Goal: Information Seeking & Learning: Learn about a topic

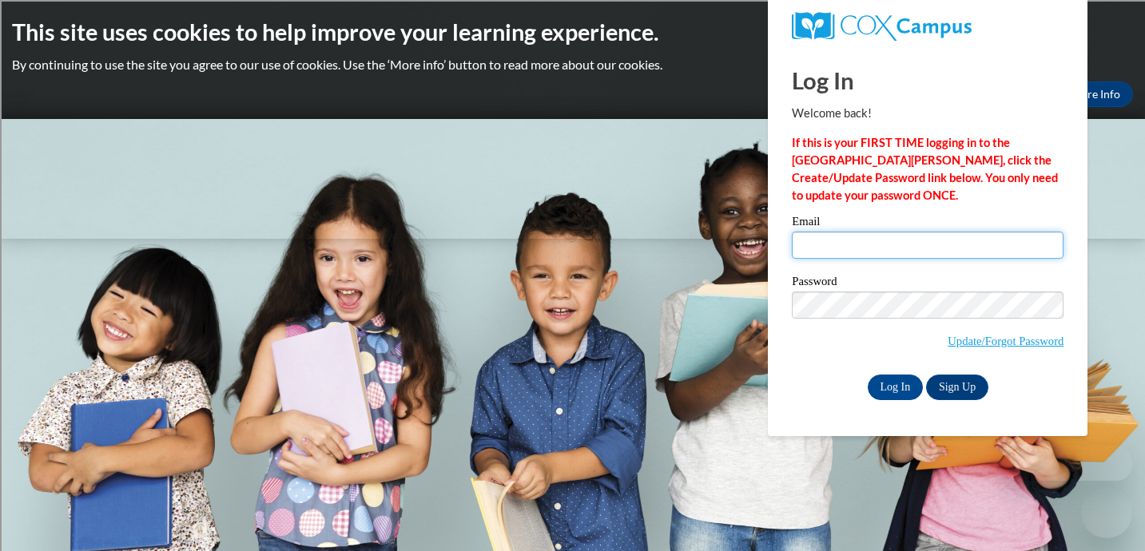
click at [840, 253] on input "Email" at bounding box center [927, 245] width 272 height 27
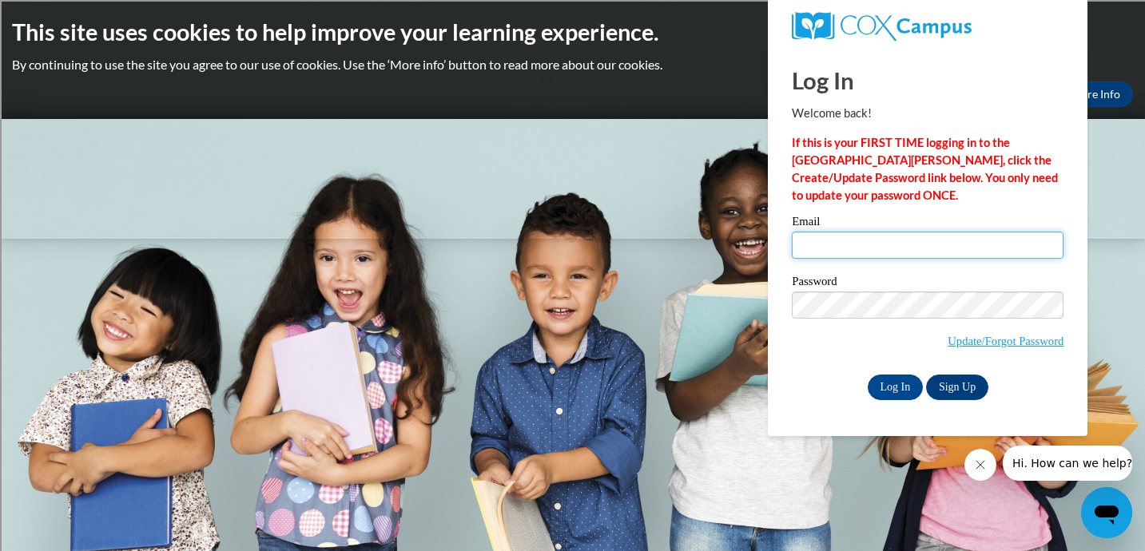
click at [878, 246] on input "Email" at bounding box center [927, 245] width 272 height 27
type input "jbarry@shorewood.k12.wi.us"
click at [811, 363] on div "Password Update/Forgot Password" at bounding box center [927, 323] width 272 height 94
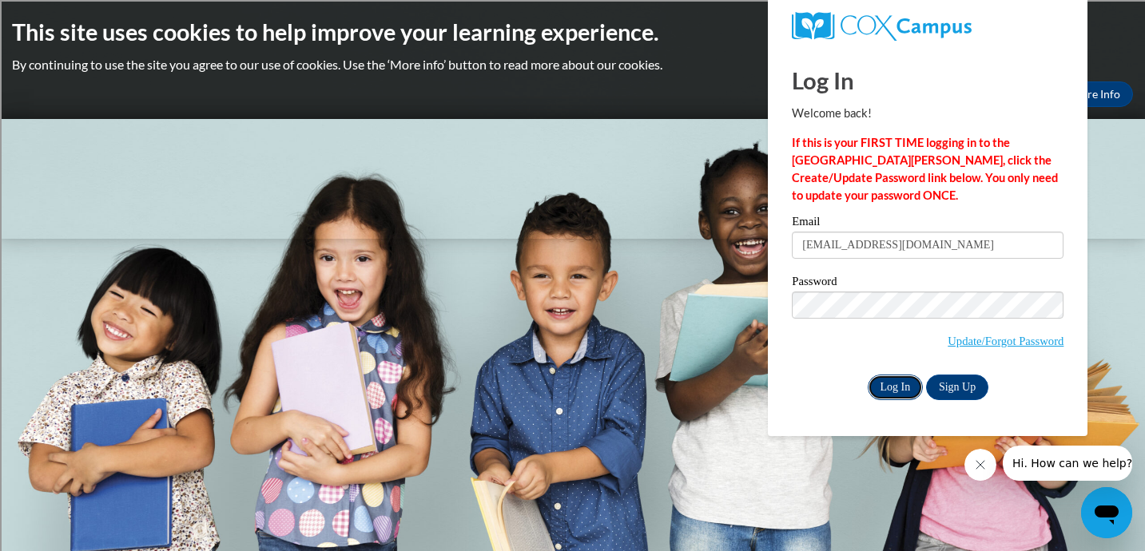
click at [900, 388] on input "Log In" at bounding box center [895, 388] width 56 height 26
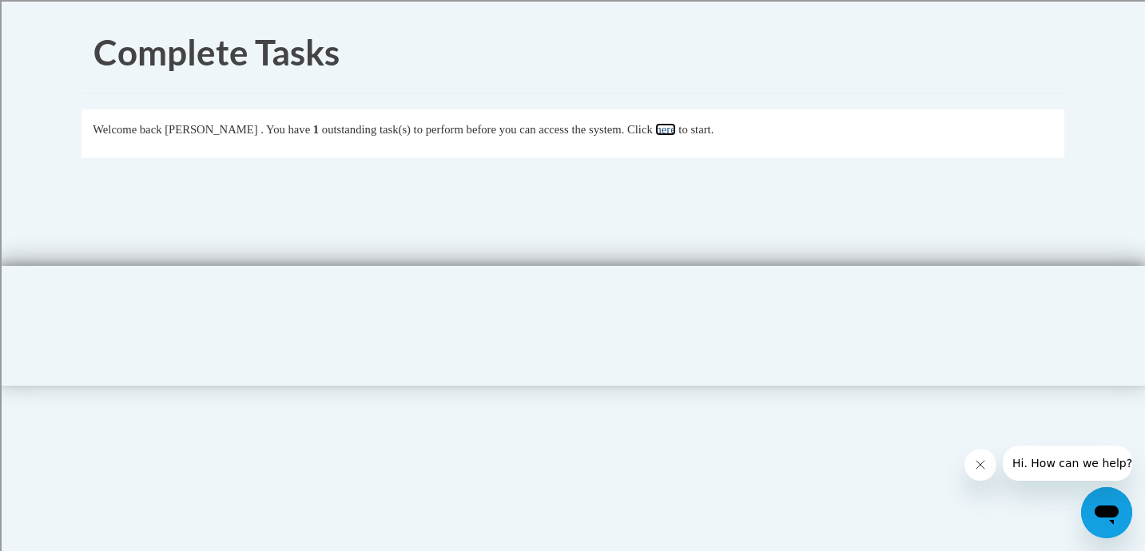
click at [675, 130] on link "here" at bounding box center [665, 129] width 20 height 13
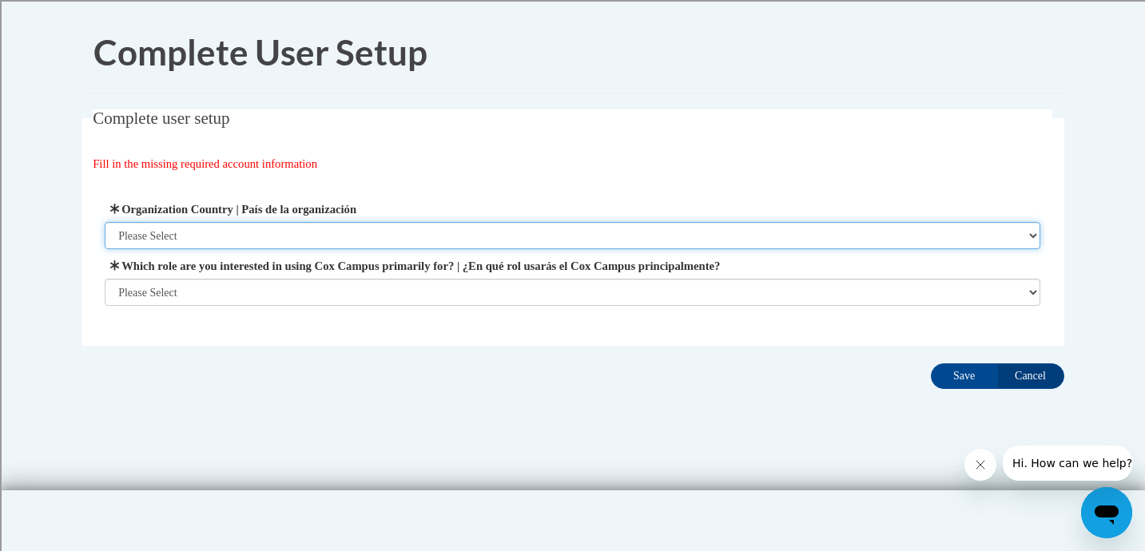
click at [246, 232] on select "Please Select [GEOGRAPHIC_DATA] | [GEOGRAPHIC_DATA] Outside of [GEOGRAPHIC_DATA…" at bounding box center [572, 235] width 935 height 27
select select "ad49bcad-a171-4b2e-b99c-48b446064914"
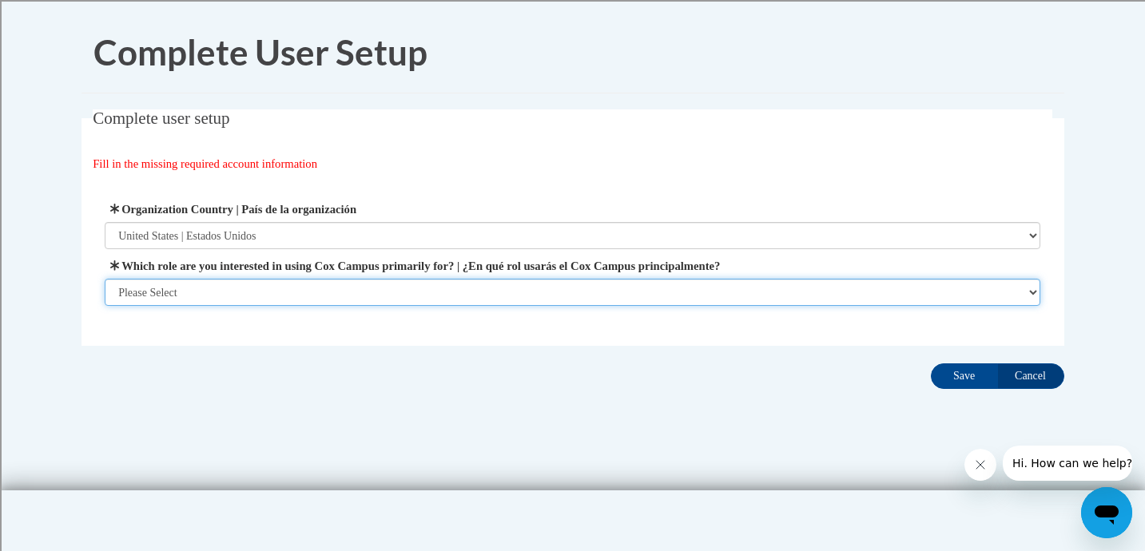
click at [232, 287] on select "Please Select College/University | Colegio/Universidad Community/Nonprofit Part…" at bounding box center [572, 292] width 935 height 27
select select "fbf2d438-af2f-41f8-98f1-81c410e29de3"
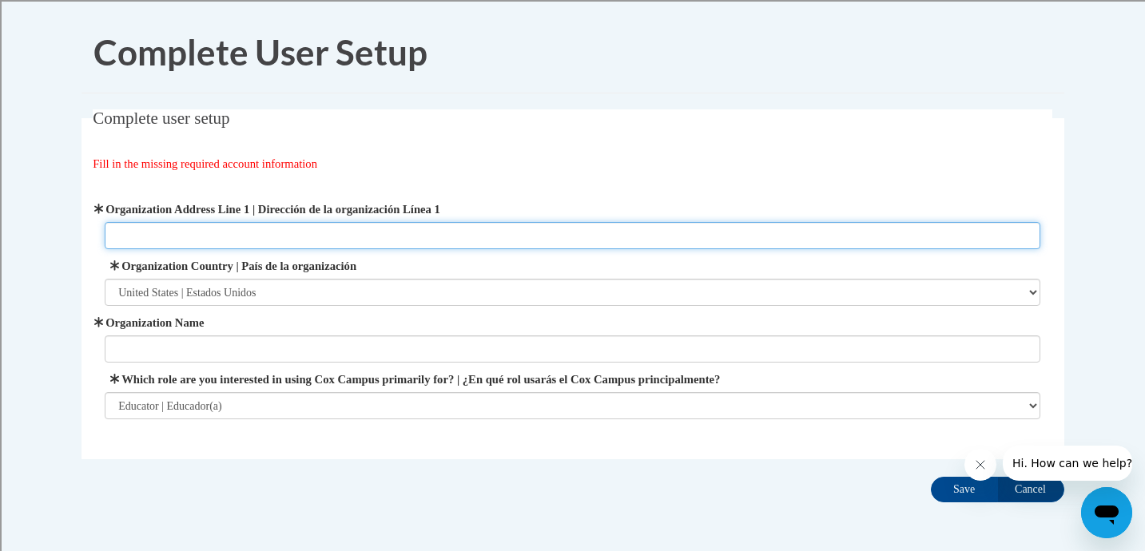
click at [232, 243] on input "Organization Address Line 1 | Dirección de la organización Línea 1" at bounding box center [572, 235] width 935 height 27
type input "2100 E. Capitol Drive"
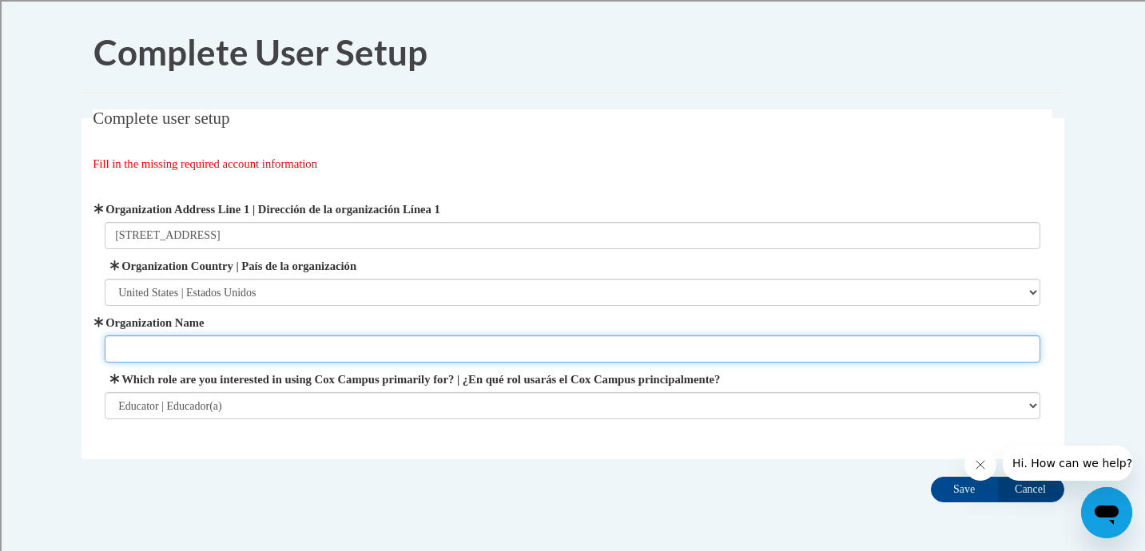
click at [229, 337] on input "Organization Name" at bounding box center [572, 348] width 935 height 27
type input "Atwater School/Shorewood School District"
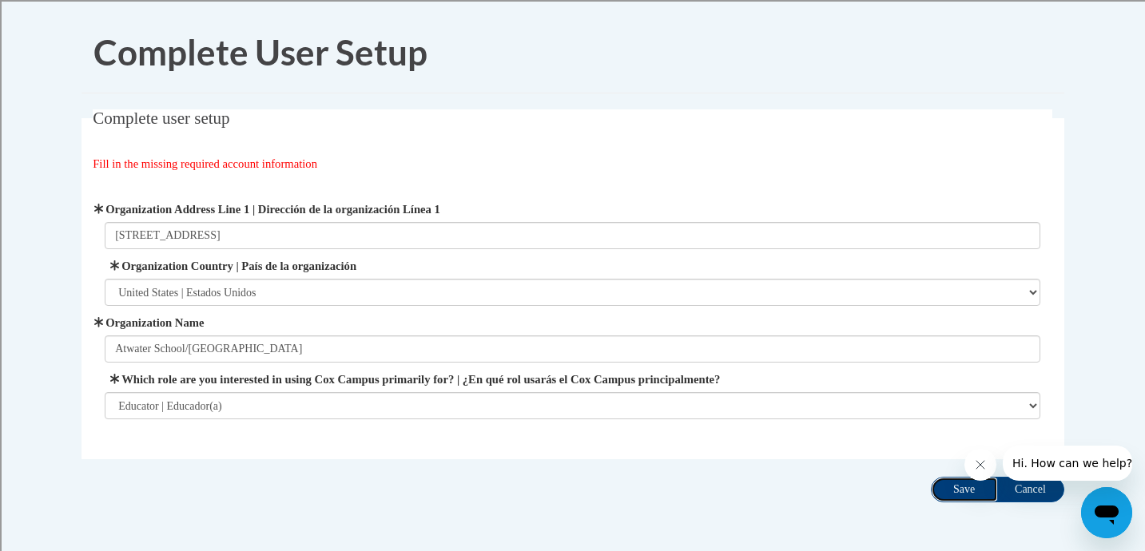
click at [971, 491] on input "Save" at bounding box center [963, 490] width 67 height 26
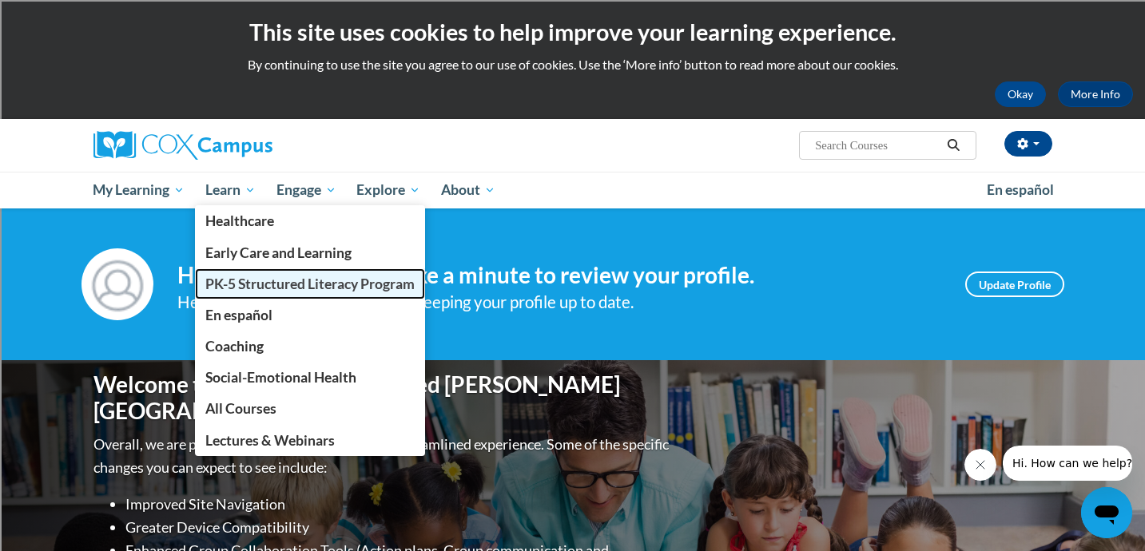
click at [249, 288] on span "PK-5 Structured Literacy Program" at bounding box center [309, 284] width 209 height 17
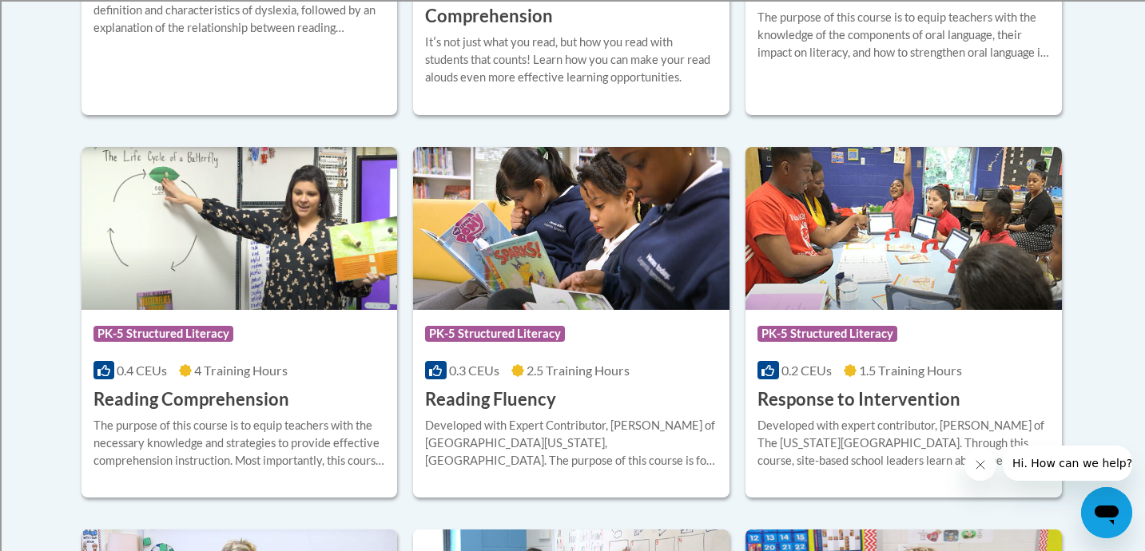
scroll to position [1403, 0]
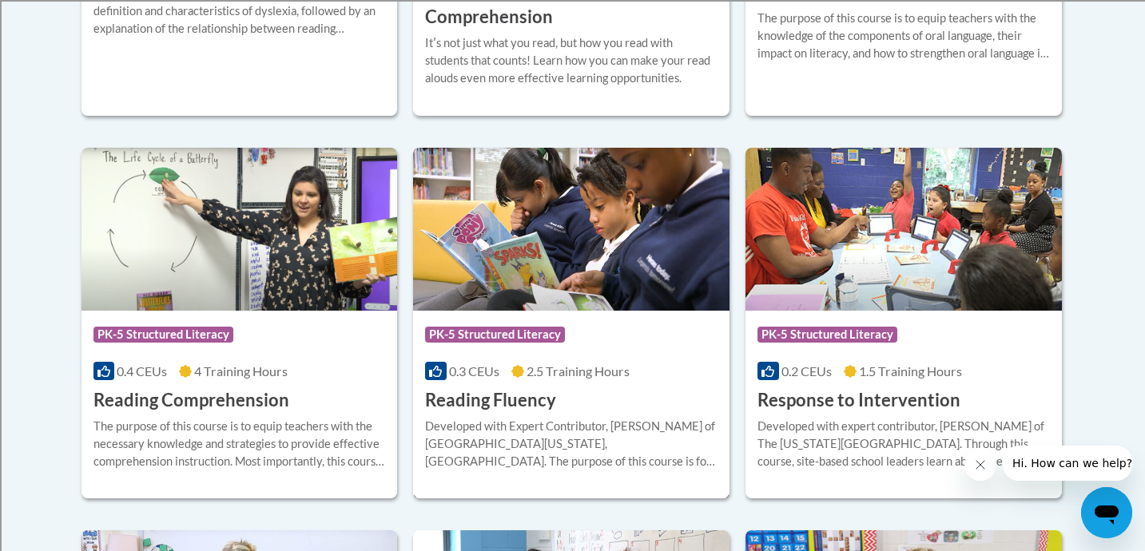
click at [471, 406] on h3 "Reading Fluency" at bounding box center [490, 400] width 131 height 25
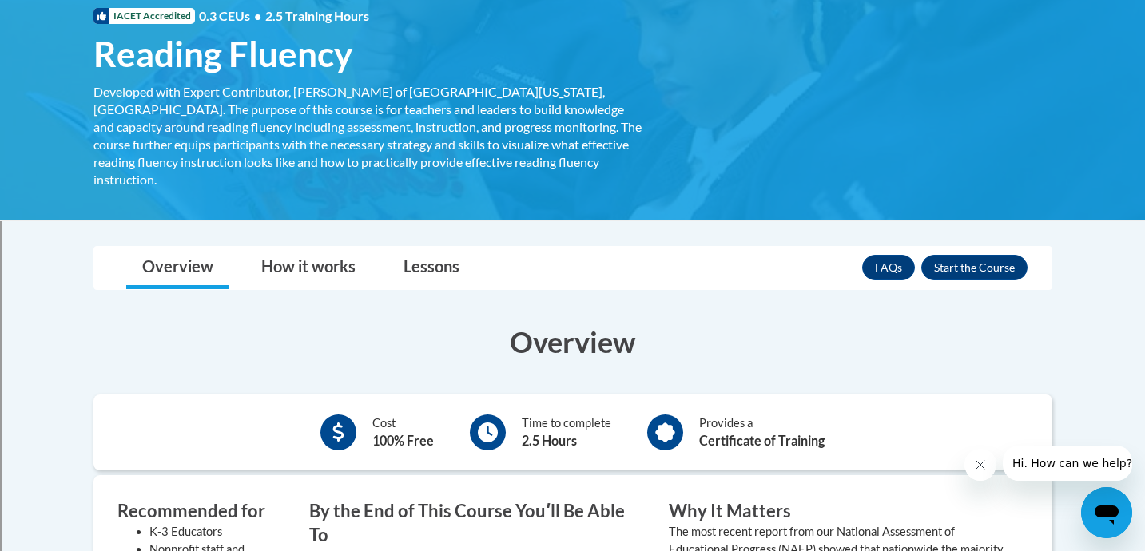
scroll to position [250, 0]
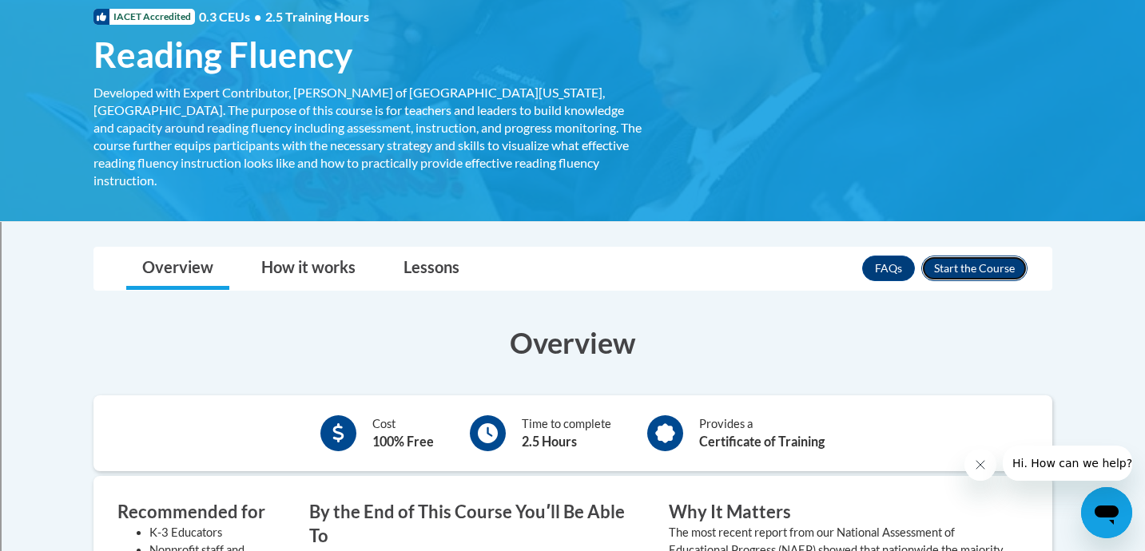
click at [970, 256] on button "Enroll" at bounding box center [974, 269] width 106 height 26
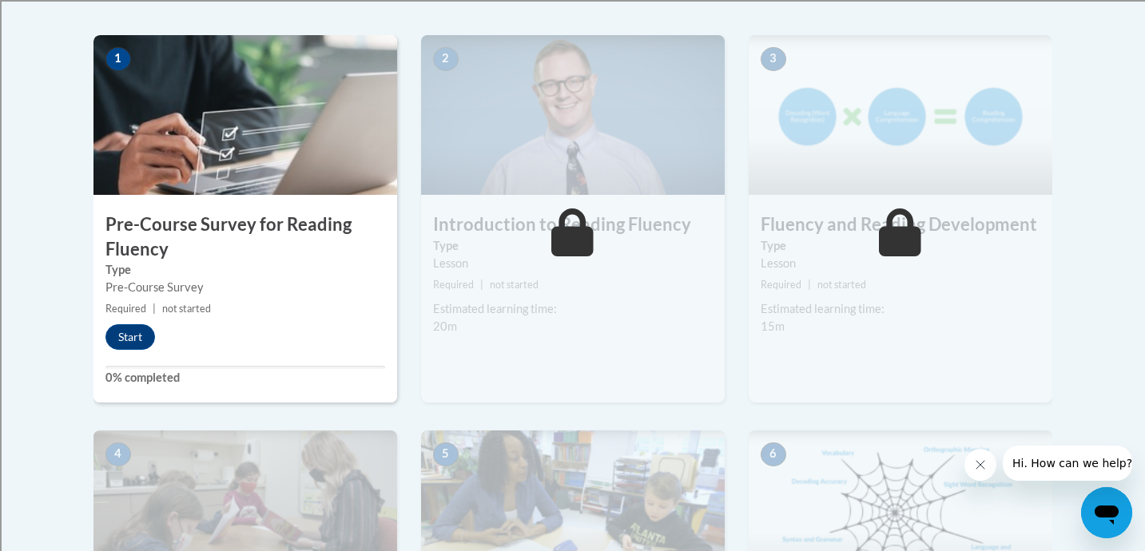
scroll to position [503, 0]
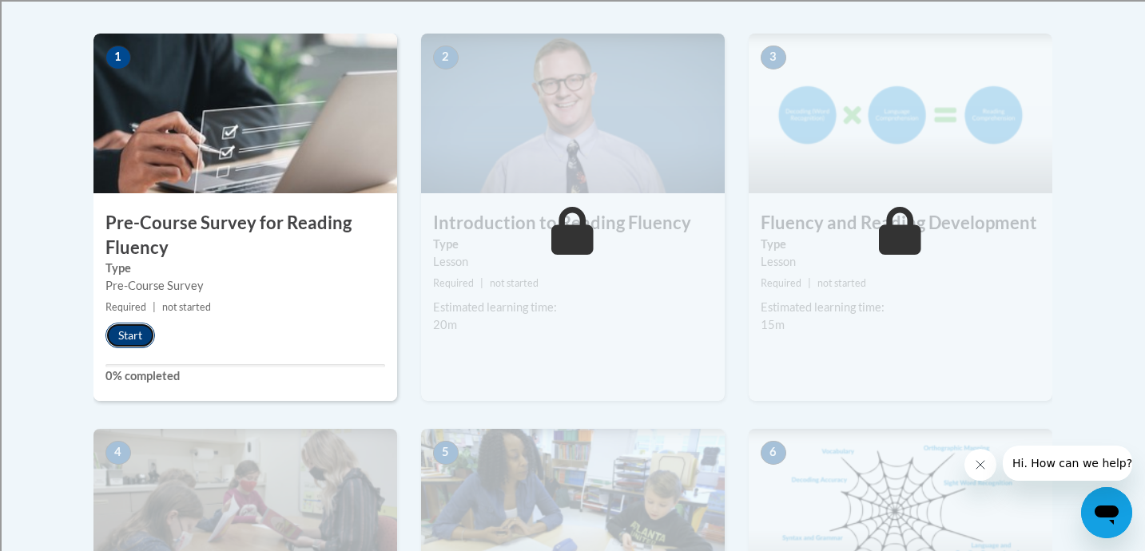
click at [129, 331] on button "Start" at bounding box center [130, 336] width 50 height 26
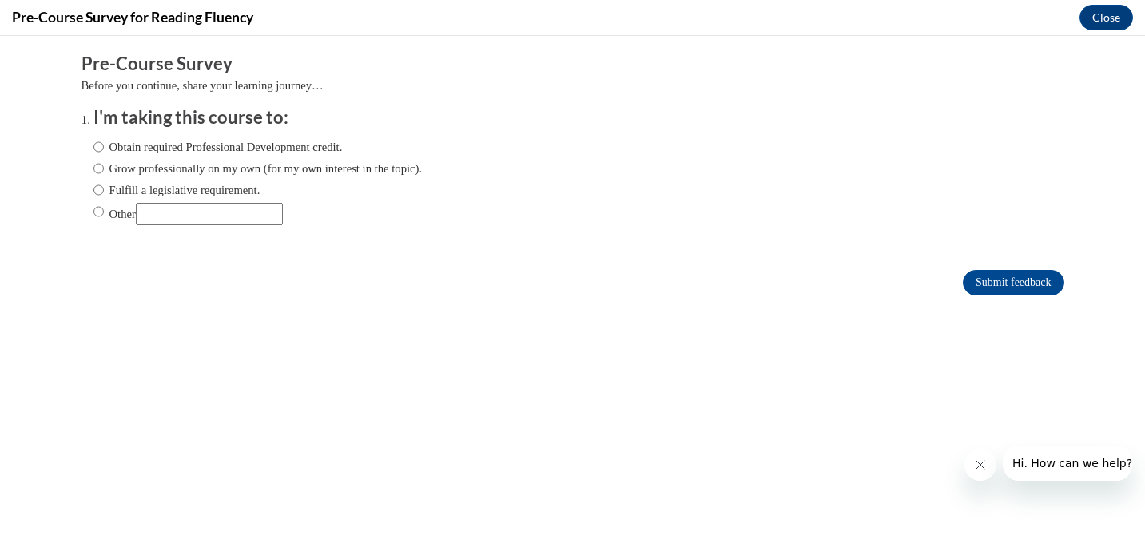
scroll to position [0, 0]
click at [97, 188] on input "Fulfill a legislative requirement." at bounding box center [98, 190] width 10 height 18
radio input "true"
click at [986, 273] on input "Submit feedback" at bounding box center [1012, 283] width 101 height 26
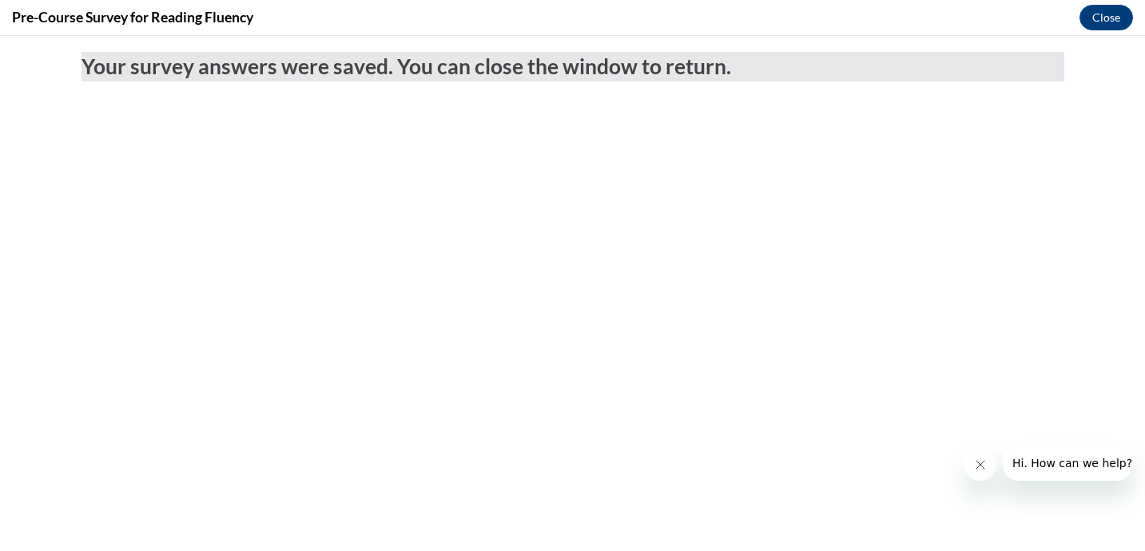
click at [977, 470] on icon "Close message from company" at bounding box center [980, 464] width 13 height 13
click at [1112, 14] on button "Close" at bounding box center [1106, 18] width 54 height 26
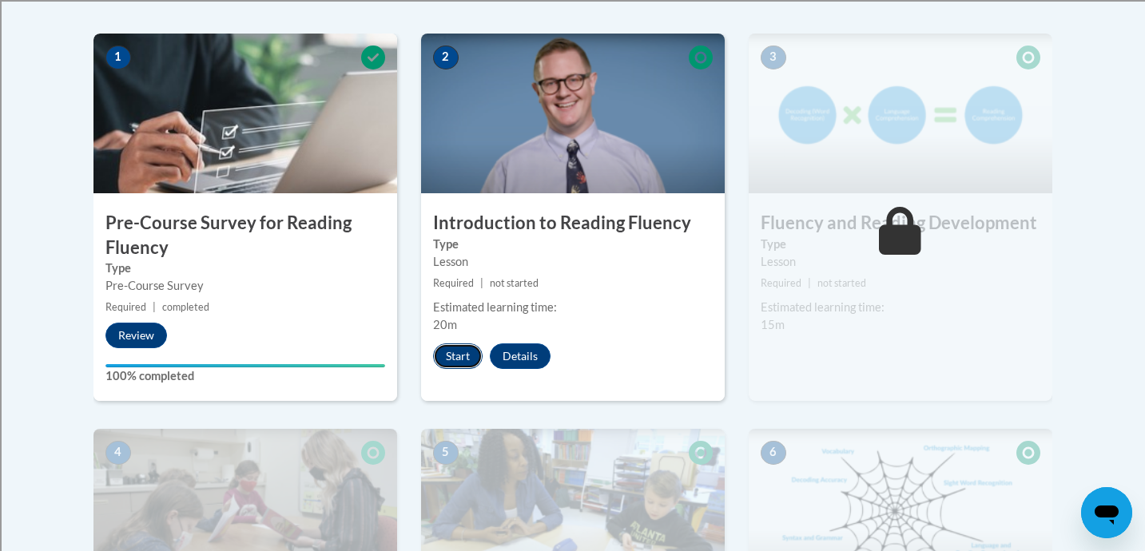
click at [456, 355] on button "Start" at bounding box center [458, 356] width 50 height 26
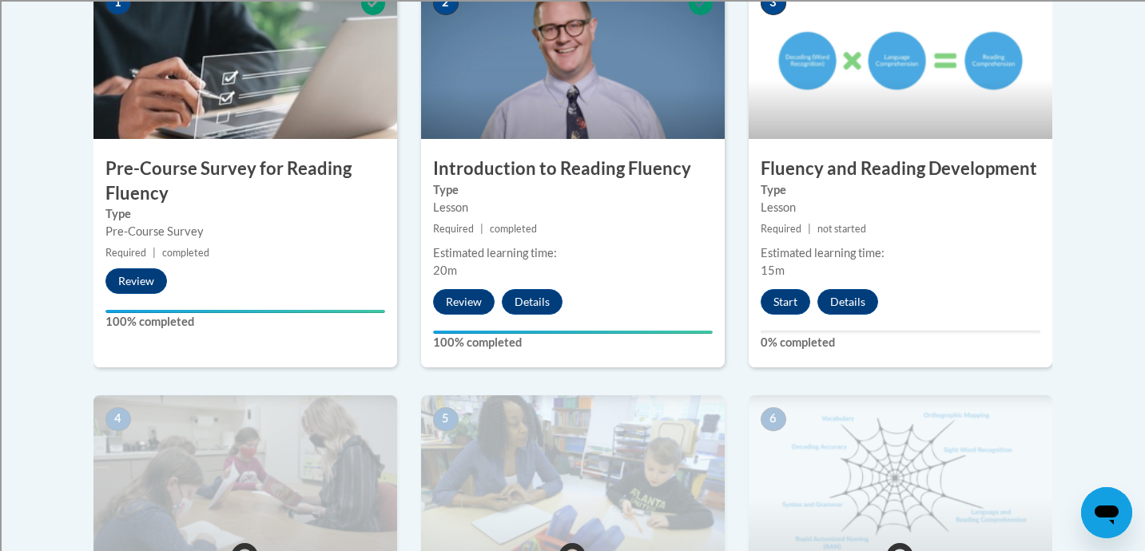
scroll to position [557, 0]
click at [795, 298] on button "Start" at bounding box center [785, 303] width 50 height 26
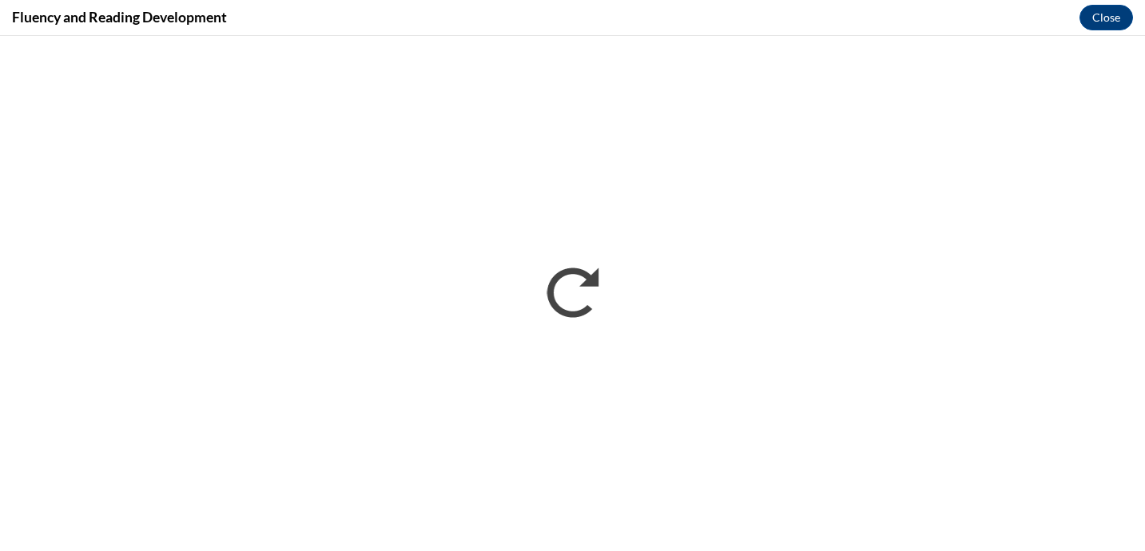
scroll to position [0, 0]
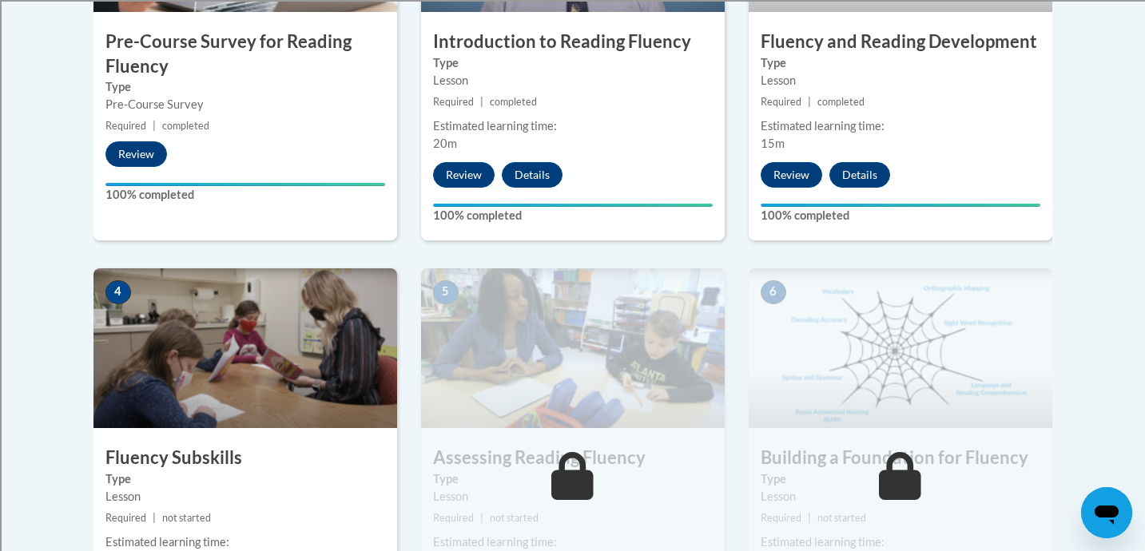
scroll to position [781, 0]
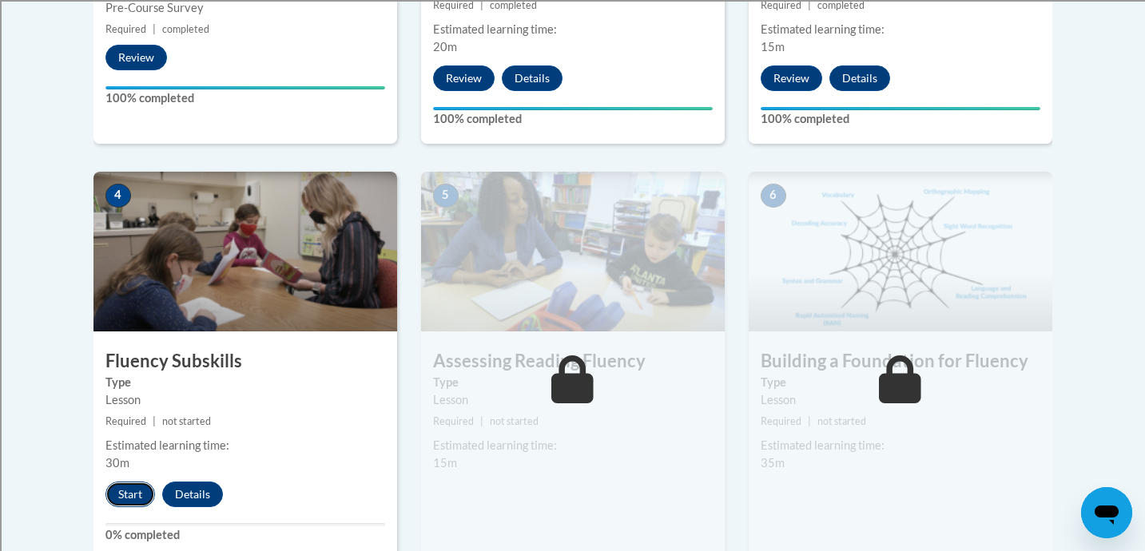
click at [123, 484] on button "Start" at bounding box center [130, 495] width 50 height 26
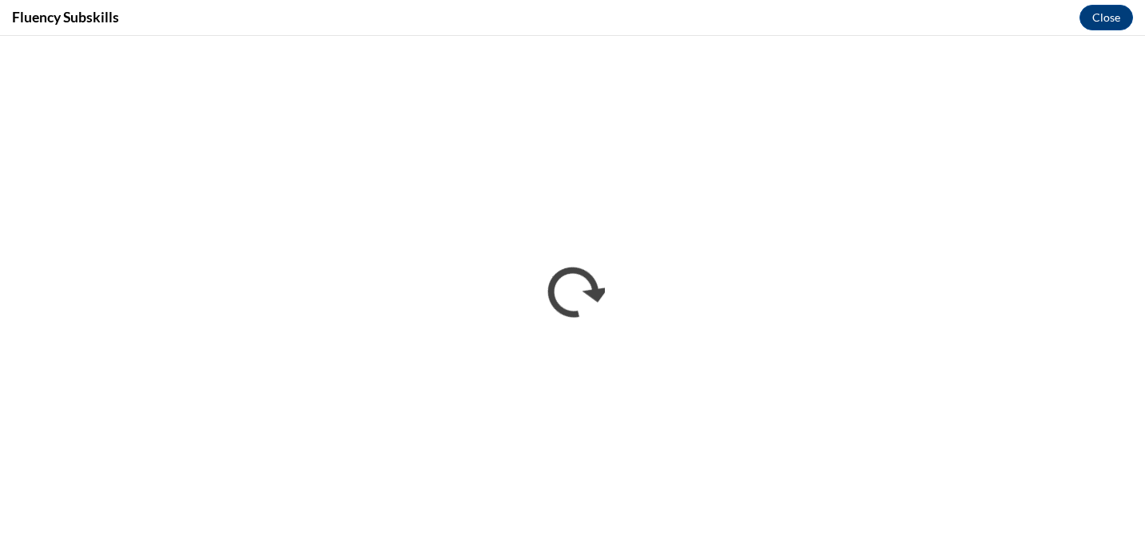
scroll to position [0, 0]
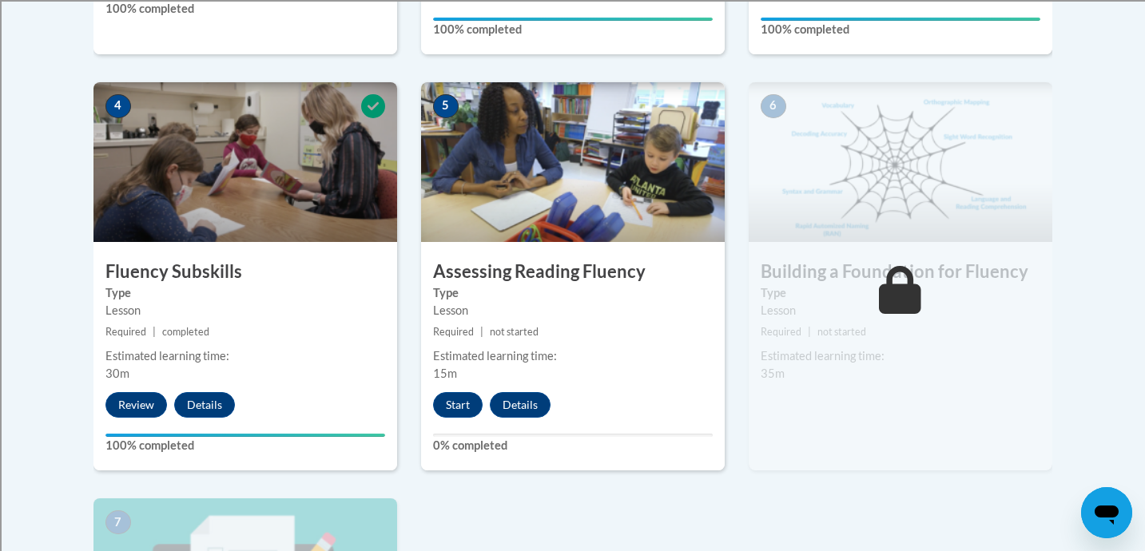
scroll to position [875, 0]
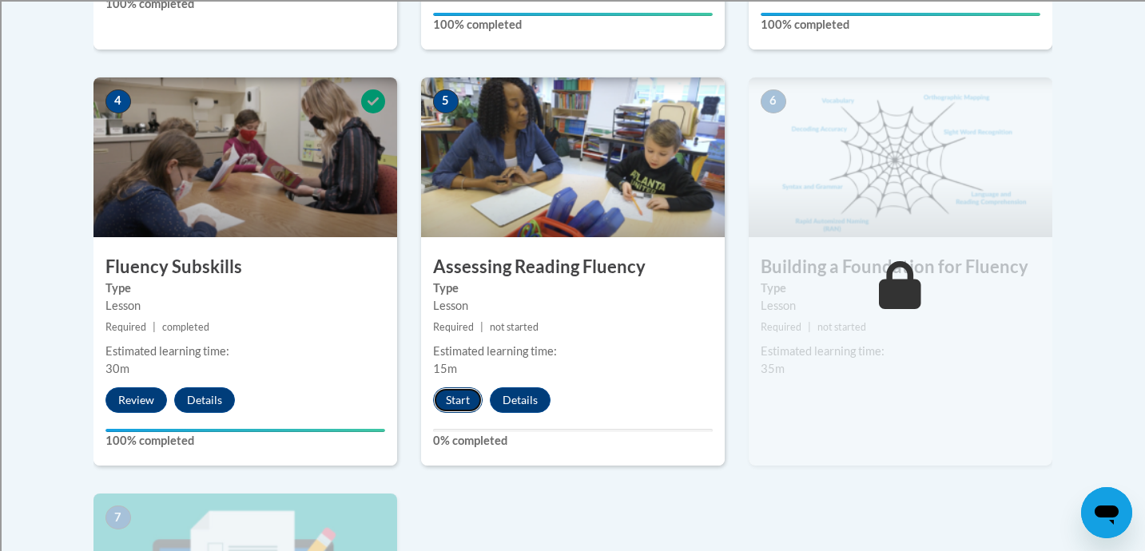
click at [452, 399] on button "Start" at bounding box center [458, 400] width 50 height 26
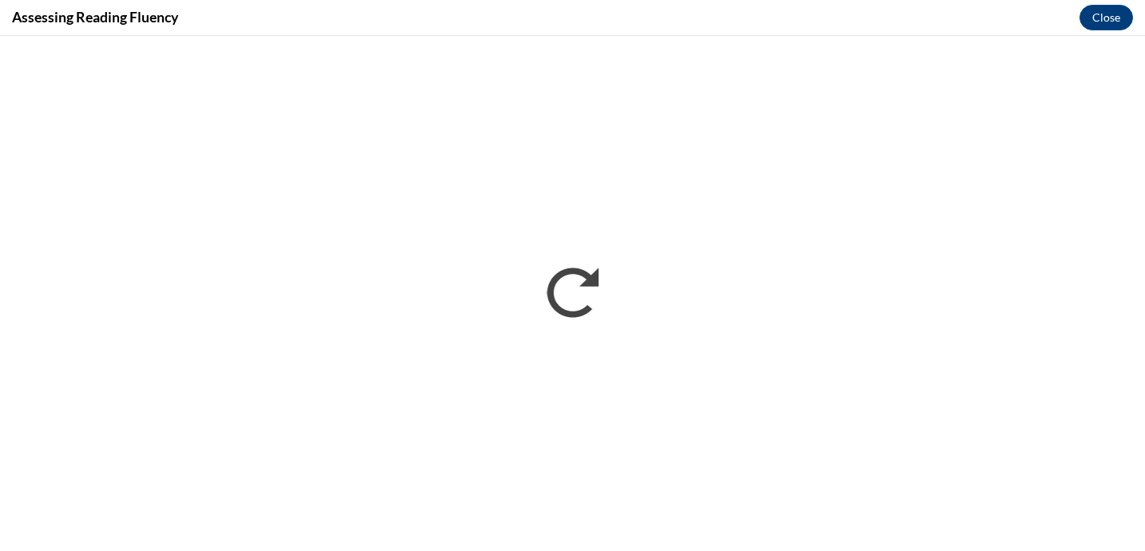
scroll to position [0, 0]
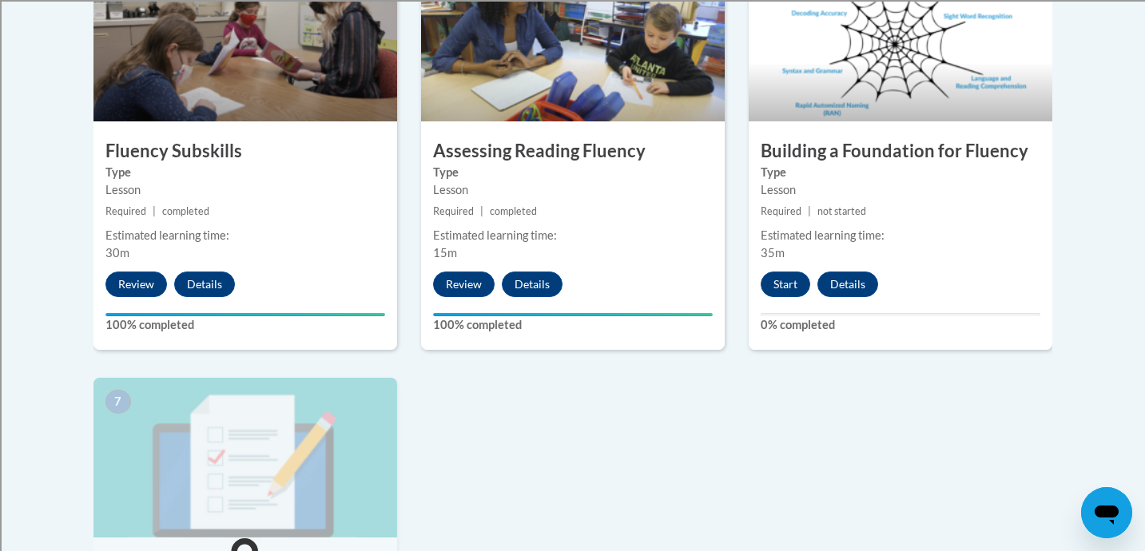
scroll to position [978, 0]
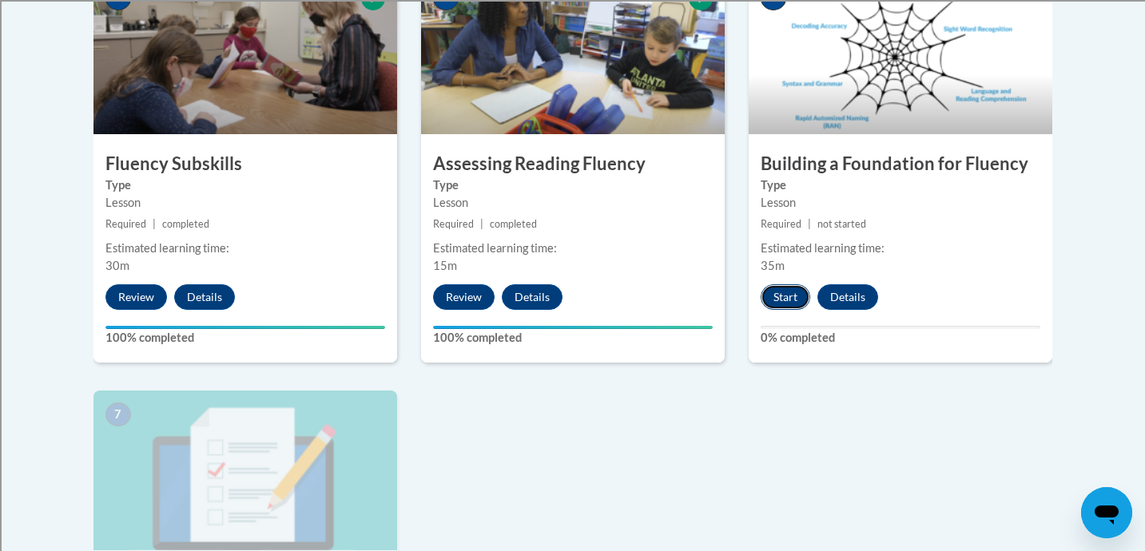
click at [783, 298] on button "Start" at bounding box center [785, 297] width 50 height 26
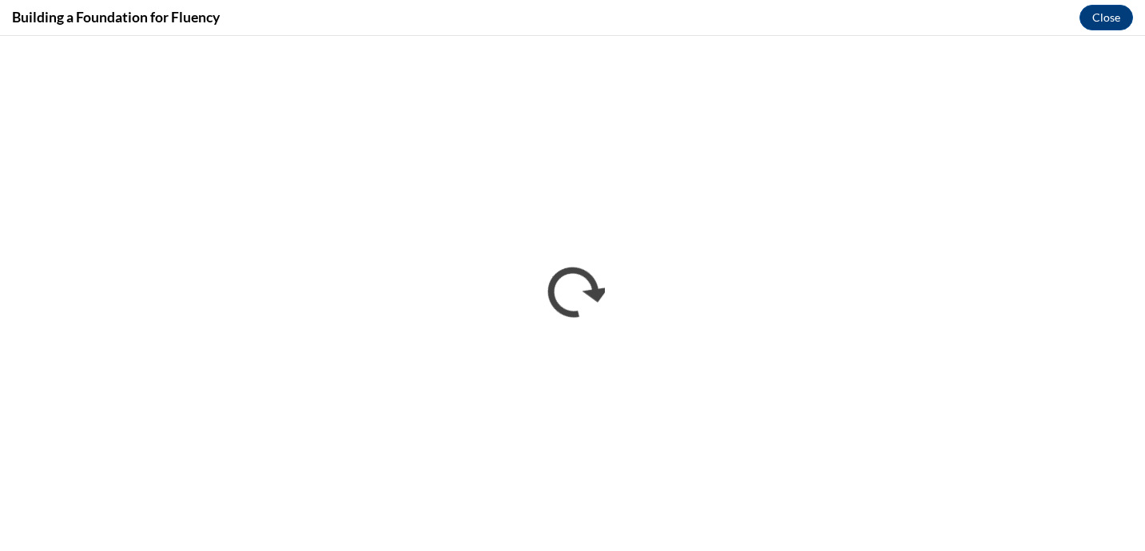
scroll to position [0, 0]
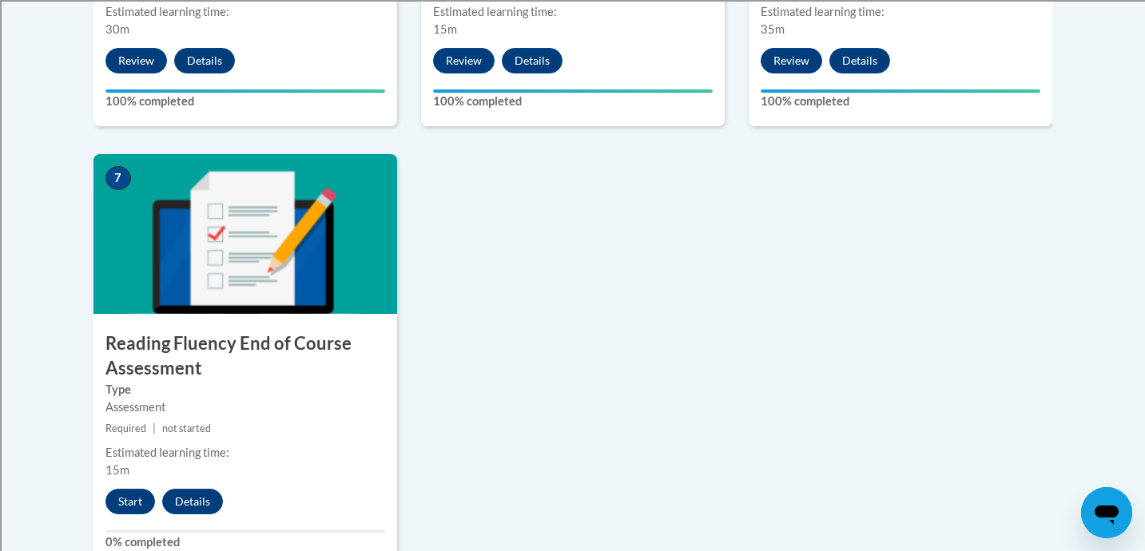
scroll to position [1303, 0]
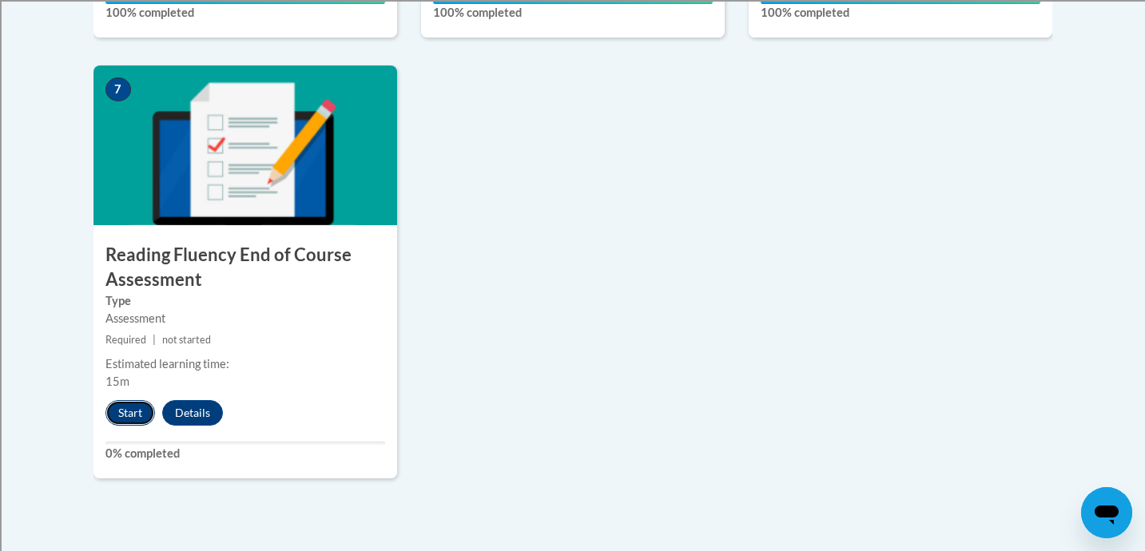
click at [131, 415] on button "Start" at bounding box center [130, 413] width 50 height 26
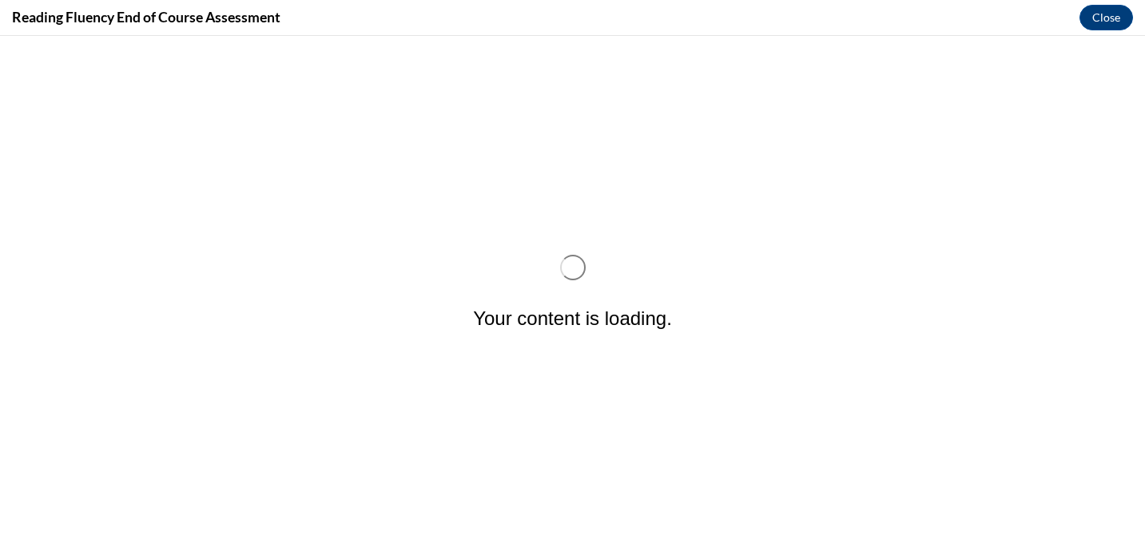
scroll to position [0, 0]
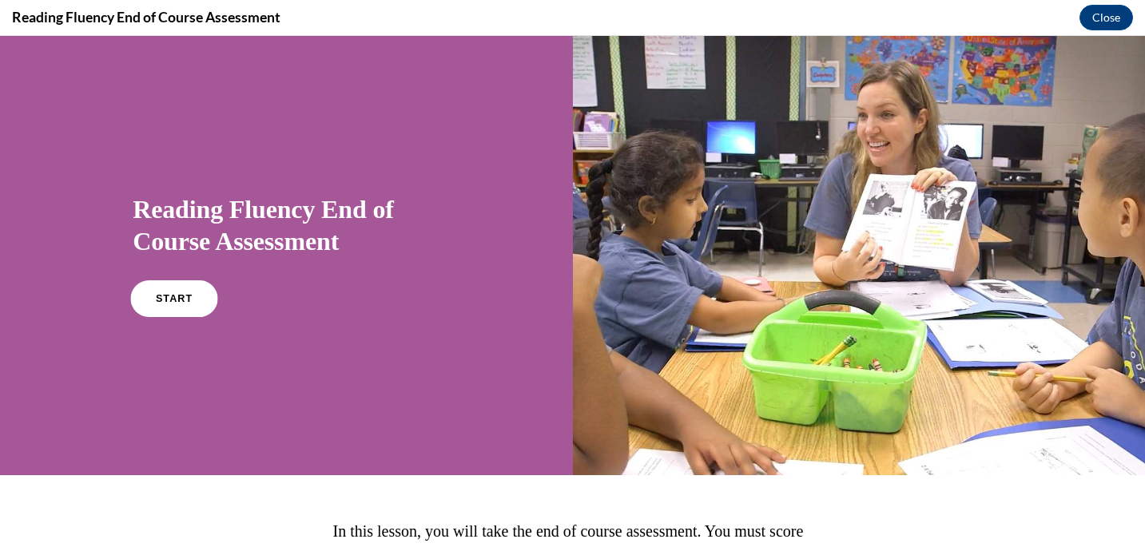
click at [177, 295] on span "START" at bounding box center [174, 299] width 37 height 12
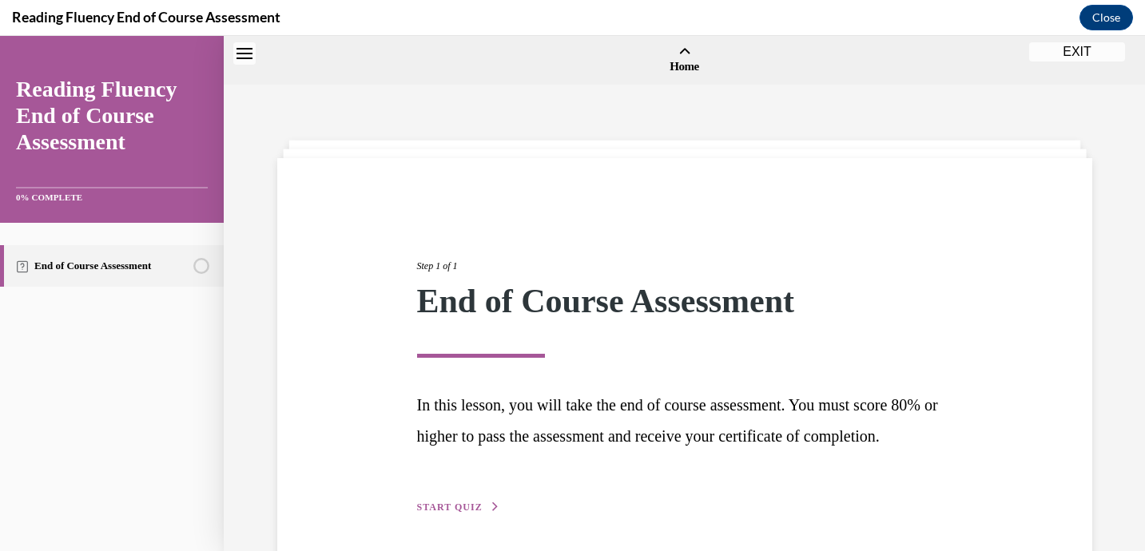
scroll to position [50, 0]
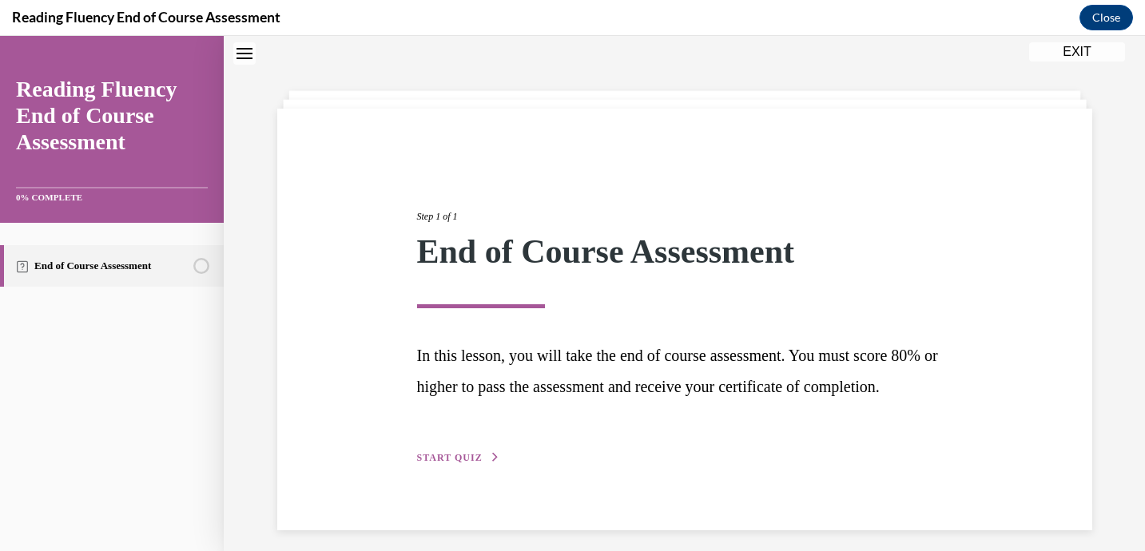
click at [455, 463] on span "START QUIZ" at bounding box center [449, 457] width 65 height 11
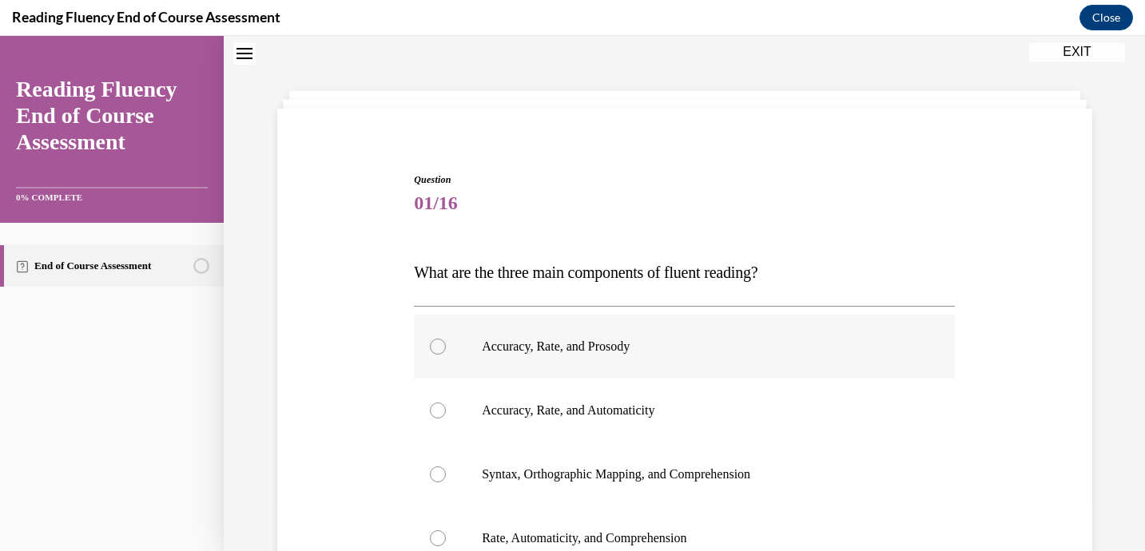
click at [437, 347] on div at bounding box center [438, 347] width 16 height 16
click at [437, 347] on input "Accuracy, Rate, and Prosody" at bounding box center [438, 347] width 16 height 16
radio input "true"
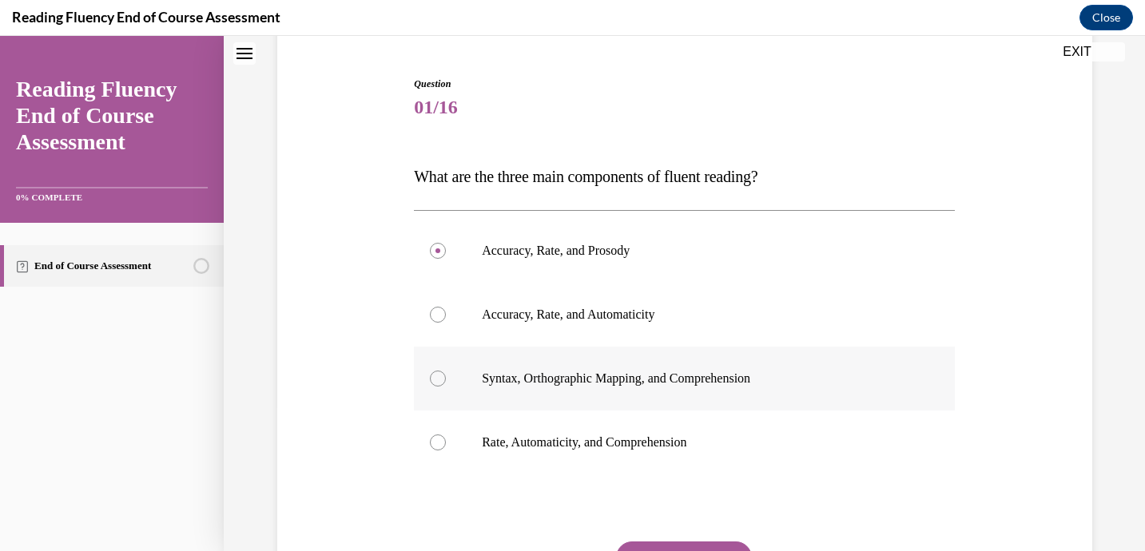
scroll to position [147, 0]
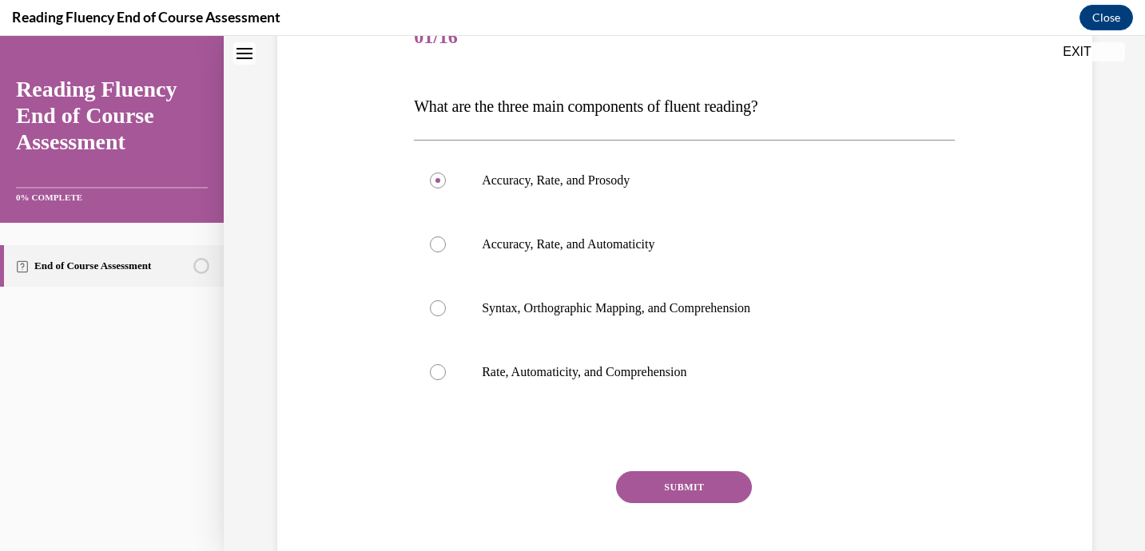
click at [716, 476] on button "SUBMIT" at bounding box center [684, 487] width 136 height 32
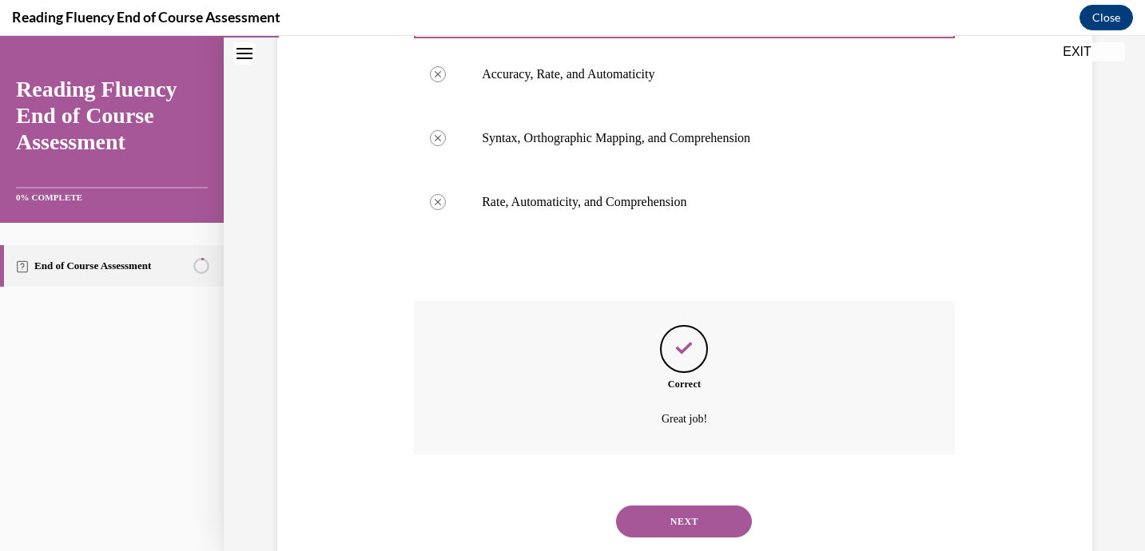
scroll to position [428, 0]
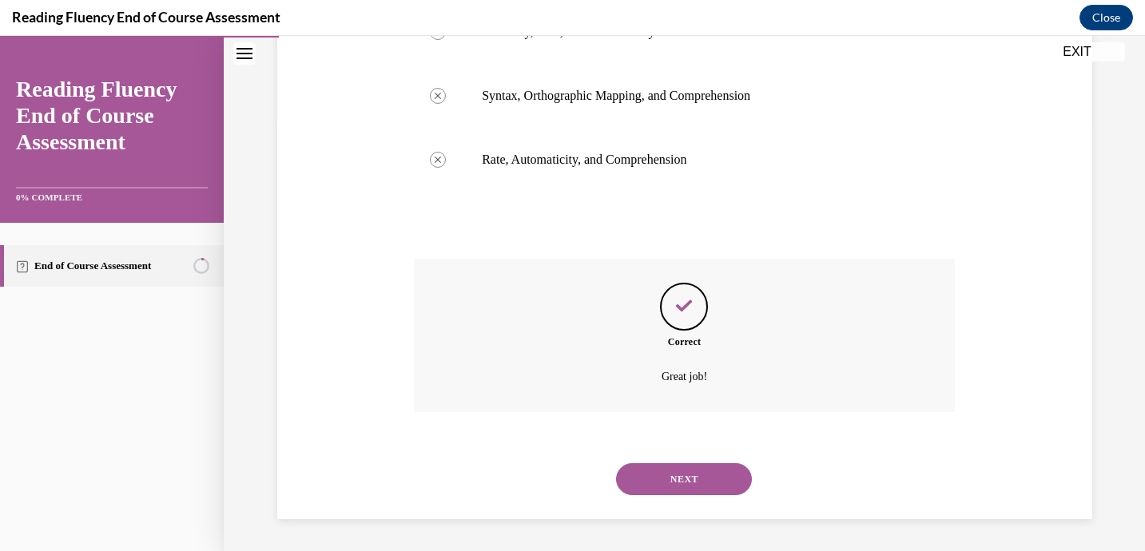
click at [716, 482] on button "NEXT" at bounding box center [684, 479] width 136 height 32
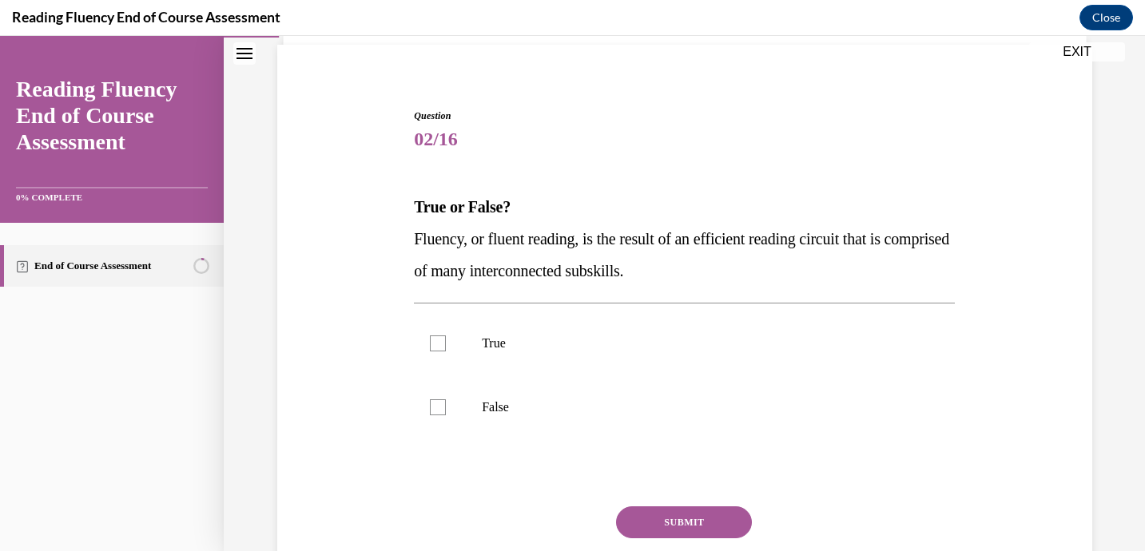
scroll to position [133, 0]
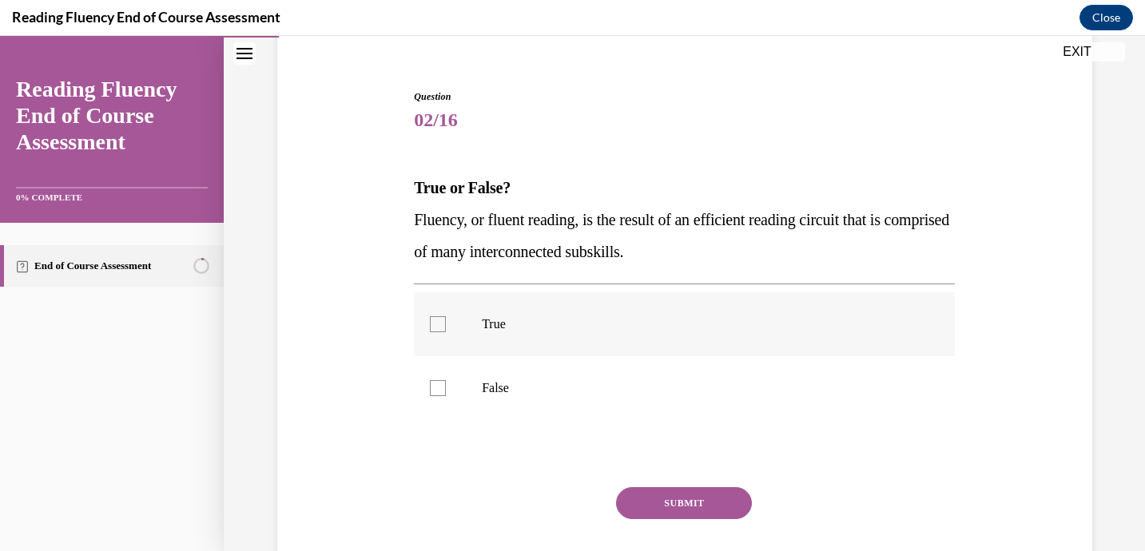
click at [433, 322] on div at bounding box center [438, 324] width 16 height 16
click at [433, 322] on input "True" at bounding box center [438, 324] width 16 height 16
checkbox input "true"
click at [700, 504] on button "SUBMIT" at bounding box center [684, 503] width 136 height 32
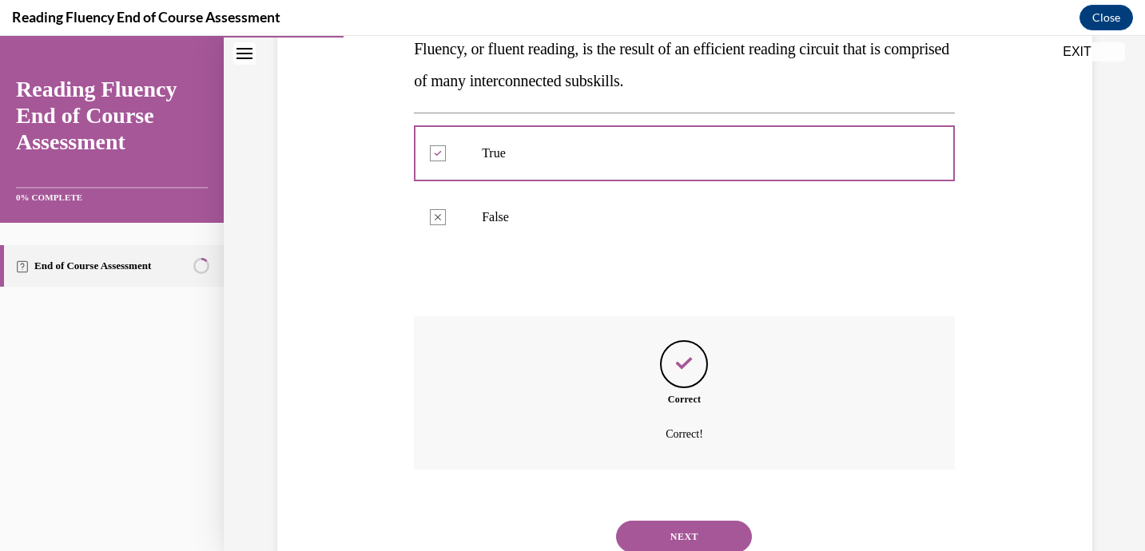
scroll to position [361, 0]
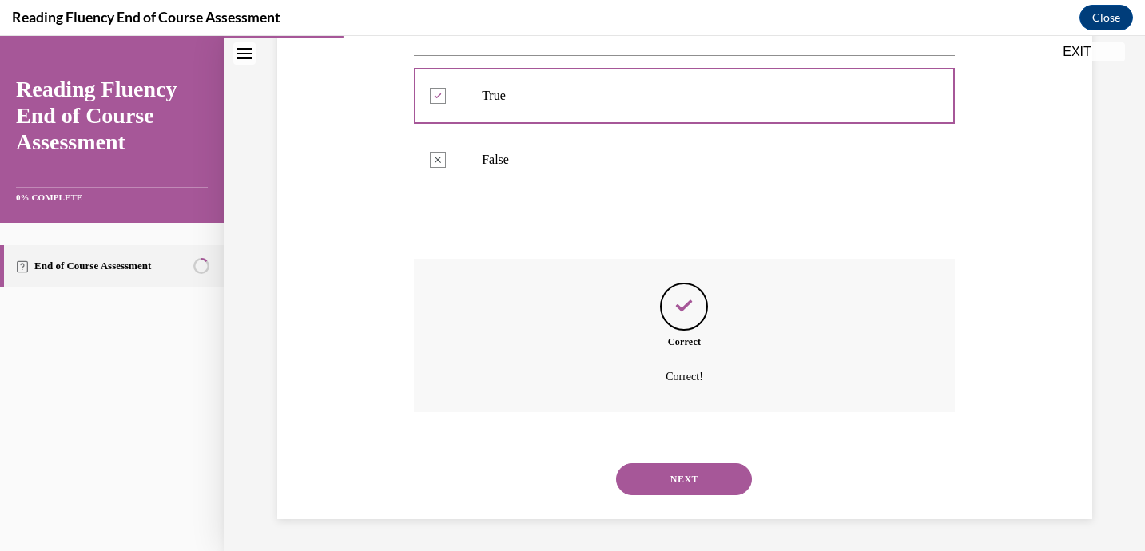
click at [700, 479] on button "NEXT" at bounding box center [684, 479] width 136 height 32
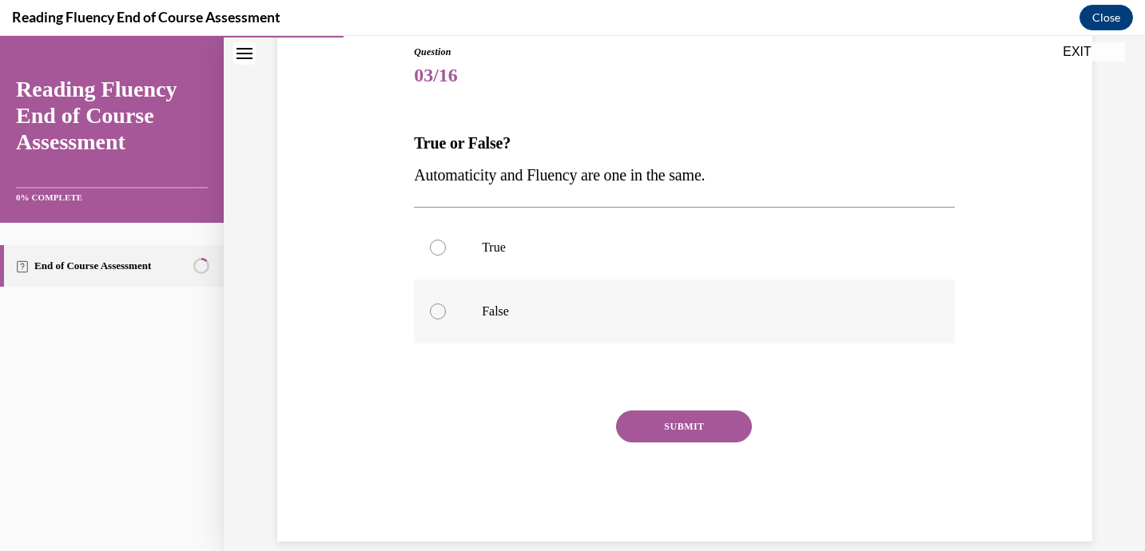
click at [438, 311] on div at bounding box center [438, 311] width 16 height 16
click at [438, 311] on input "False" at bounding box center [438, 311] width 16 height 16
radio input "true"
click at [668, 419] on button "SUBMIT" at bounding box center [684, 427] width 136 height 32
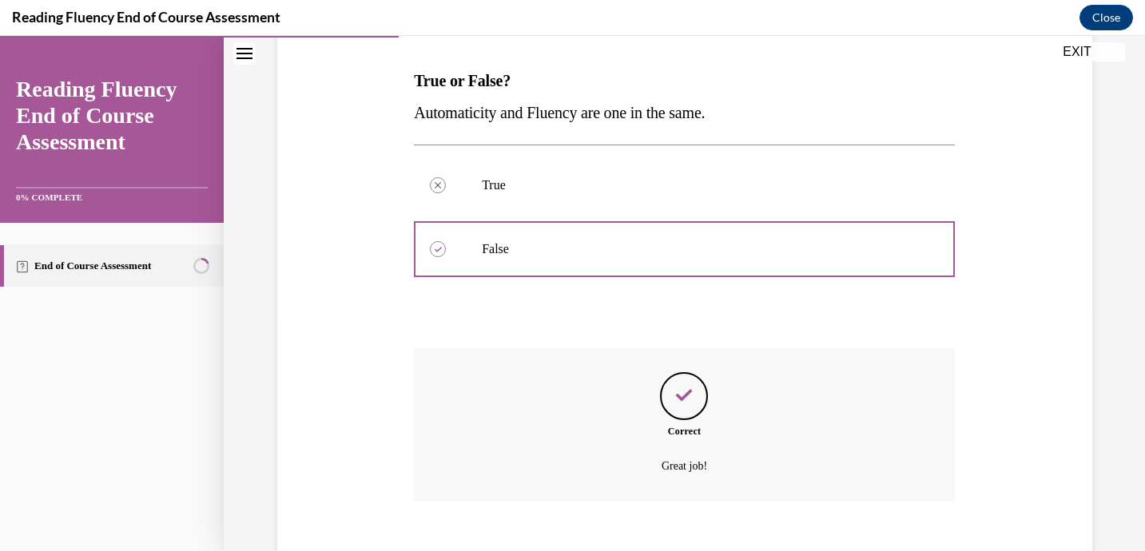
scroll to position [329, 0]
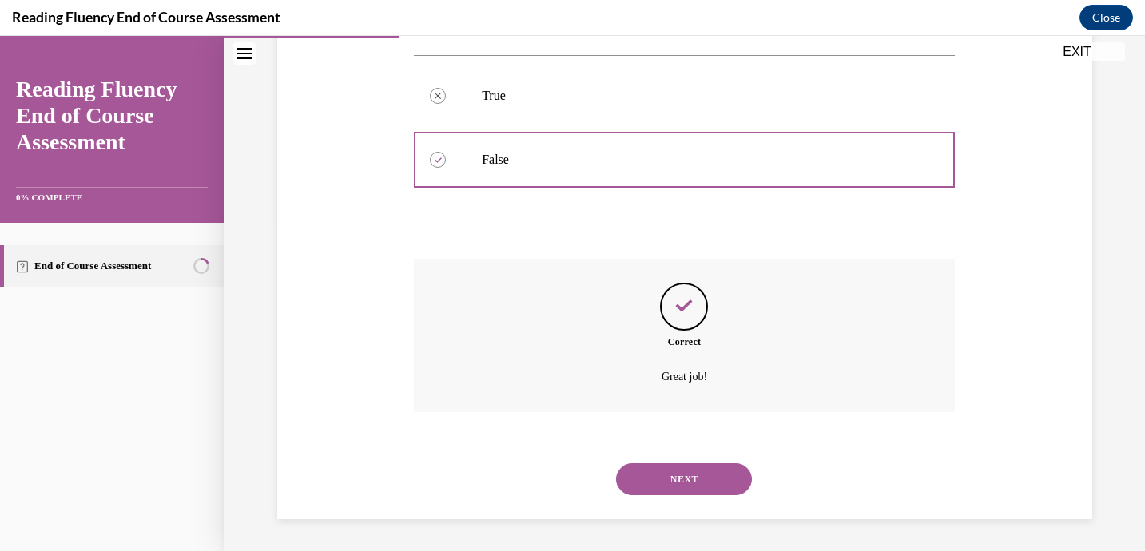
click at [721, 469] on button "NEXT" at bounding box center [684, 479] width 136 height 32
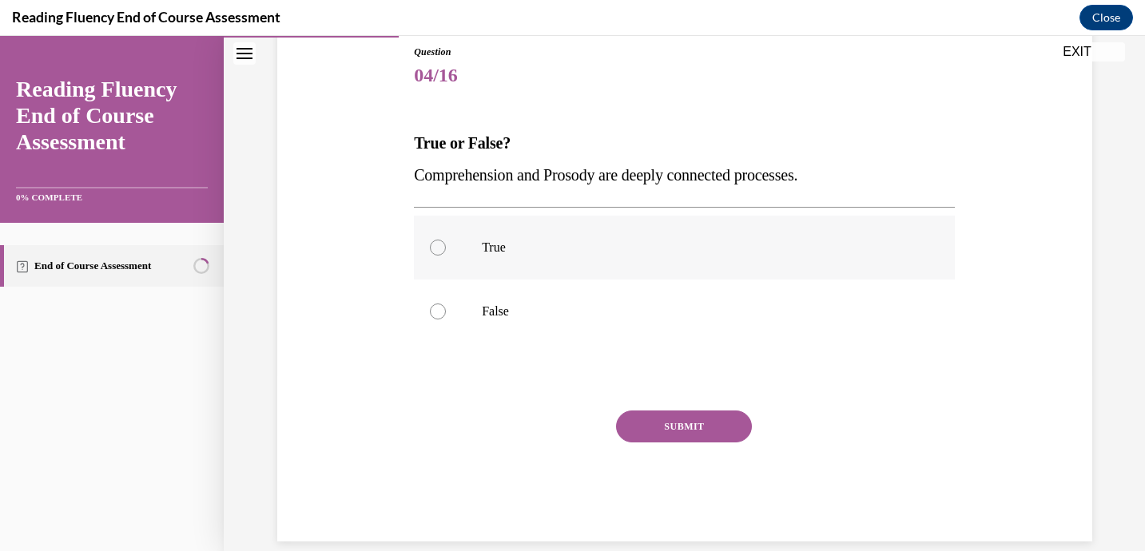
click at [441, 248] on div at bounding box center [438, 248] width 16 height 16
click at [441, 248] on input "True" at bounding box center [438, 248] width 16 height 16
radio input "true"
click at [688, 424] on button "SUBMIT" at bounding box center [684, 427] width 136 height 32
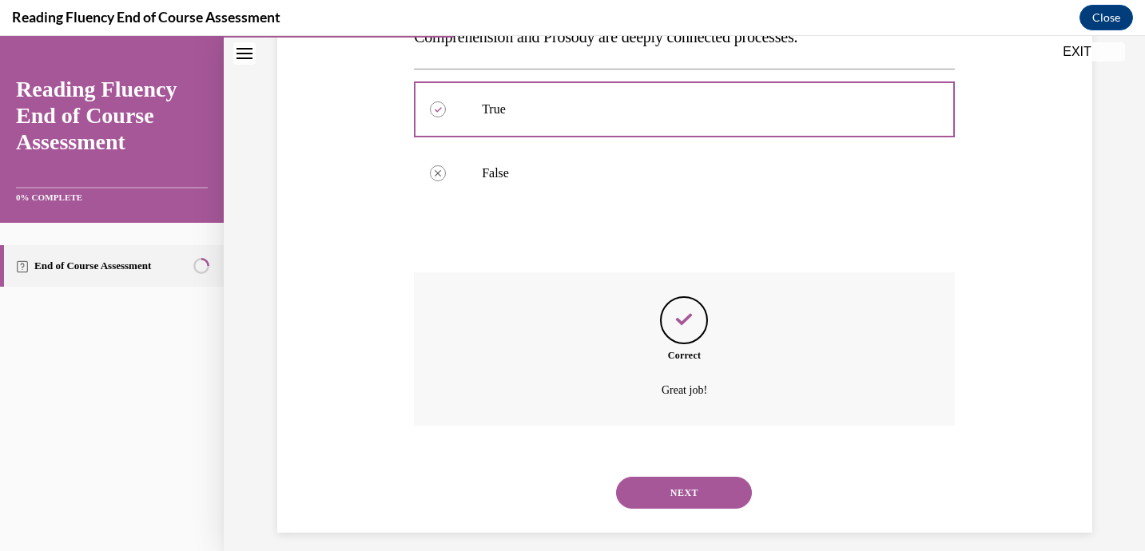
scroll to position [329, 0]
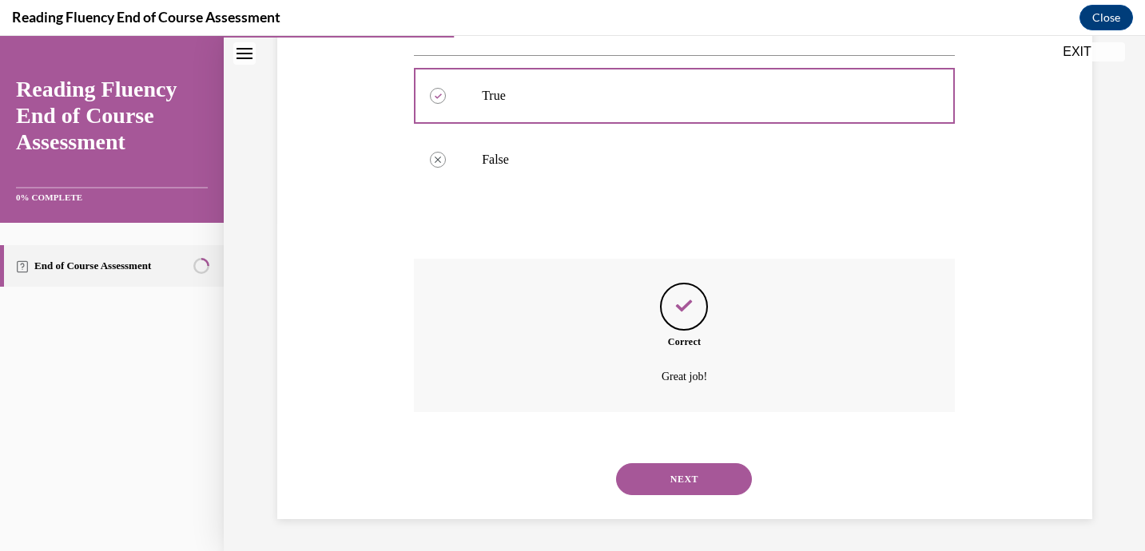
click at [708, 475] on button "NEXT" at bounding box center [684, 479] width 136 height 32
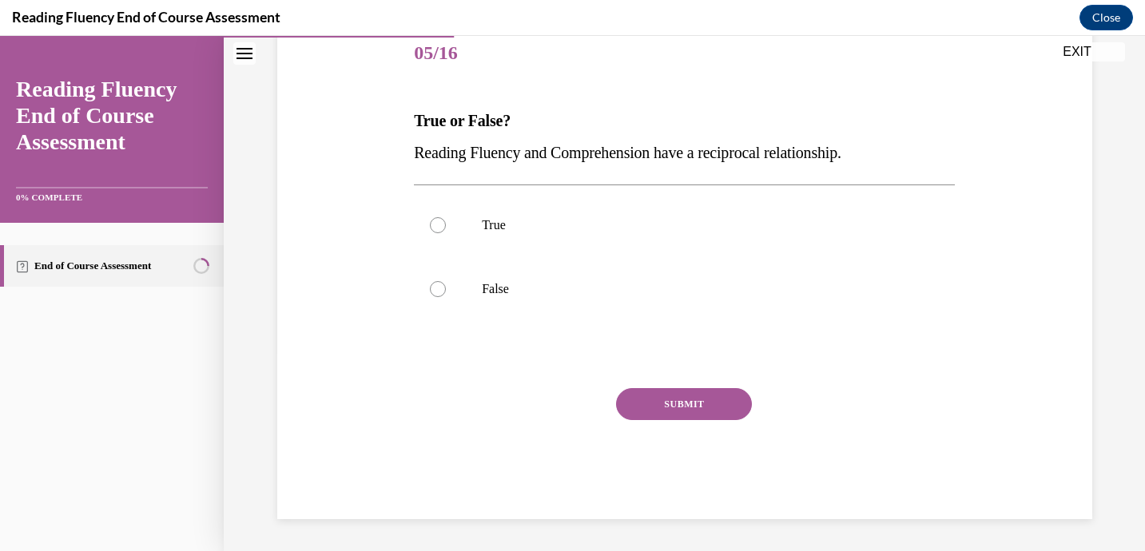
scroll to position [177, 0]
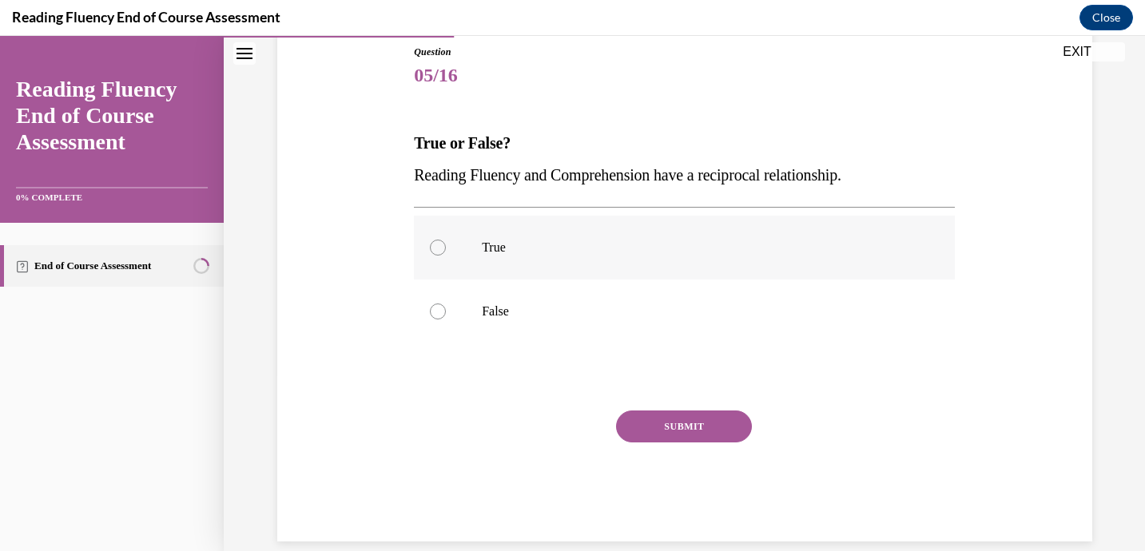
click at [436, 245] on div at bounding box center [438, 248] width 16 height 16
click at [436, 245] on input "True" at bounding box center [438, 248] width 16 height 16
radio input "true"
click at [666, 430] on button "SUBMIT" at bounding box center [684, 427] width 136 height 32
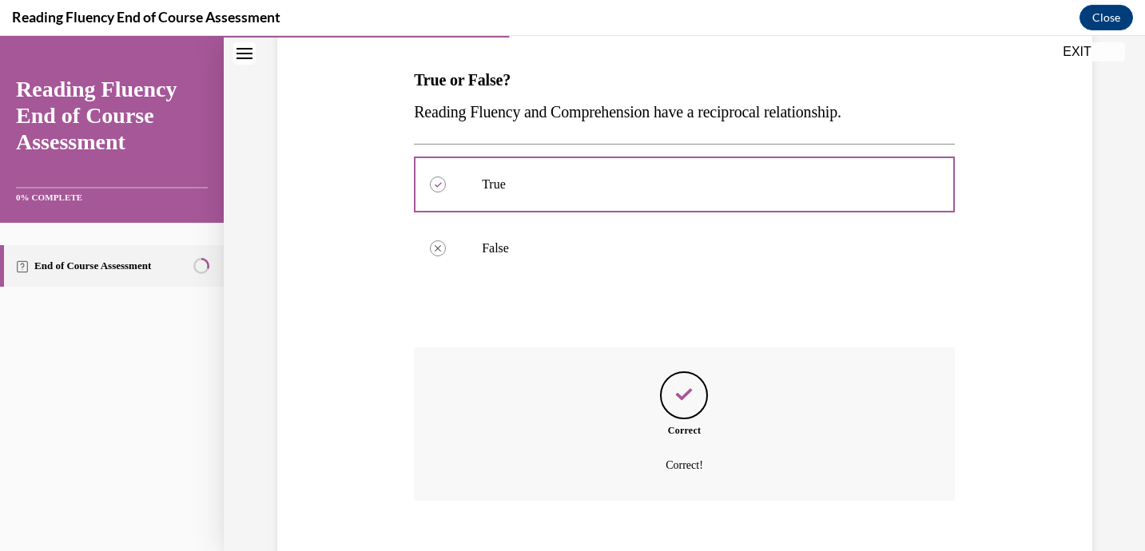
scroll to position [329, 0]
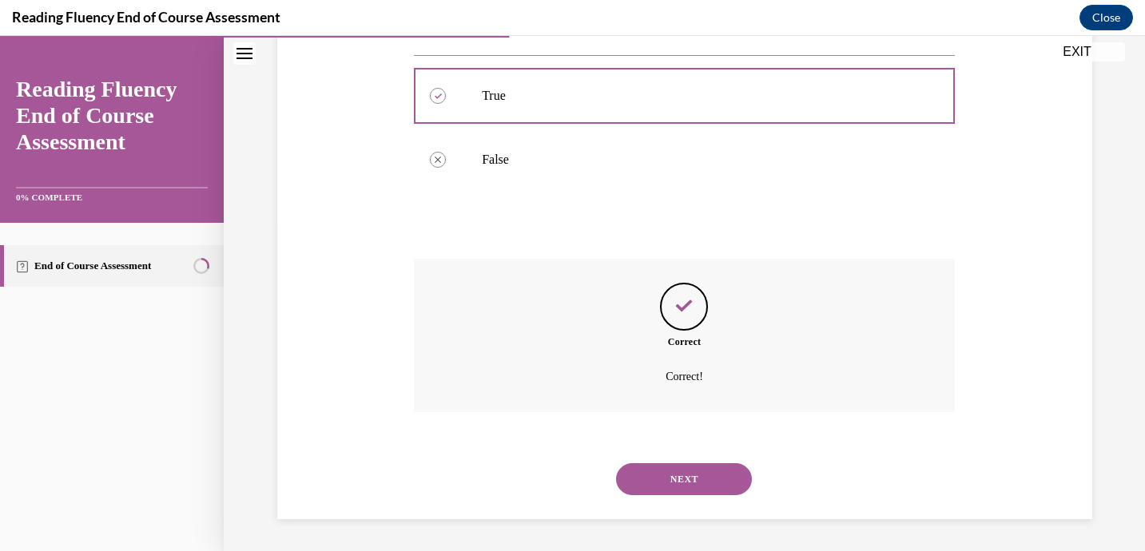
click at [693, 474] on button "NEXT" at bounding box center [684, 479] width 136 height 32
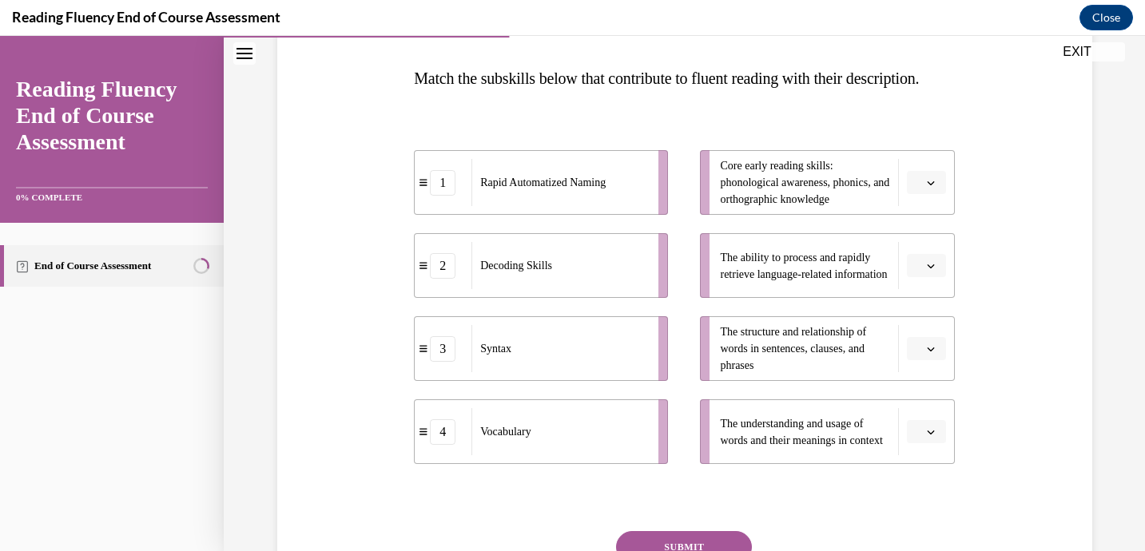
scroll to position [243, 0]
click at [837, 373] on span "The structure and relationship of words in sentences, clauses, and phrases" at bounding box center [804, 348] width 169 height 50
click at [925, 354] on span "button" at bounding box center [930, 348] width 11 height 11
click at [919, 311] on span "3" at bounding box center [920, 312] width 6 height 13
click at [924, 194] on button "button" at bounding box center [926, 182] width 39 height 24
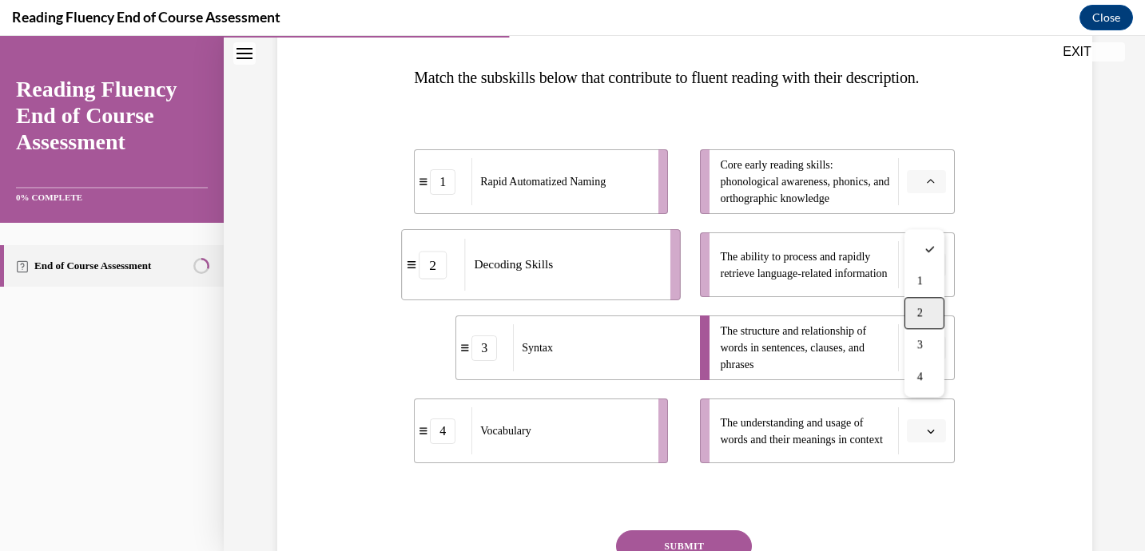
click at [930, 303] on div "2" at bounding box center [924, 313] width 40 height 32
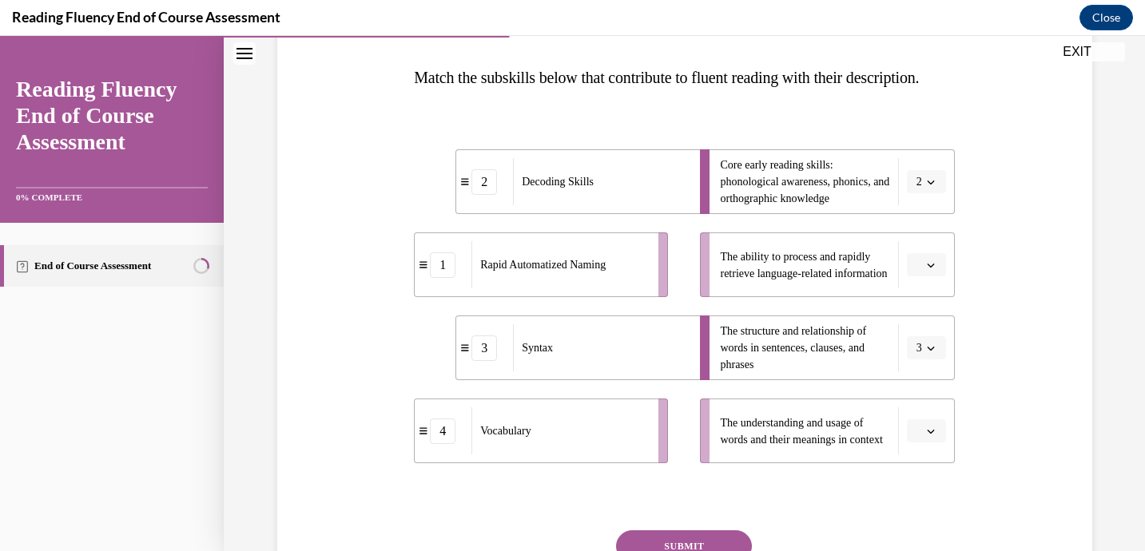
click at [932, 435] on icon "button" at bounding box center [930, 431] width 8 height 8
click at [925, 431] on div "4" at bounding box center [924, 427] width 40 height 32
click at [920, 273] on span "Please select an option" at bounding box center [919, 265] width 6 height 16
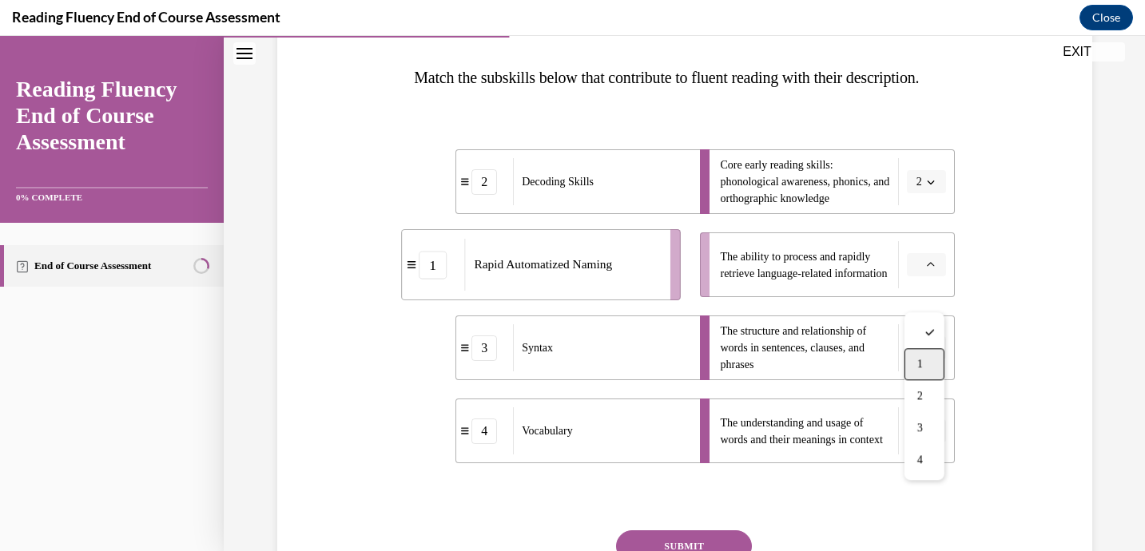
click at [929, 363] on div "1" at bounding box center [924, 364] width 40 height 32
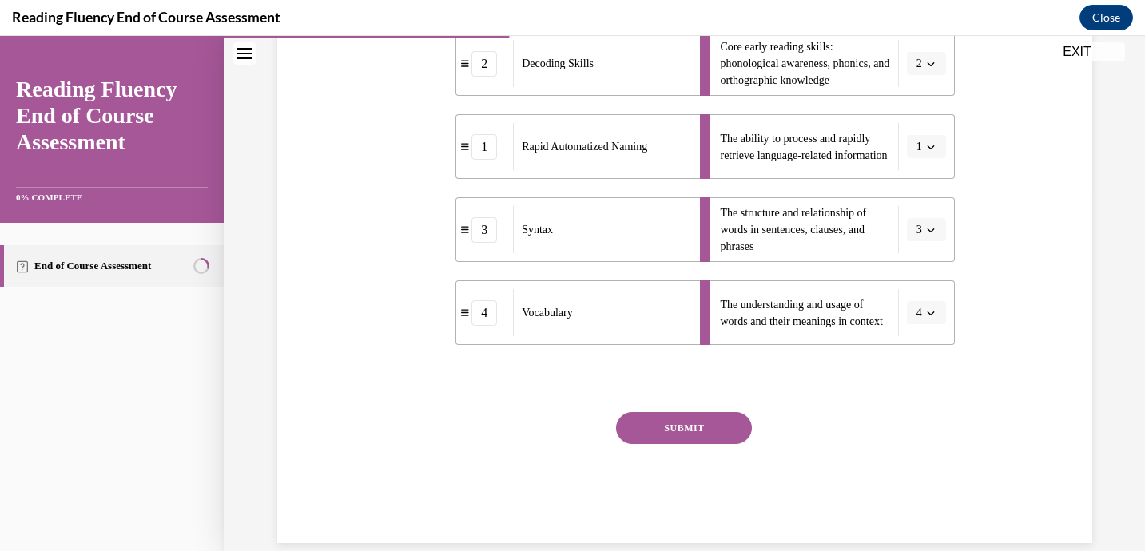
scroll to position [372, 0]
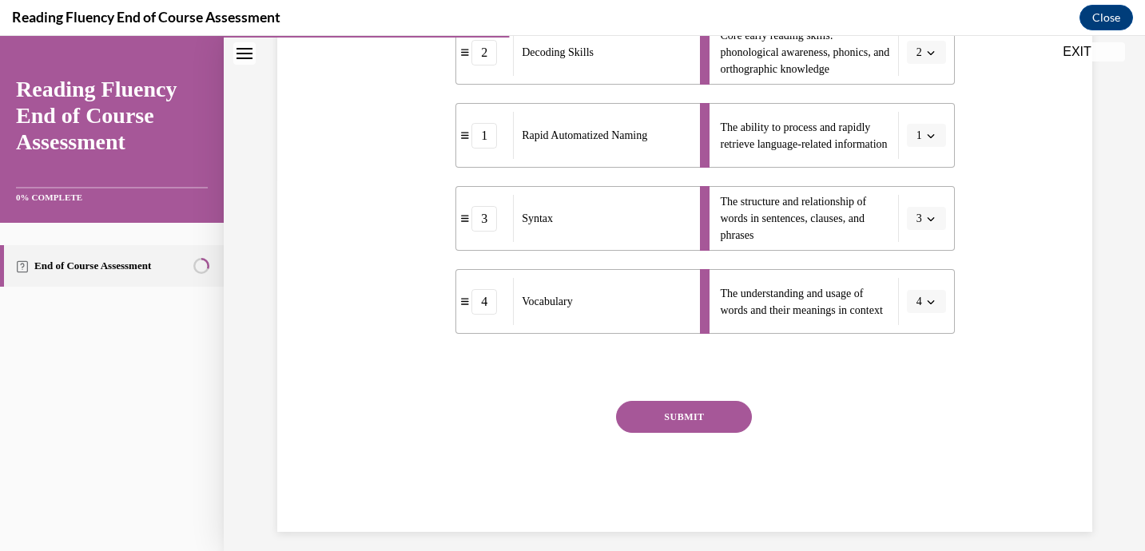
click at [692, 433] on button "SUBMIT" at bounding box center [684, 417] width 136 height 32
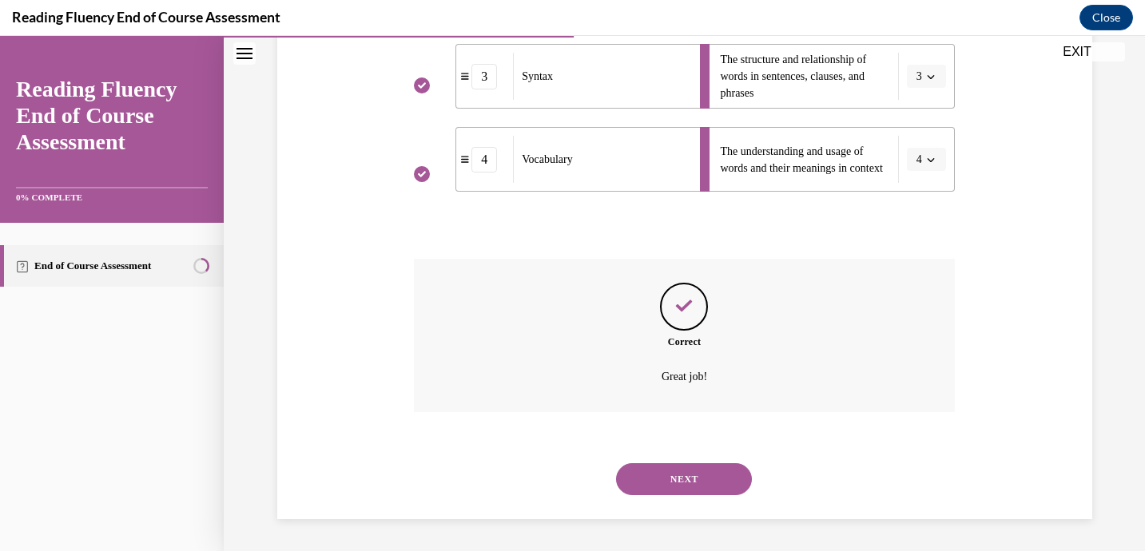
scroll to position [546, 0]
click at [692, 478] on button "NEXT" at bounding box center [684, 479] width 136 height 32
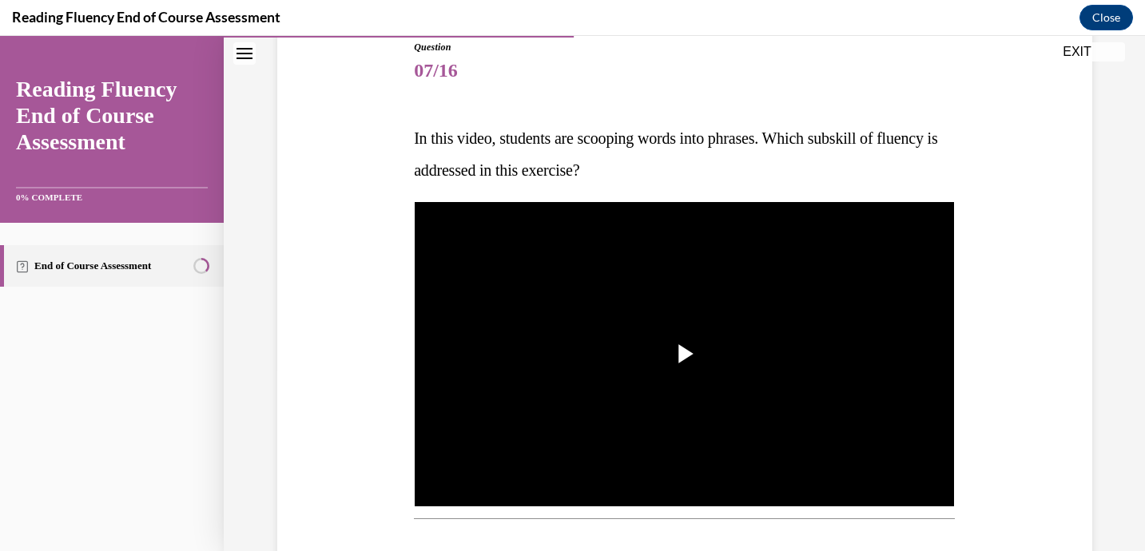
scroll to position [184, 0]
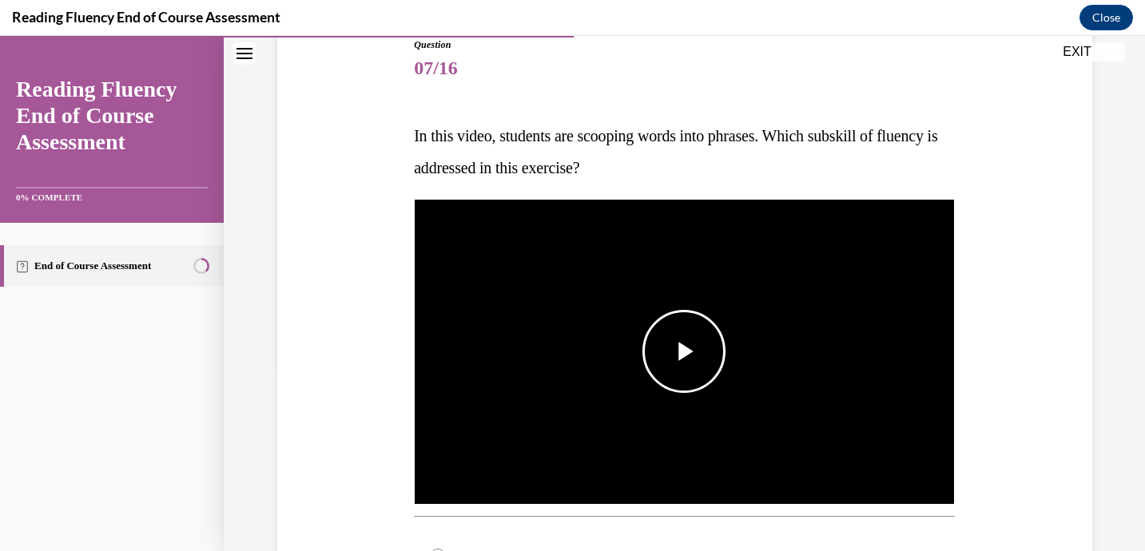
click at [684, 351] on span "Video player" at bounding box center [684, 351] width 0 height 0
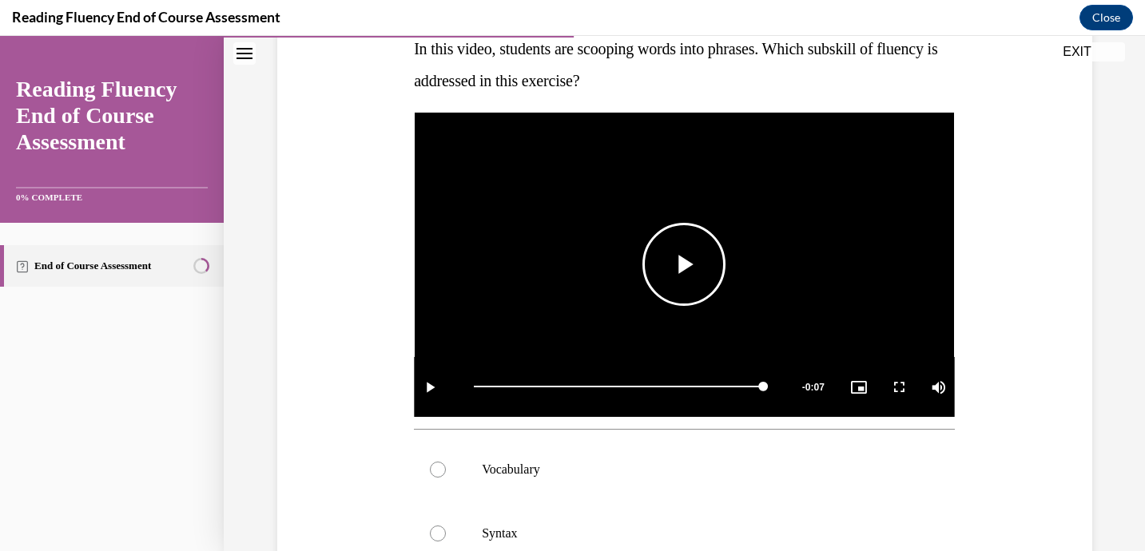
scroll to position [272, 0]
click at [684, 264] on span "Video player" at bounding box center [684, 264] width 0 height 0
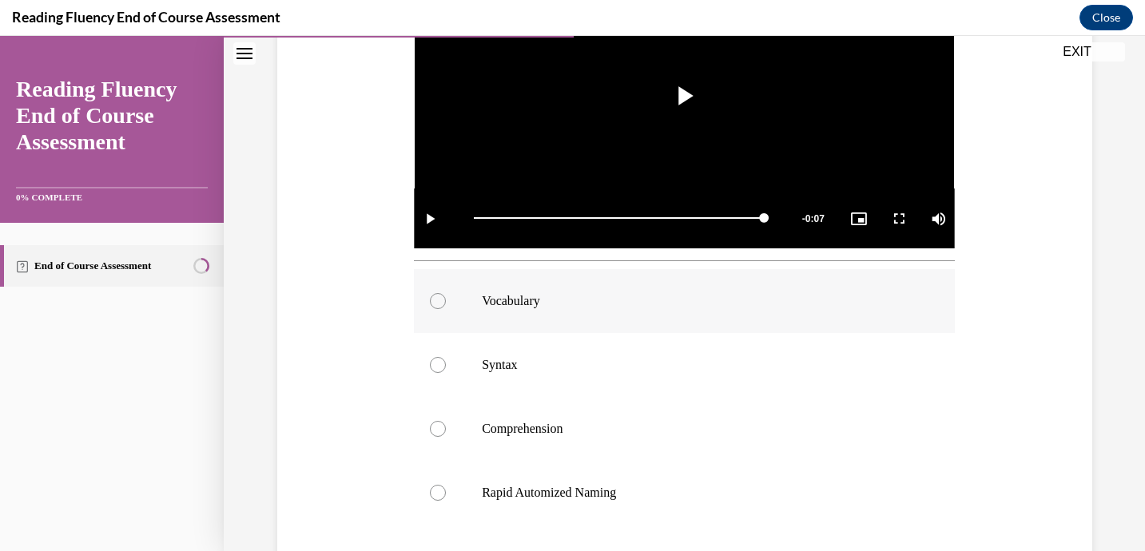
scroll to position [442, 0]
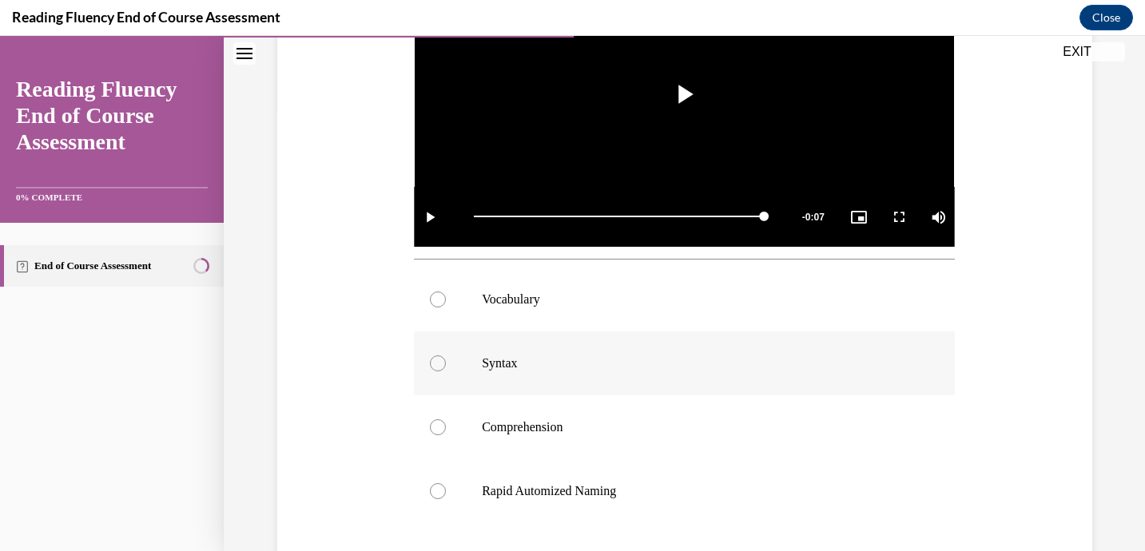
click at [437, 361] on div at bounding box center [438, 363] width 16 height 16
click at [437, 361] on input "Syntax" at bounding box center [438, 363] width 16 height 16
radio input "true"
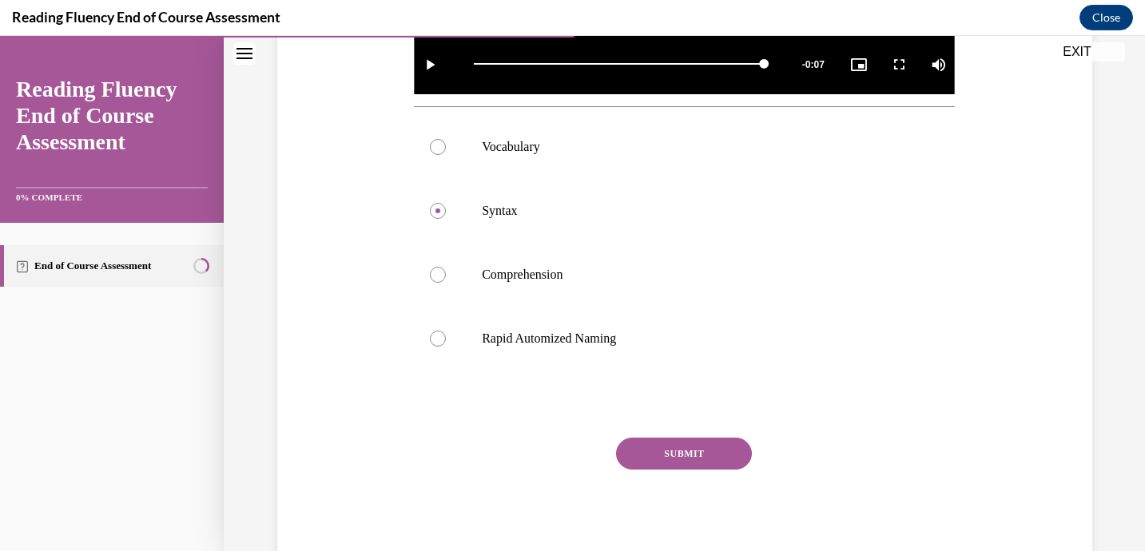
click at [688, 446] on button "SUBMIT" at bounding box center [684, 454] width 136 height 32
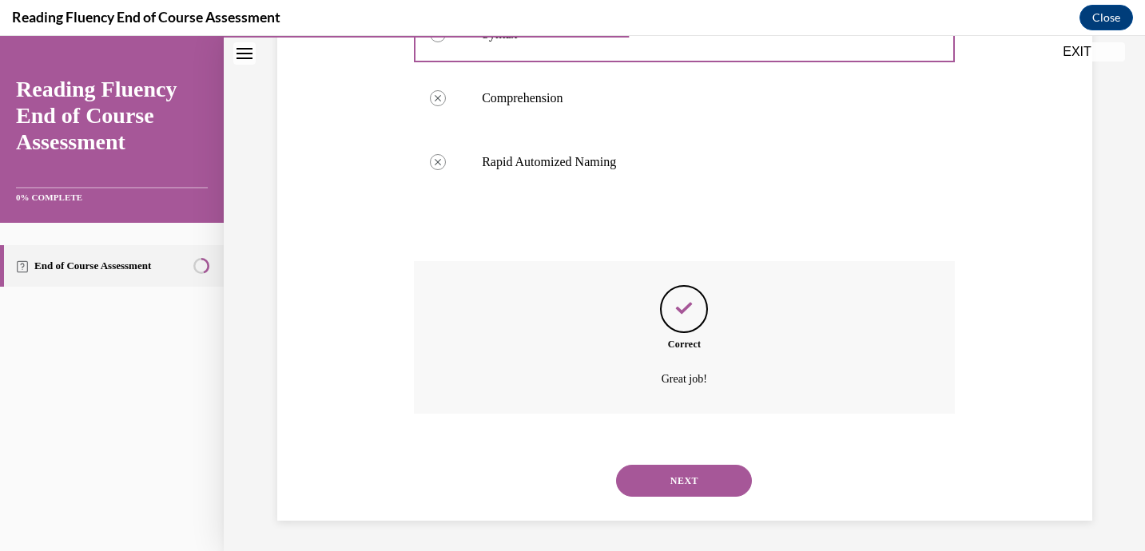
scroll to position [772, 0]
click at [680, 470] on button "NEXT" at bounding box center [684, 479] width 136 height 32
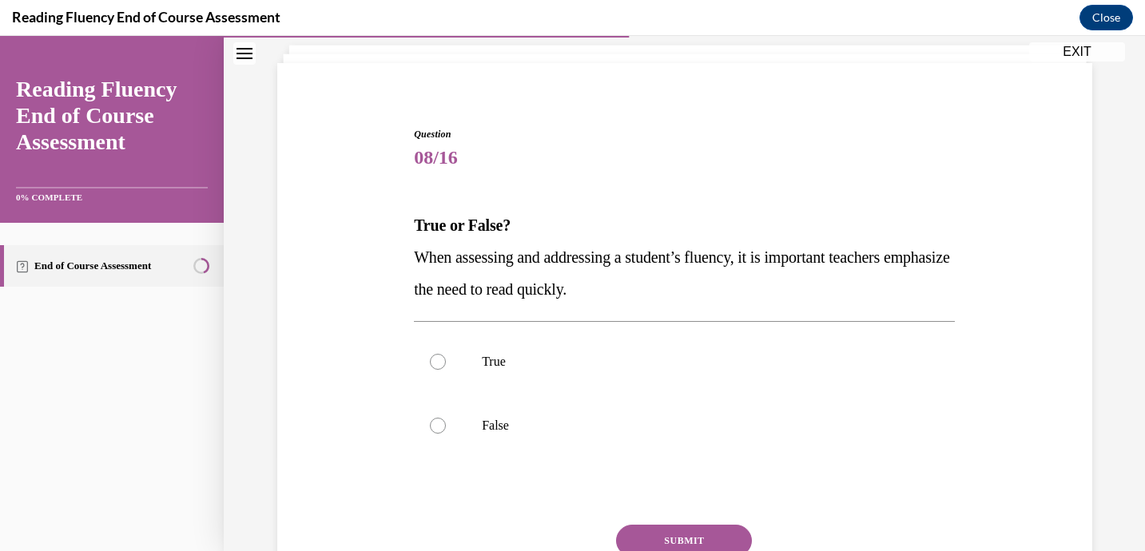
scroll to position [97, 0]
click at [440, 422] on div at bounding box center [438, 424] width 16 height 16
click at [440, 422] on input "False" at bounding box center [438, 424] width 16 height 16
radio input "true"
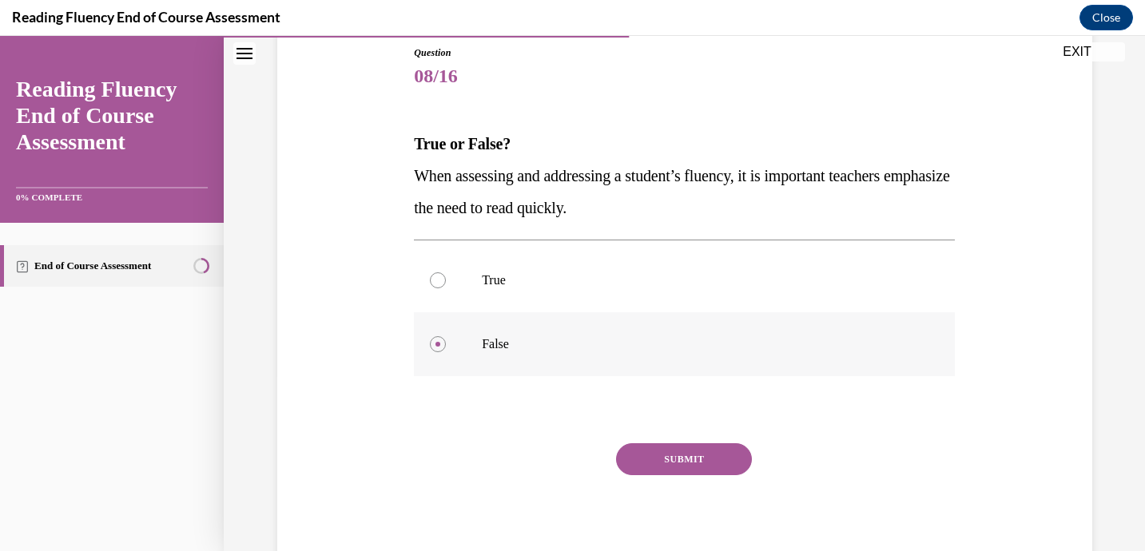
scroll to position [177, 0]
click at [674, 451] on button "SUBMIT" at bounding box center [684, 458] width 136 height 32
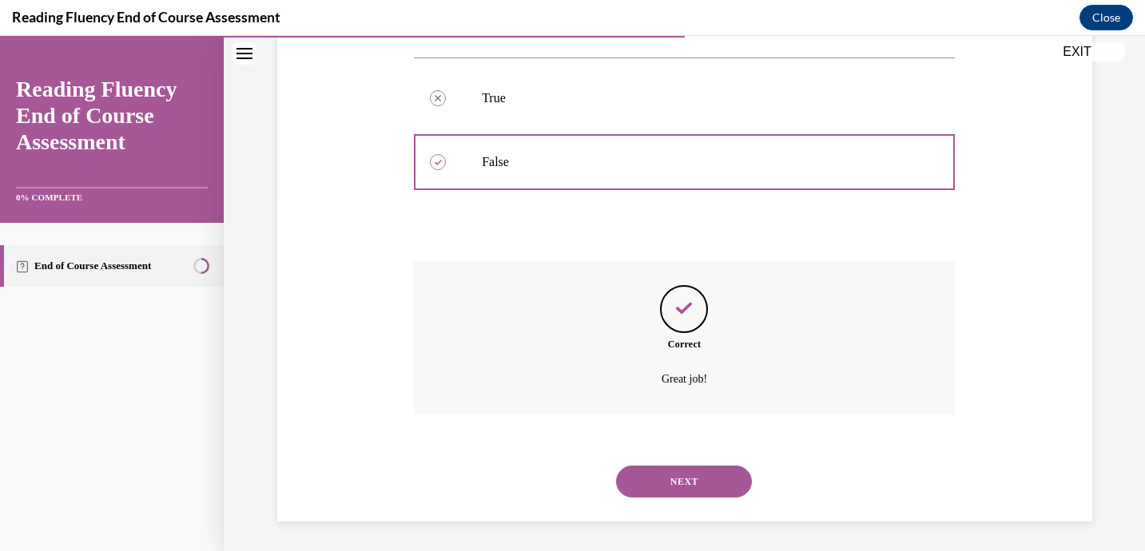
scroll to position [361, 0]
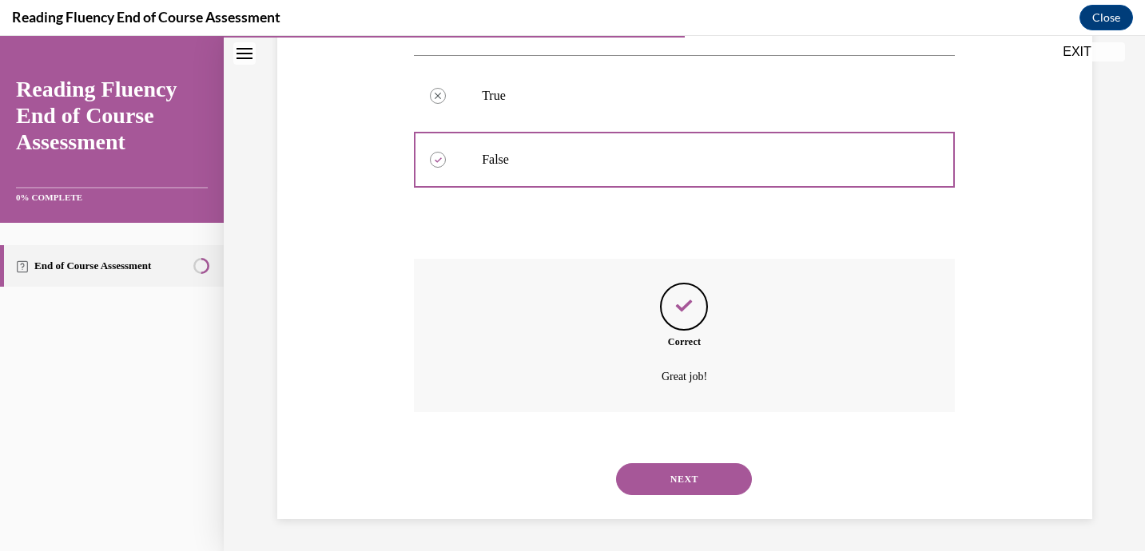
click at [680, 480] on button "NEXT" at bounding box center [684, 479] width 136 height 32
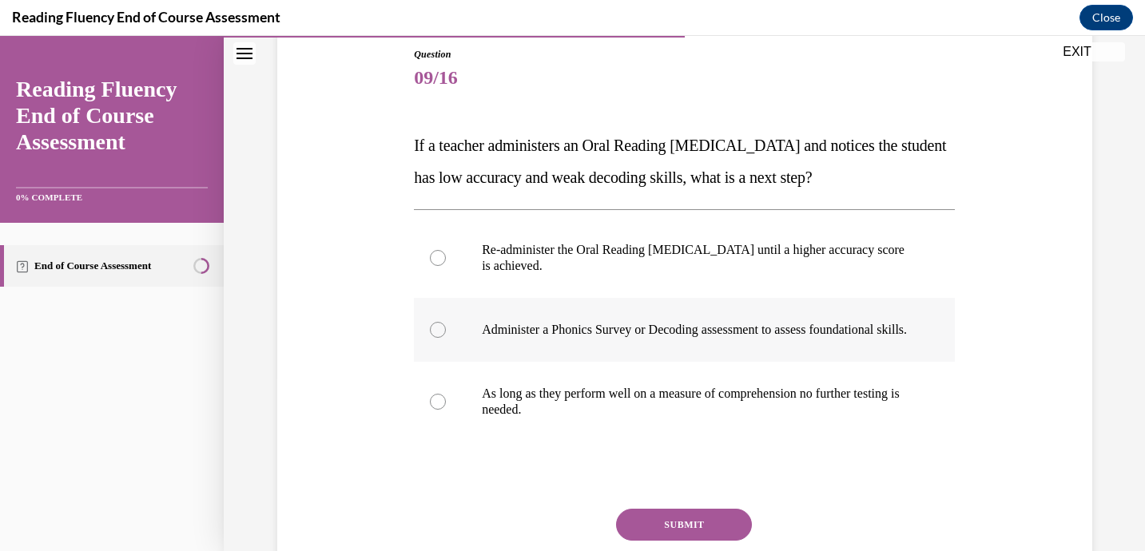
scroll to position [177, 0]
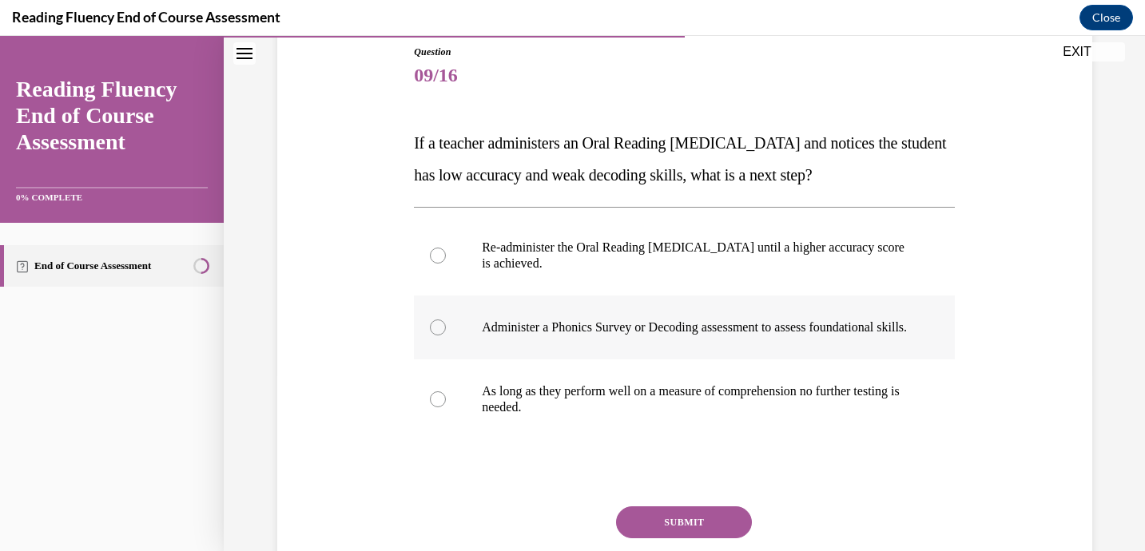
click at [435, 331] on div at bounding box center [438, 327] width 16 height 16
click at [435, 331] on input "Administer a Phonics Survey or Decoding assessment to assess foundational skill…" at bounding box center [438, 327] width 16 height 16
radio input "true"
click at [664, 530] on button "SUBMIT" at bounding box center [684, 522] width 136 height 32
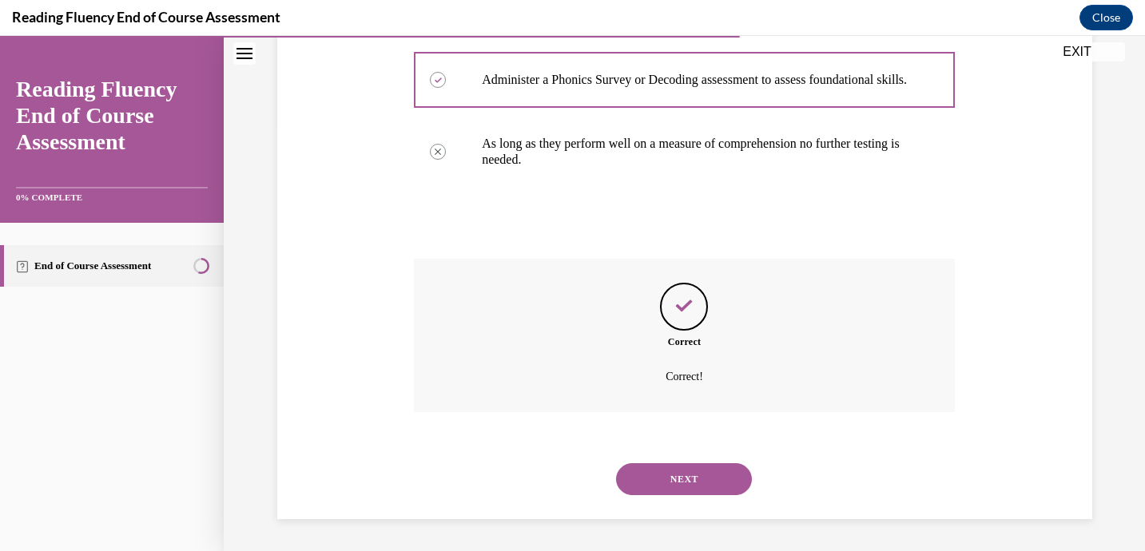
scroll to position [441, 0]
click at [684, 466] on button "NEXT" at bounding box center [684, 479] width 136 height 32
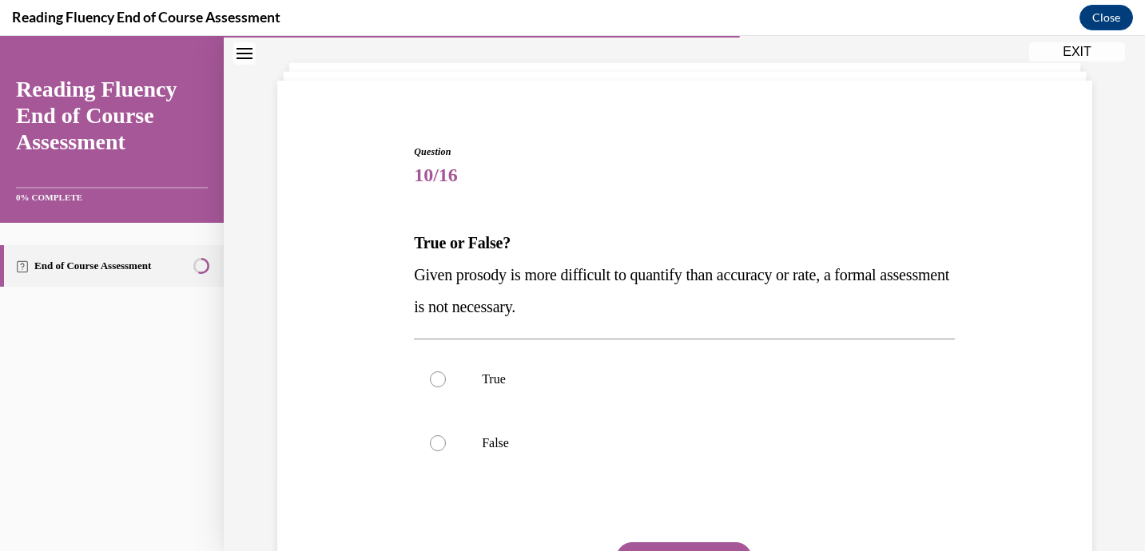
scroll to position [79, 0]
click at [444, 449] on label "False" at bounding box center [684, 442] width 541 height 64
click at [444, 449] on input "False" at bounding box center [438, 442] width 16 height 16
radio input "true"
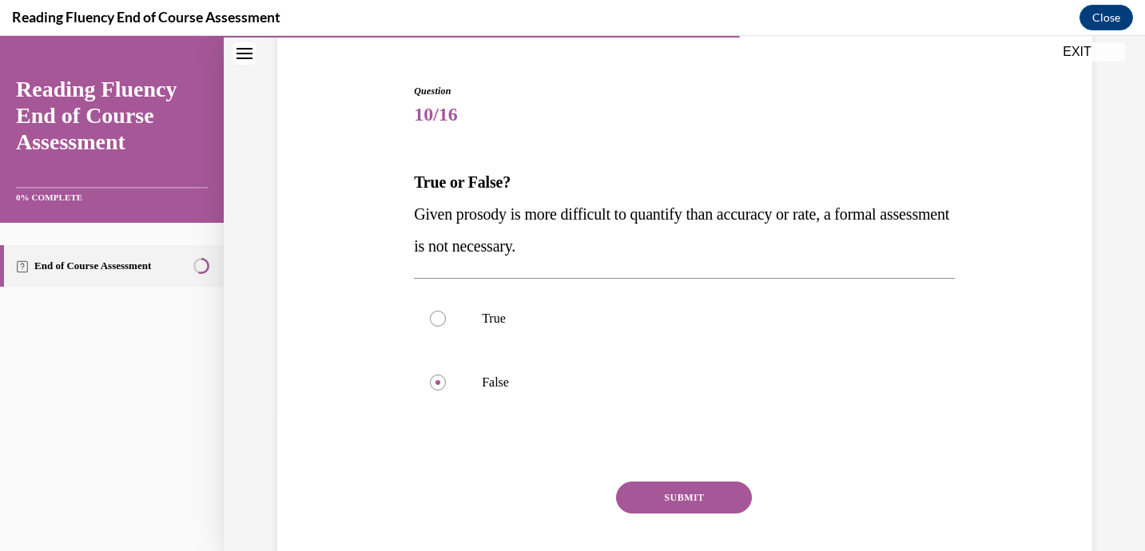
click at [690, 490] on button "SUBMIT" at bounding box center [684, 498] width 136 height 32
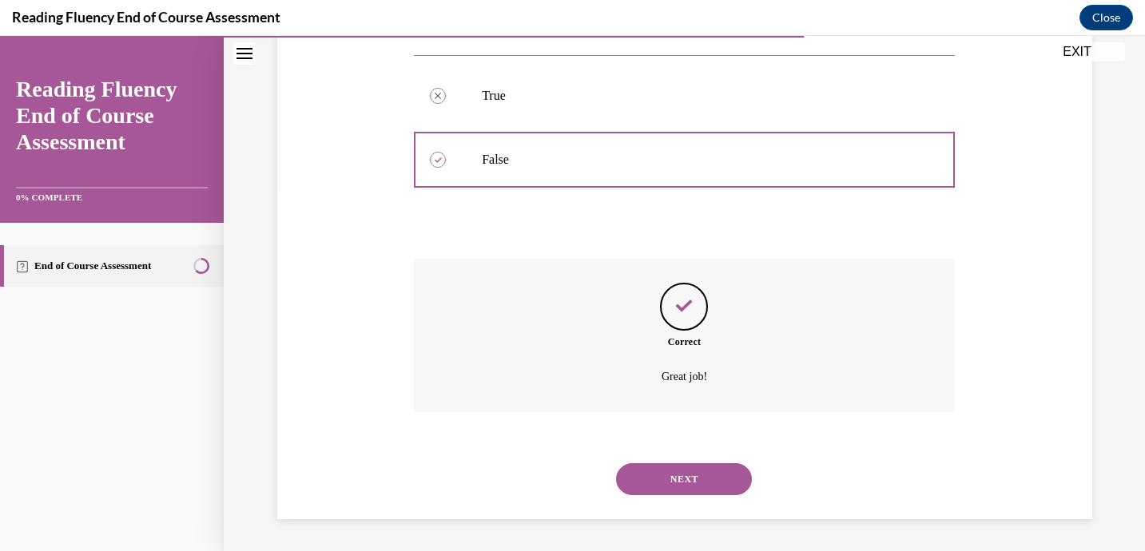
click at [664, 482] on button "NEXT" at bounding box center [684, 479] width 136 height 32
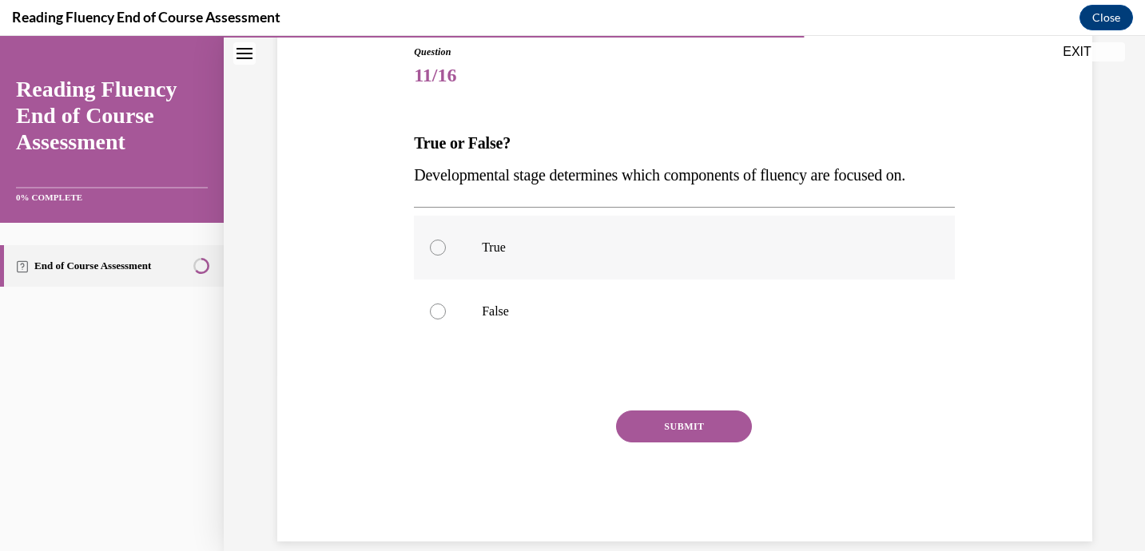
click at [437, 248] on div at bounding box center [438, 248] width 16 height 16
click at [437, 248] on input "True" at bounding box center [438, 248] width 16 height 16
radio input "true"
click at [653, 422] on button "SUBMIT" at bounding box center [684, 427] width 136 height 32
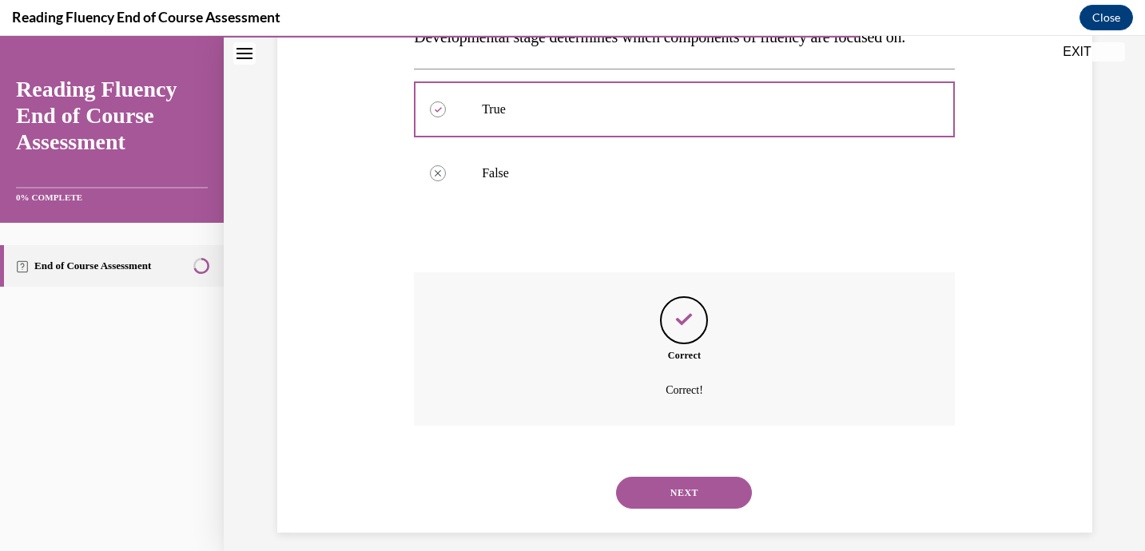
scroll to position [329, 0]
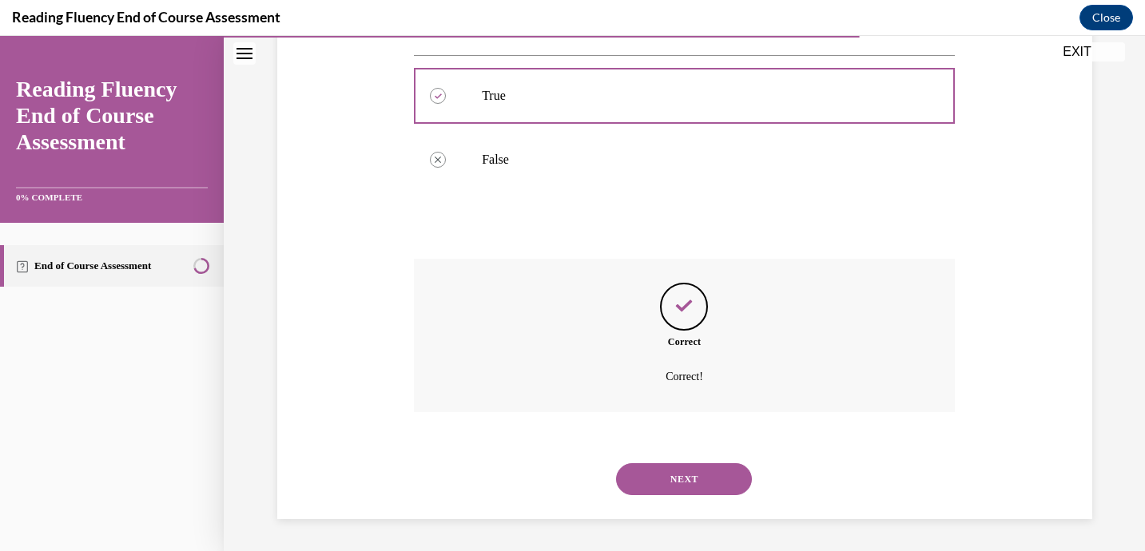
click at [690, 482] on button "NEXT" at bounding box center [684, 479] width 136 height 32
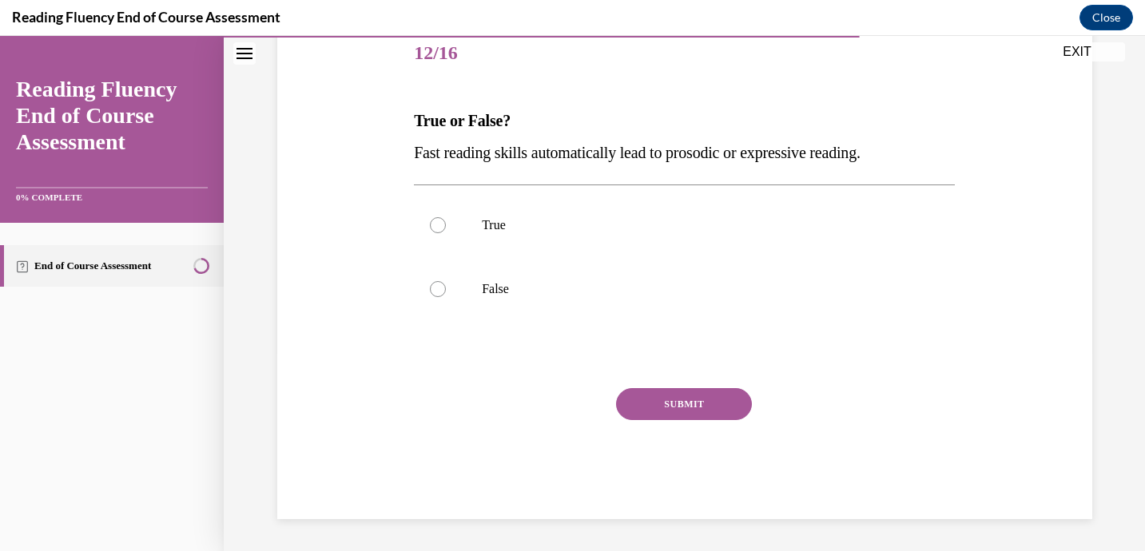
scroll to position [177, 0]
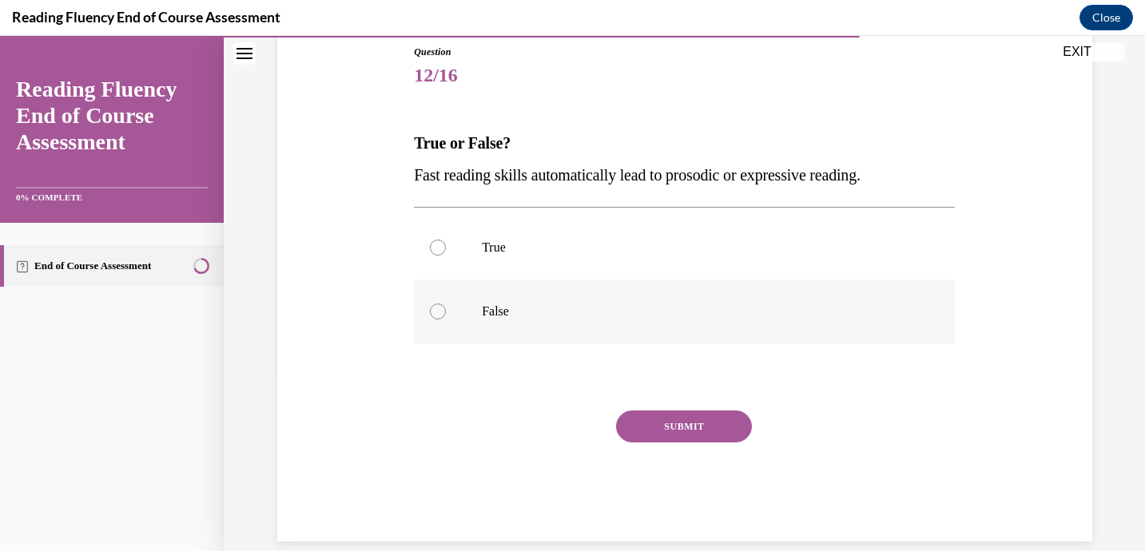
click at [436, 309] on div at bounding box center [438, 311] width 16 height 16
click at [436, 309] on input "False" at bounding box center [438, 311] width 16 height 16
radio input "true"
click at [672, 432] on button "SUBMIT" at bounding box center [684, 427] width 136 height 32
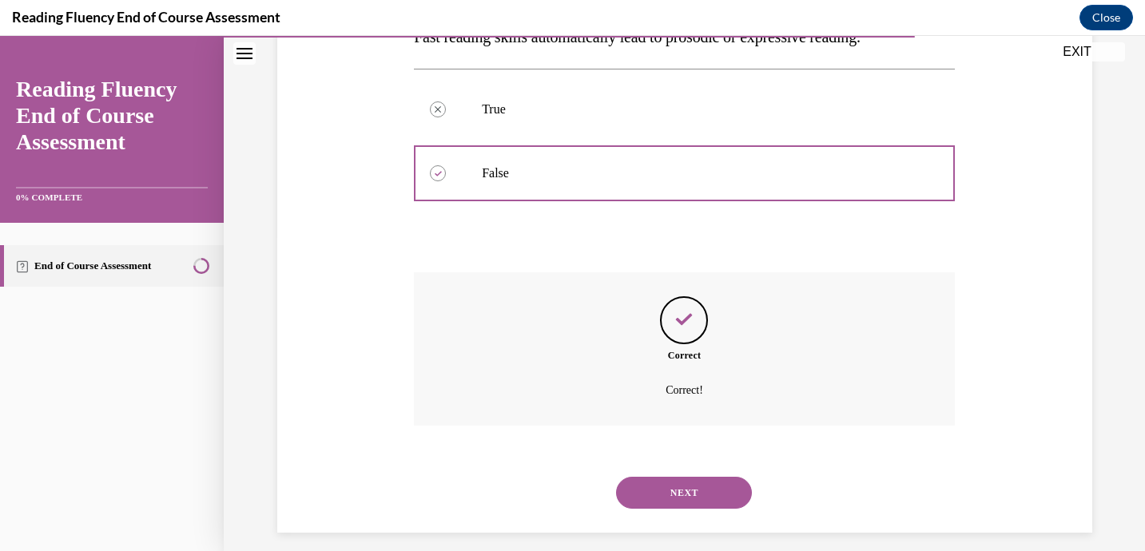
scroll to position [329, 0]
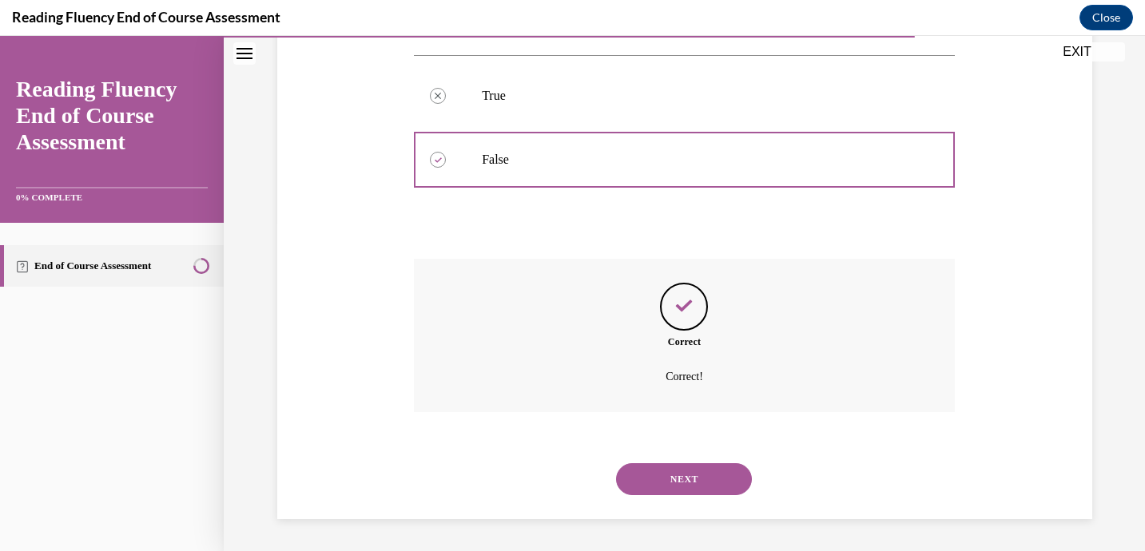
click at [686, 487] on button "NEXT" at bounding box center [684, 479] width 136 height 32
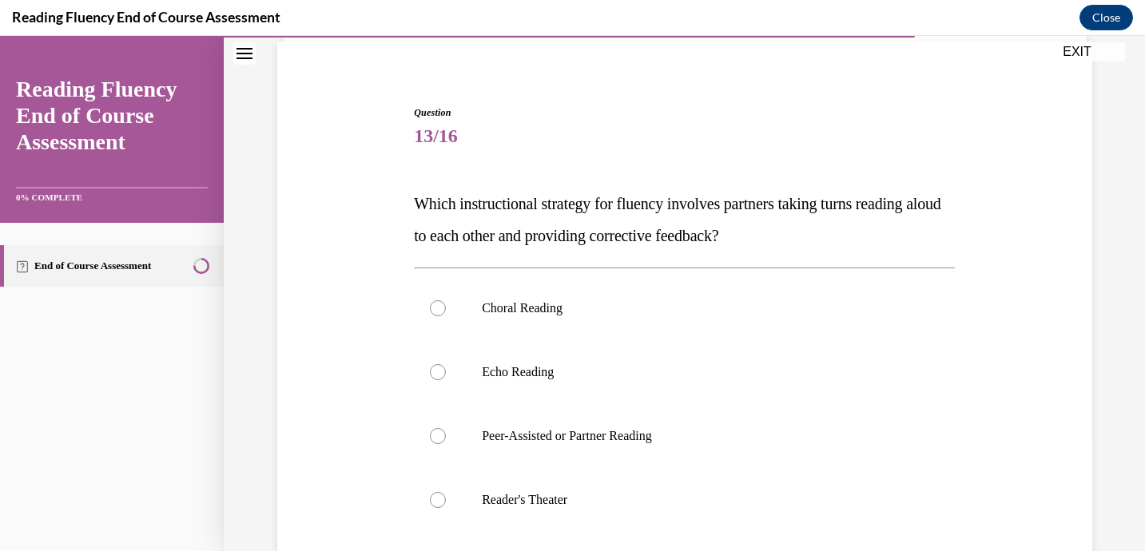
scroll to position [119, 0]
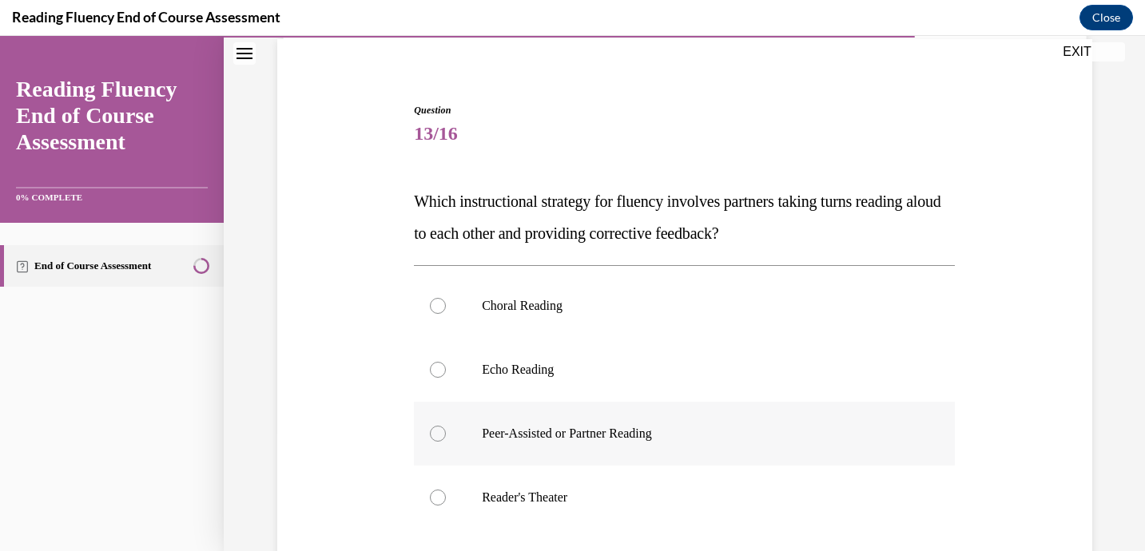
click at [431, 432] on div at bounding box center [438, 434] width 16 height 16
click at [431, 432] on input "Peer-Assisted or Partner Reading" at bounding box center [438, 434] width 16 height 16
radio input "true"
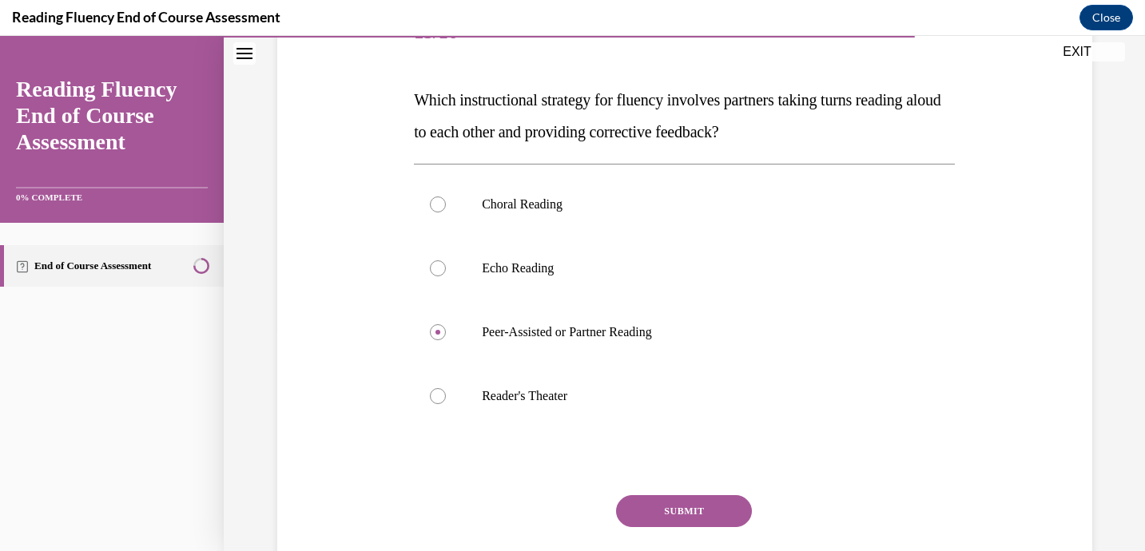
click at [696, 511] on button "SUBMIT" at bounding box center [684, 511] width 136 height 32
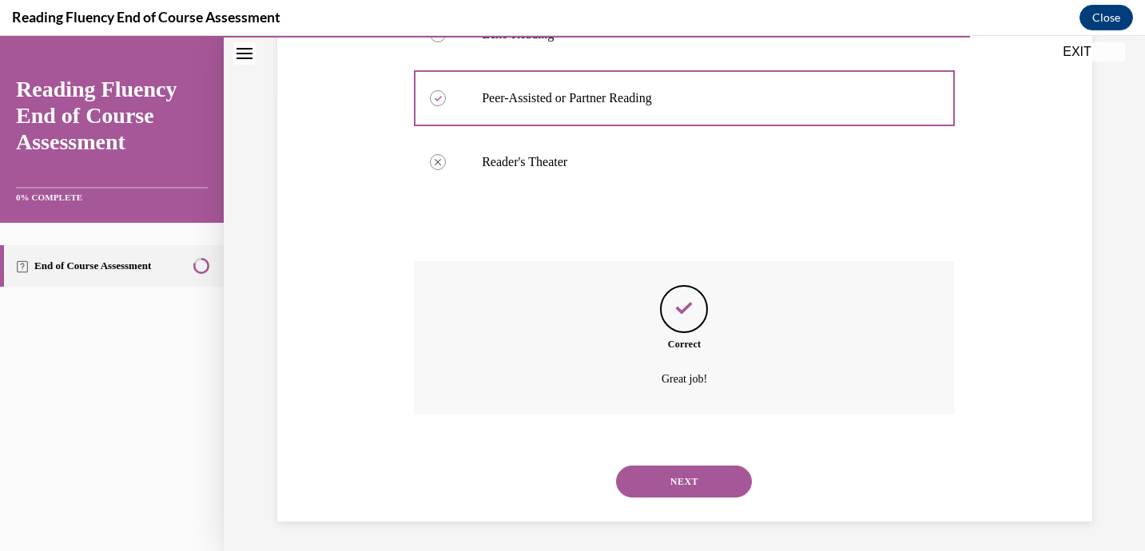
scroll to position [457, 0]
click at [684, 486] on button "NEXT" at bounding box center [684, 479] width 136 height 32
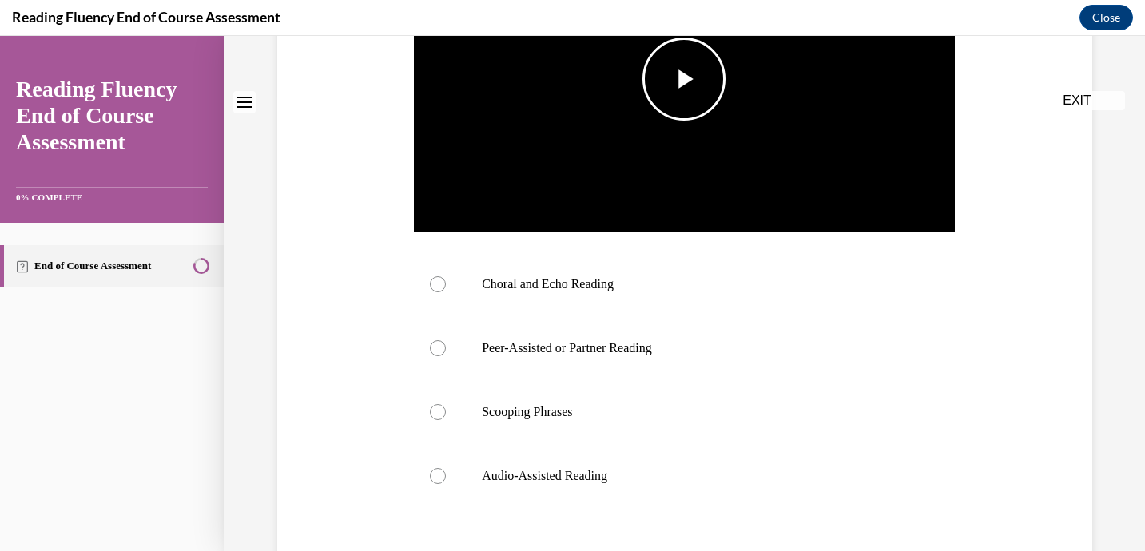
scroll to position [0, 0]
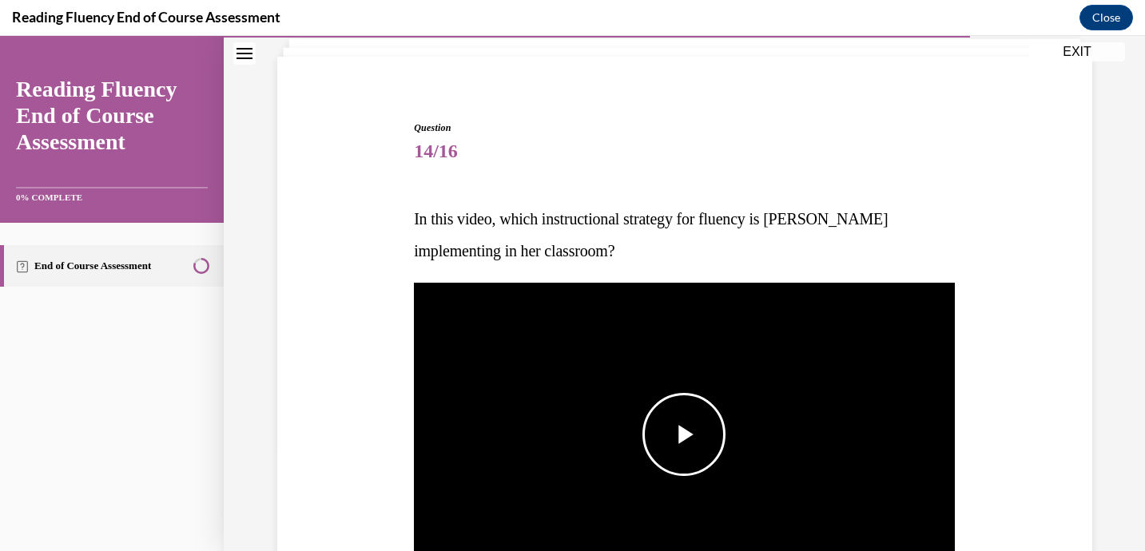
click at [684, 434] on span "Video player" at bounding box center [684, 434] width 0 height 0
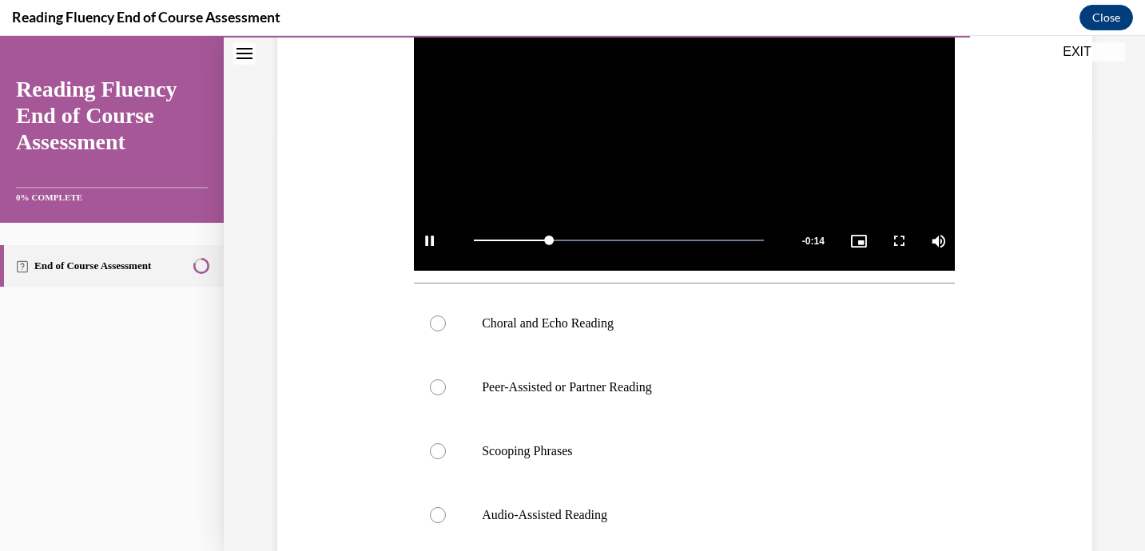
scroll to position [420, 0]
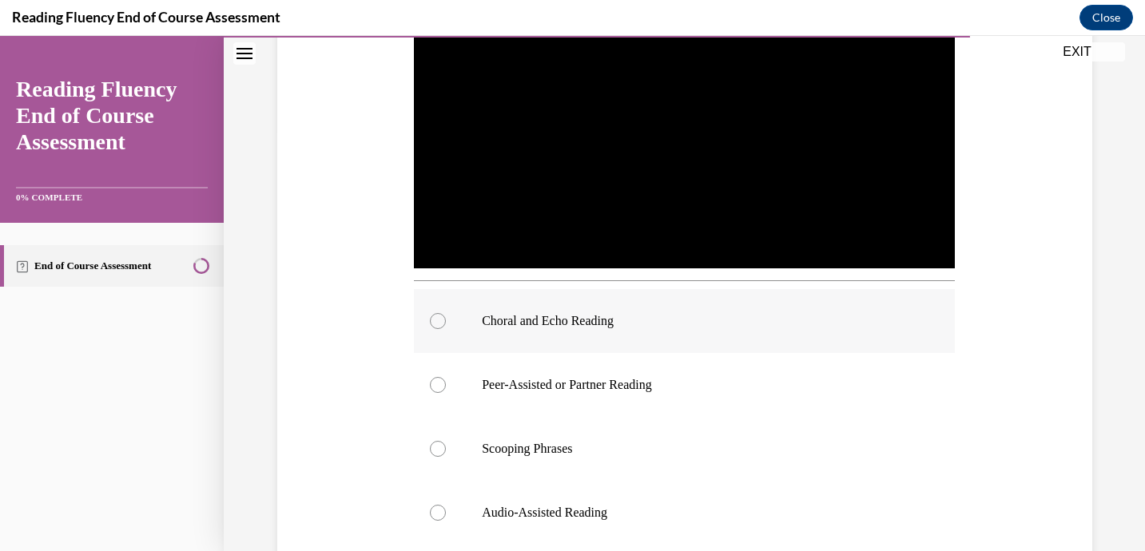
click at [440, 320] on div at bounding box center [438, 321] width 16 height 16
click at [440, 320] on input "Choral and Echo Reading" at bounding box center [438, 321] width 16 height 16
radio input "true"
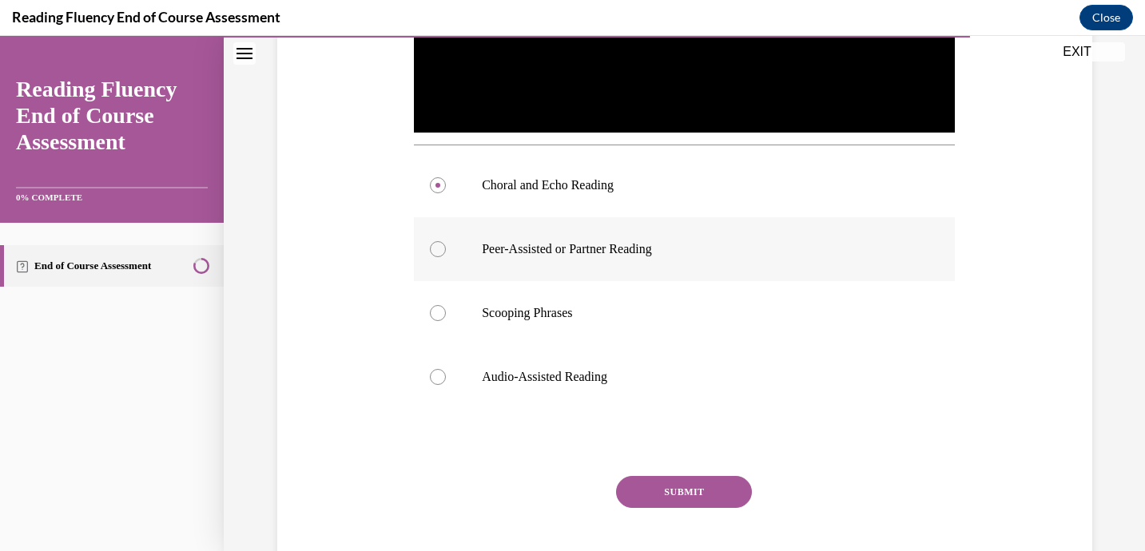
scroll to position [557, 0]
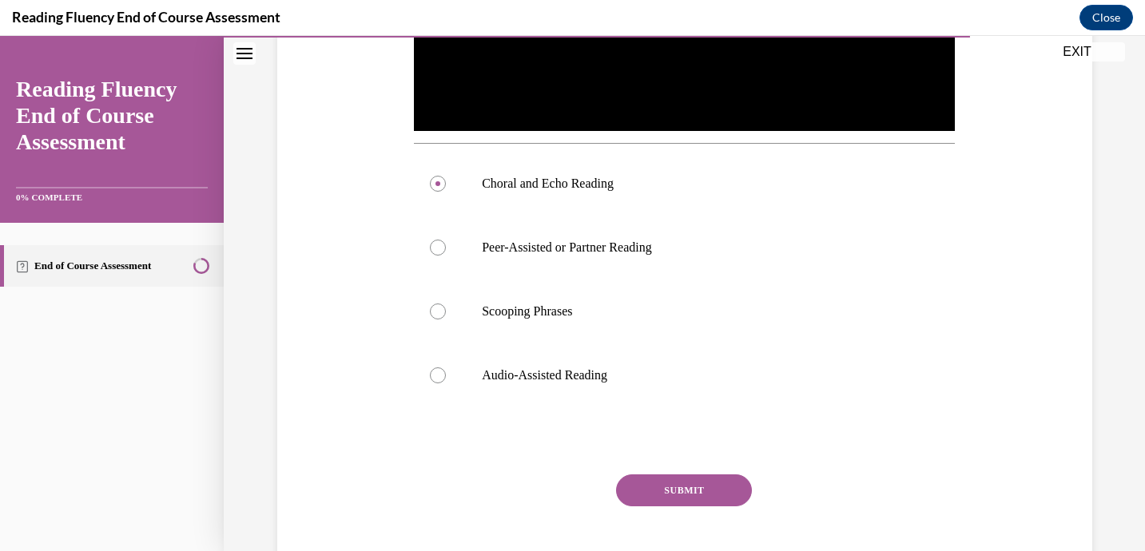
click at [696, 487] on button "SUBMIT" at bounding box center [684, 490] width 136 height 32
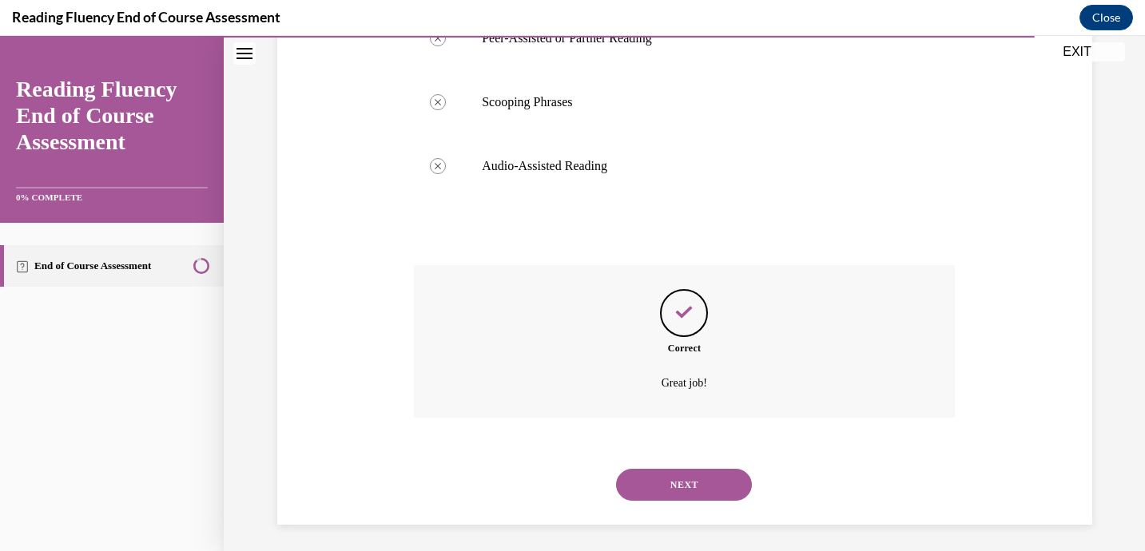
scroll to position [772, 0]
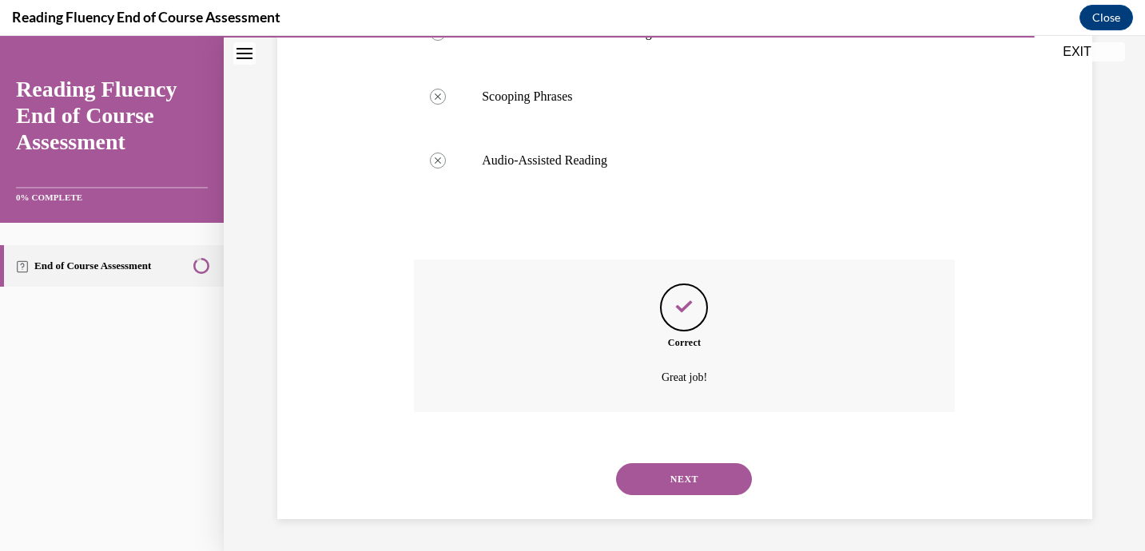
click at [690, 474] on button "NEXT" at bounding box center [684, 479] width 136 height 32
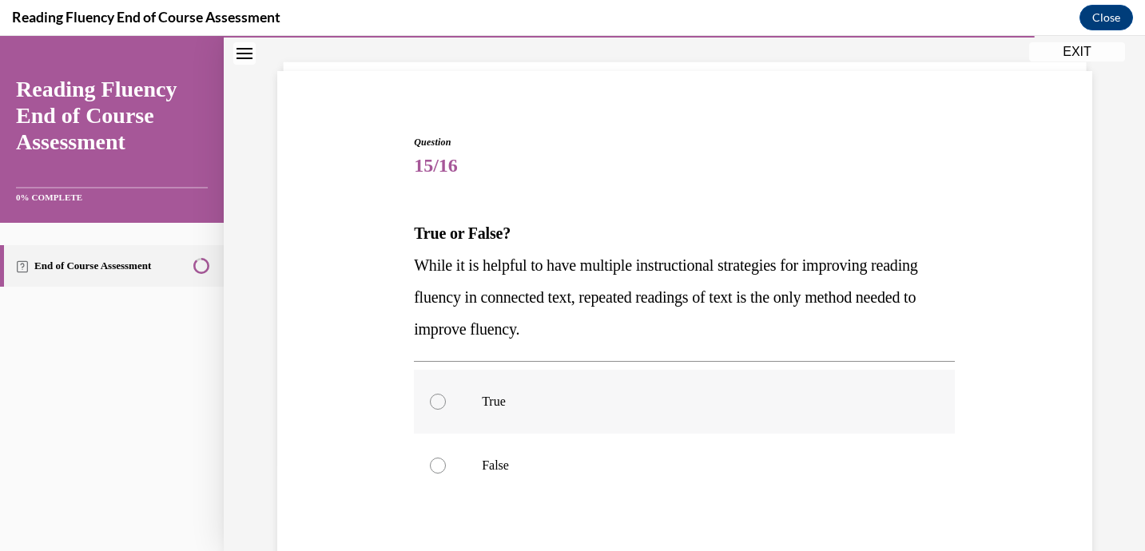
scroll to position [143, 0]
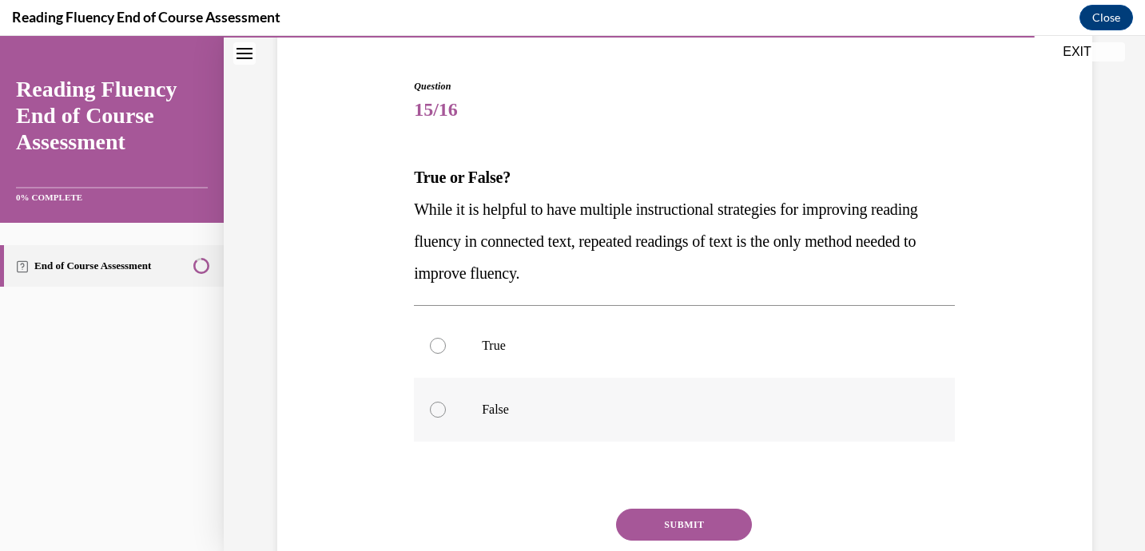
click at [439, 410] on div at bounding box center [438, 410] width 16 height 16
click at [439, 410] on input "False" at bounding box center [438, 410] width 16 height 16
radio input "true"
click at [679, 530] on button "SUBMIT" at bounding box center [684, 525] width 136 height 32
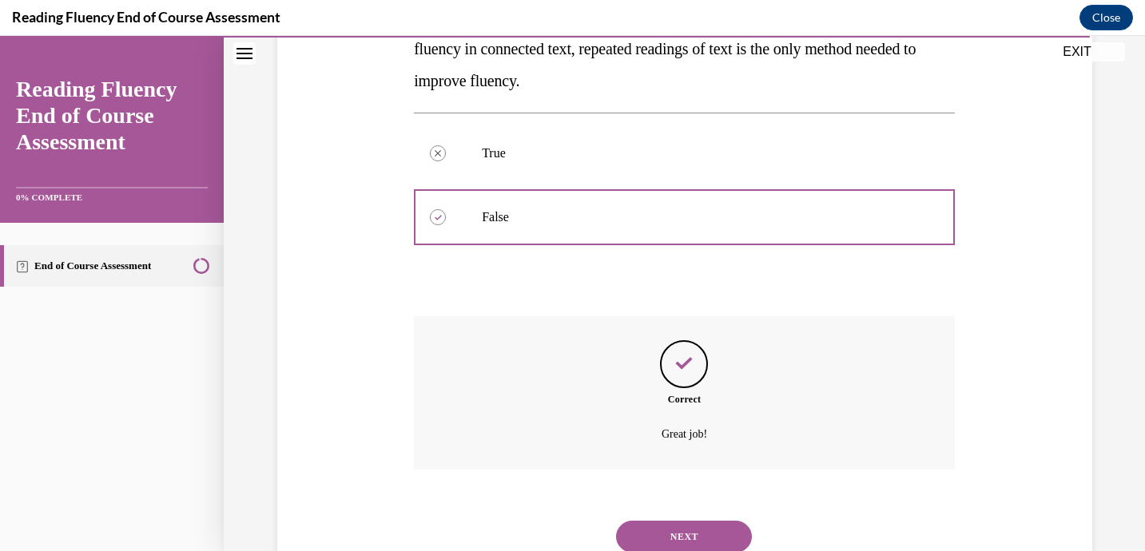
scroll to position [393, 0]
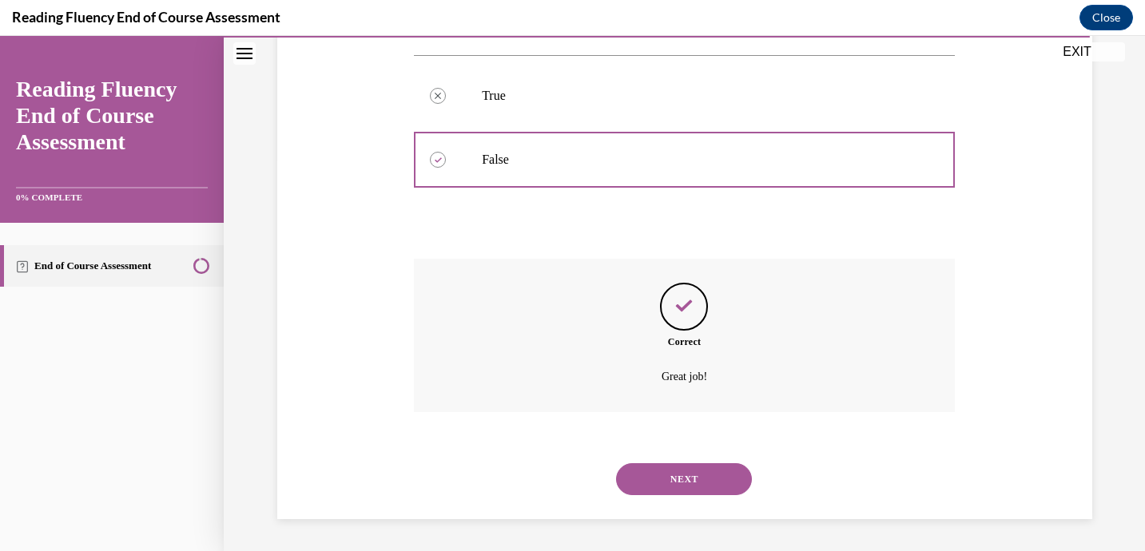
click at [692, 479] on button "NEXT" at bounding box center [684, 479] width 136 height 32
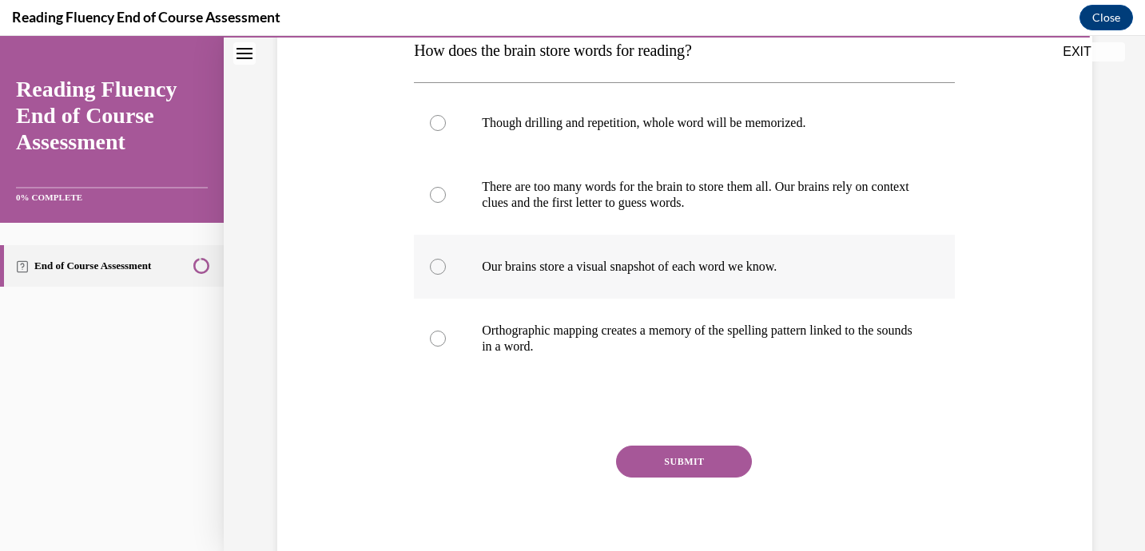
scroll to position [271, 0]
click at [438, 334] on div at bounding box center [438, 338] width 16 height 16
click at [438, 334] on input "Orthographic mapping creates a memory of the spelling pattern linked to the sou…" at bounding box center [438, 338] width 16 height 16
radio input "true"
click at [711, 465] on button "SUBMIT" at bounding box center [684, 461] width 136 height 32
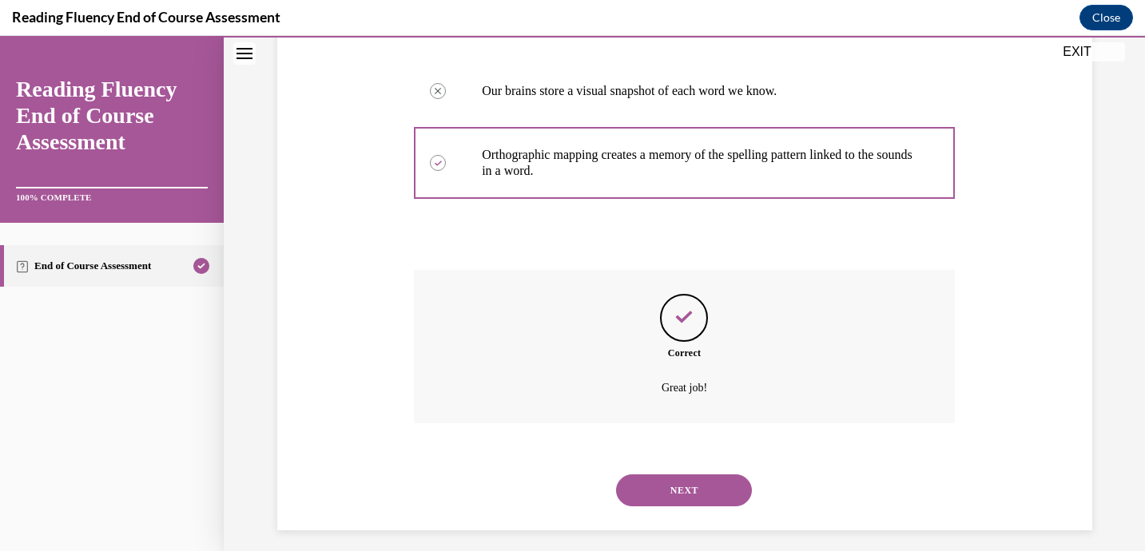
scroll to position [457, 0]
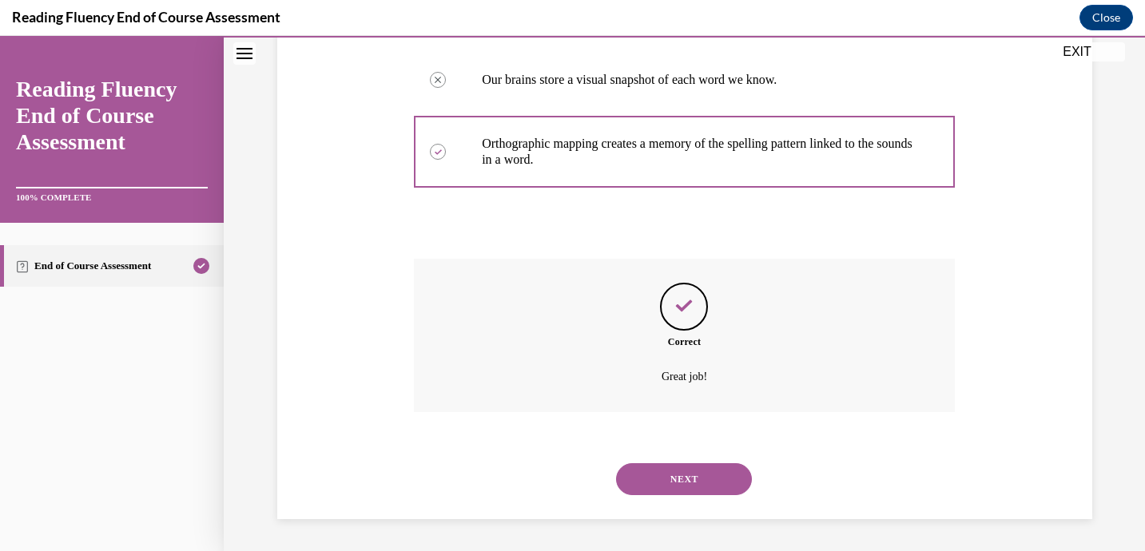
click at [710, 481] on button "NEXT" at bounding box center [684, 479] width 136 height 32
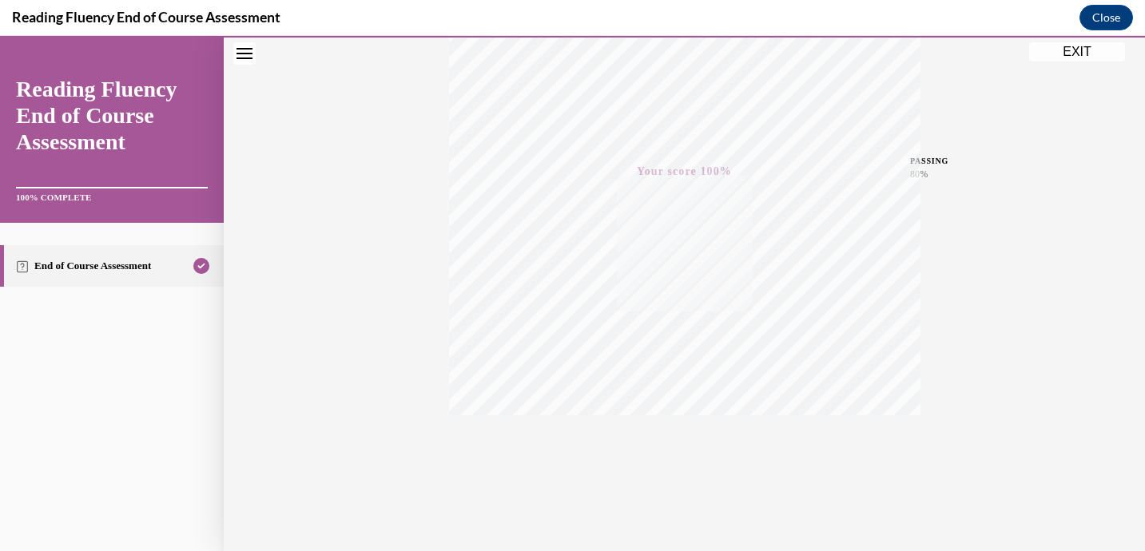
scroll to position [303, 0]
click at [1064, 57] on button "EXIT" at bounding box center [1077, 51] width 96 height 19
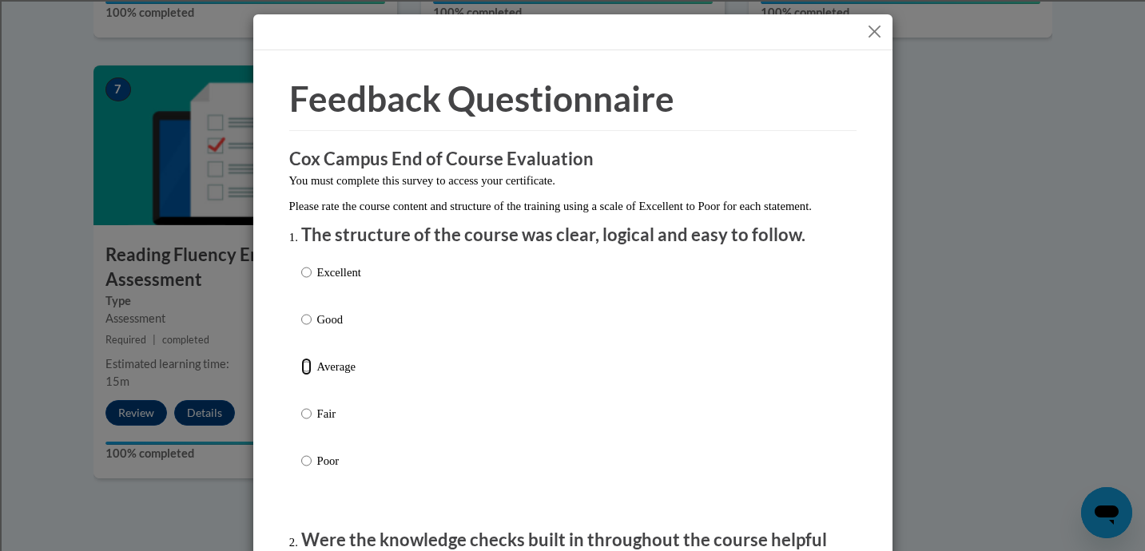
click at [307, 375] on input "Average" at bounding box center [306, 367] width 10 height 18
radio input "true"
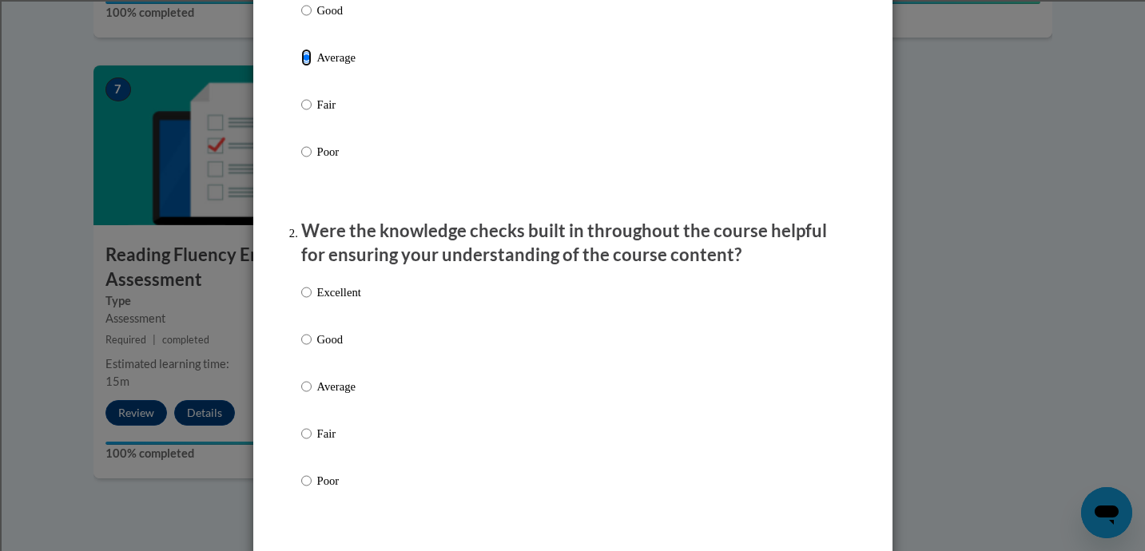
scroll to position [312, 0]
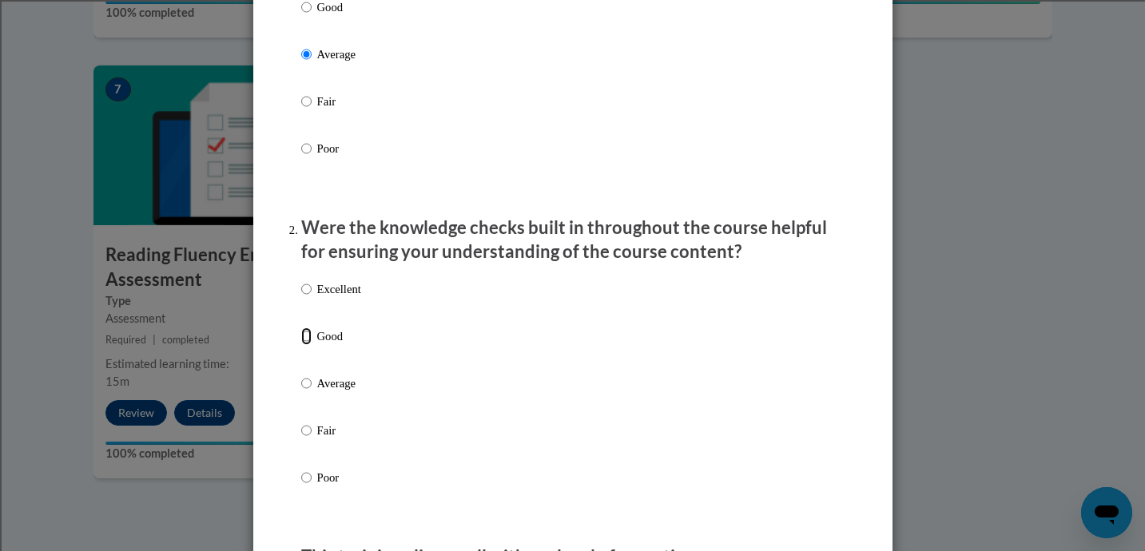
click at [307, 345] on input "Good" at bounding box center [306, 336] width 10 height 18
radio input "true"
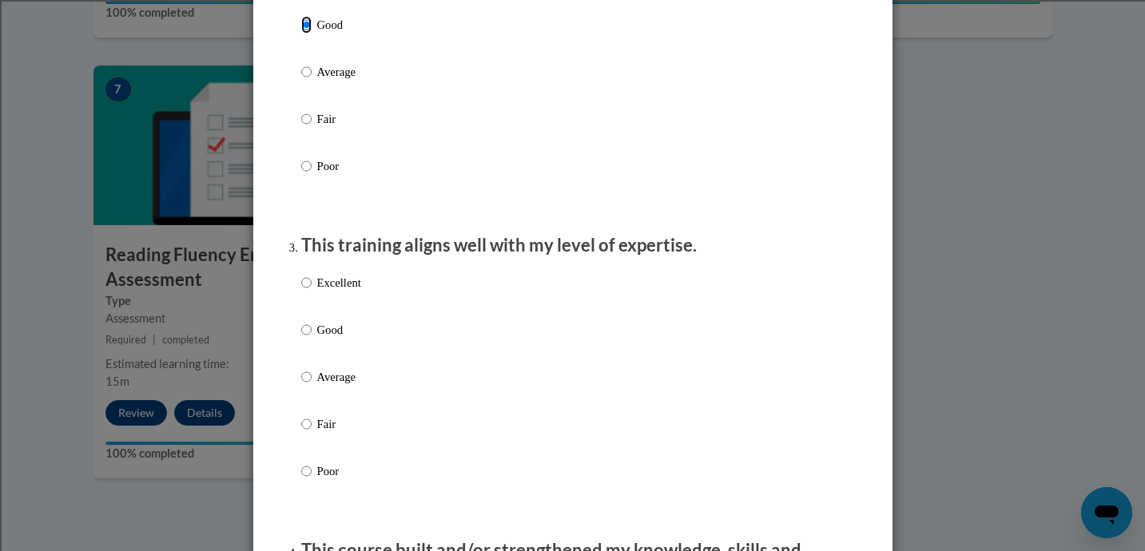
scroll to position [628, 0]
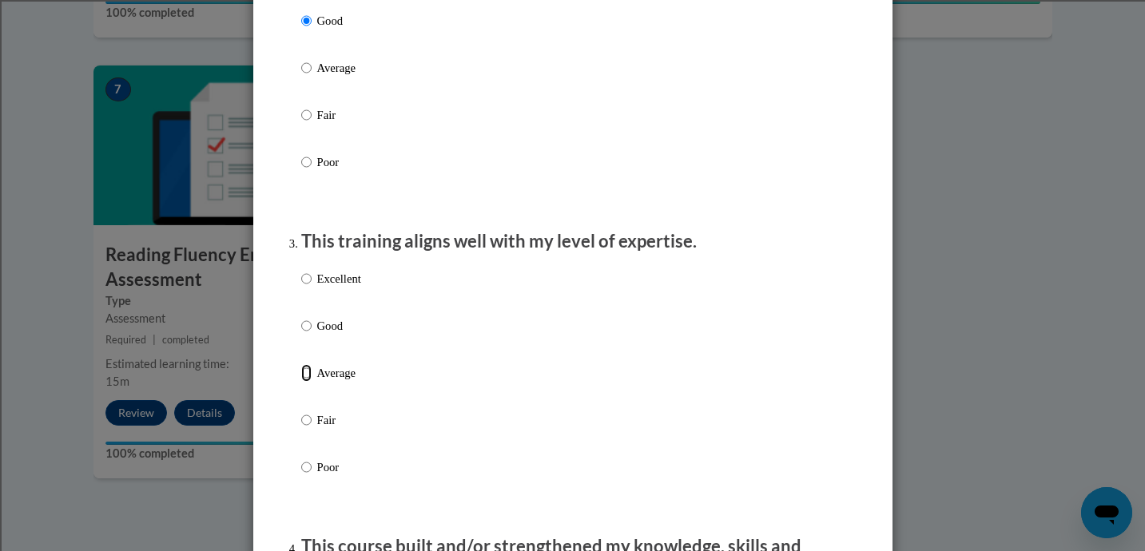
click at [310, 382] on input "Average" at bounding box center [306, 373] width 10 height 18
radio input "true"
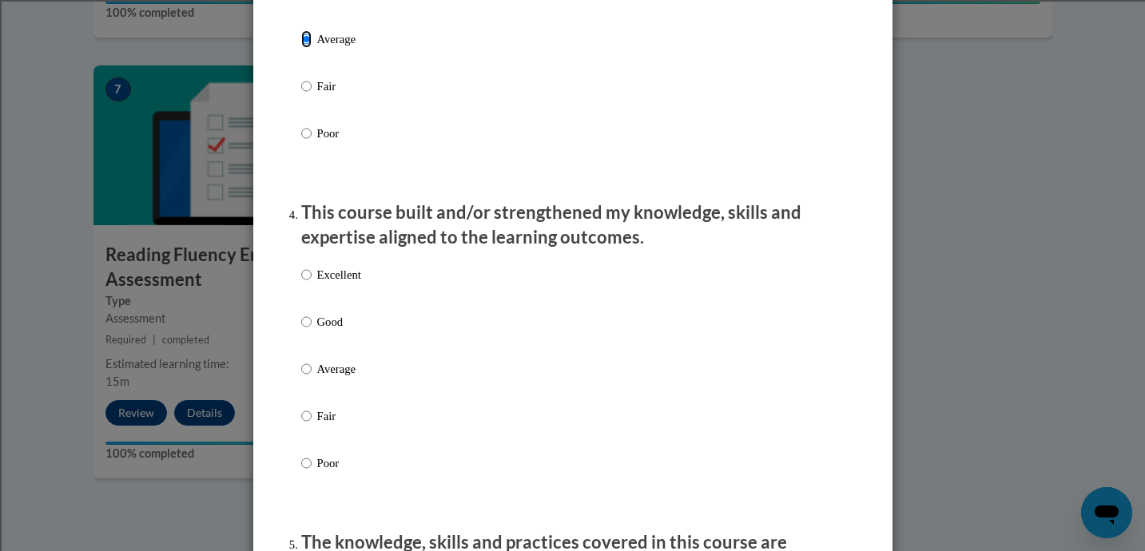
scroll to position [964, 0]
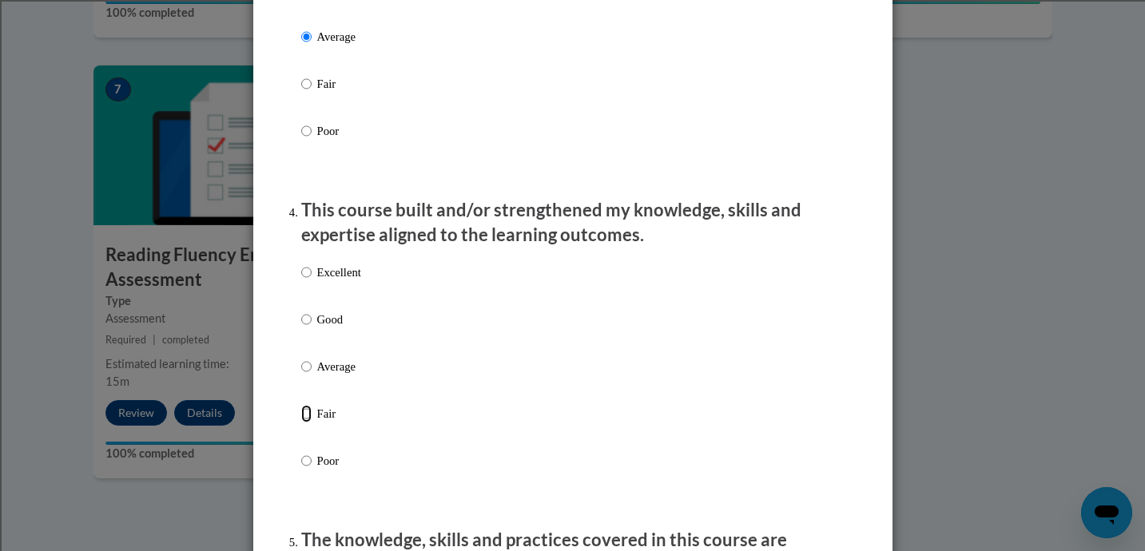
click at [306, 423] on input "Fair" at bounding box center [306, 414] width 10 height 18
radio input "true"
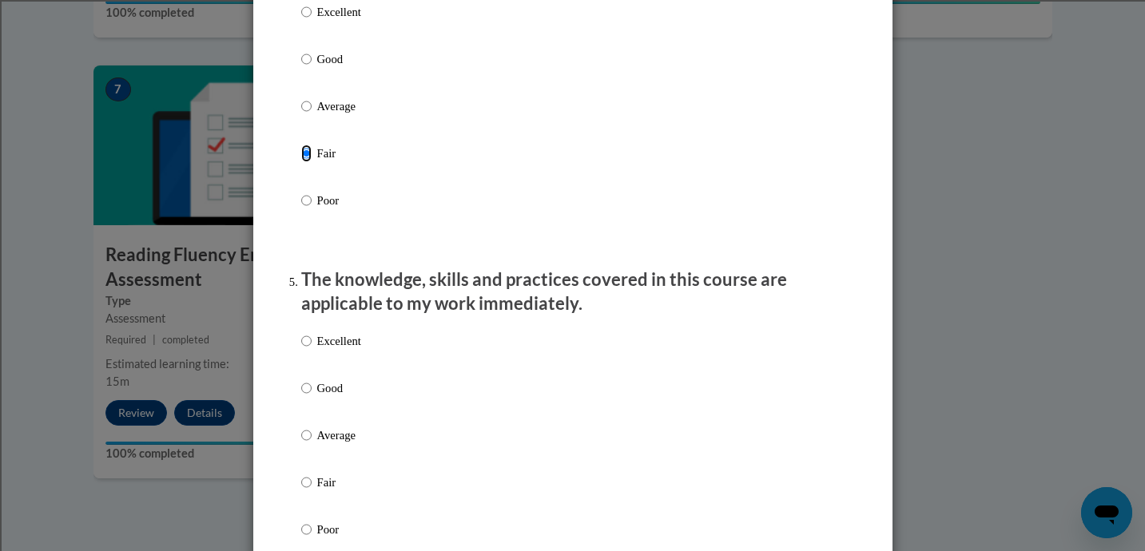
scroll to position [1241, 0]
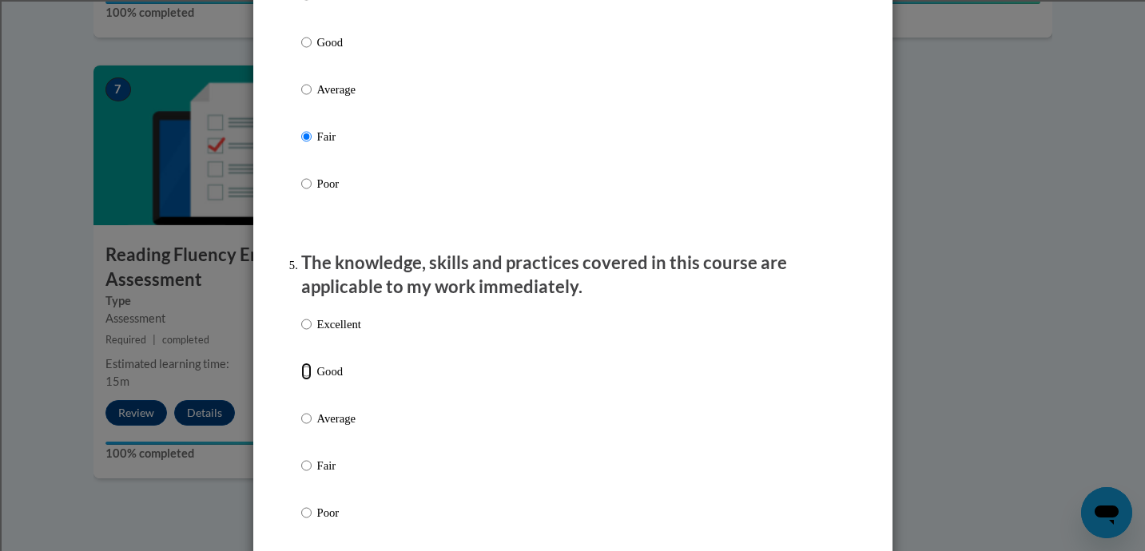
click at [307, 380] on input "Good" at bounding box center [306, 372] width 10 height 18
radio input "true"
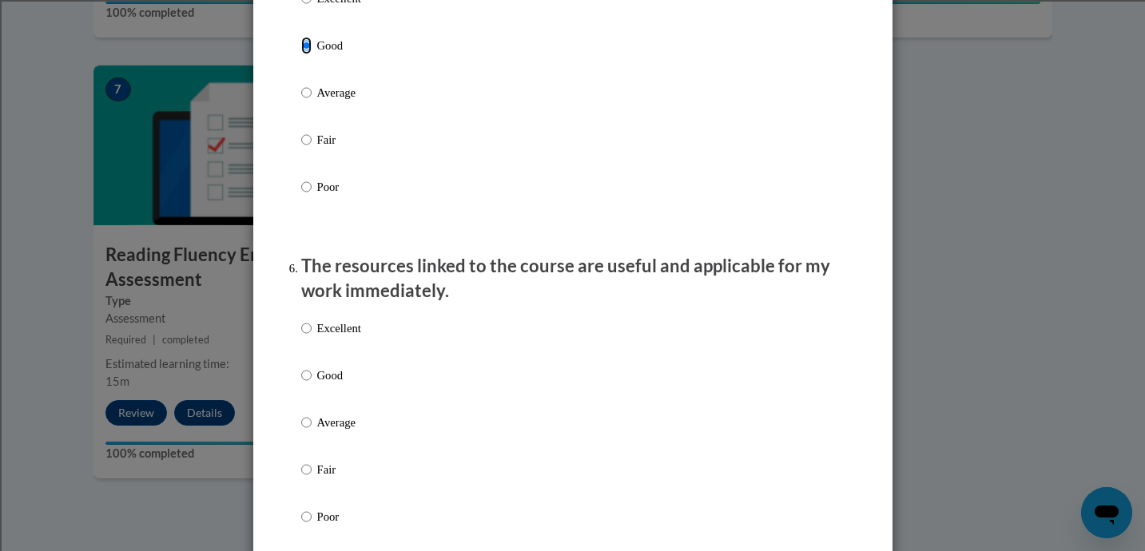
scroll to position [1656, 0]
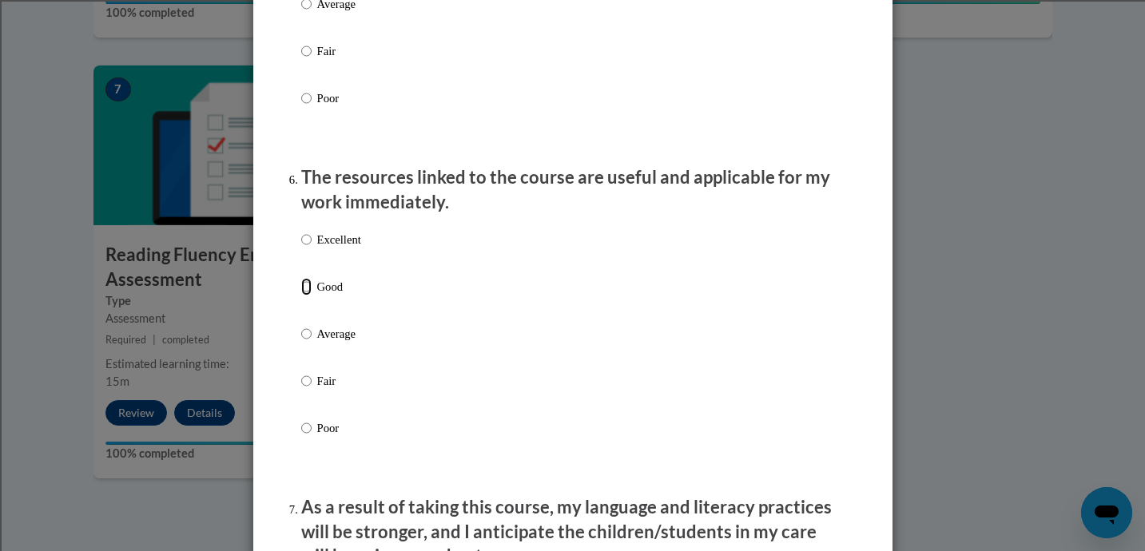
click at [306, 296] on input "Good" at bounding box center [306, 287] width 10 height 18
radio input "true"
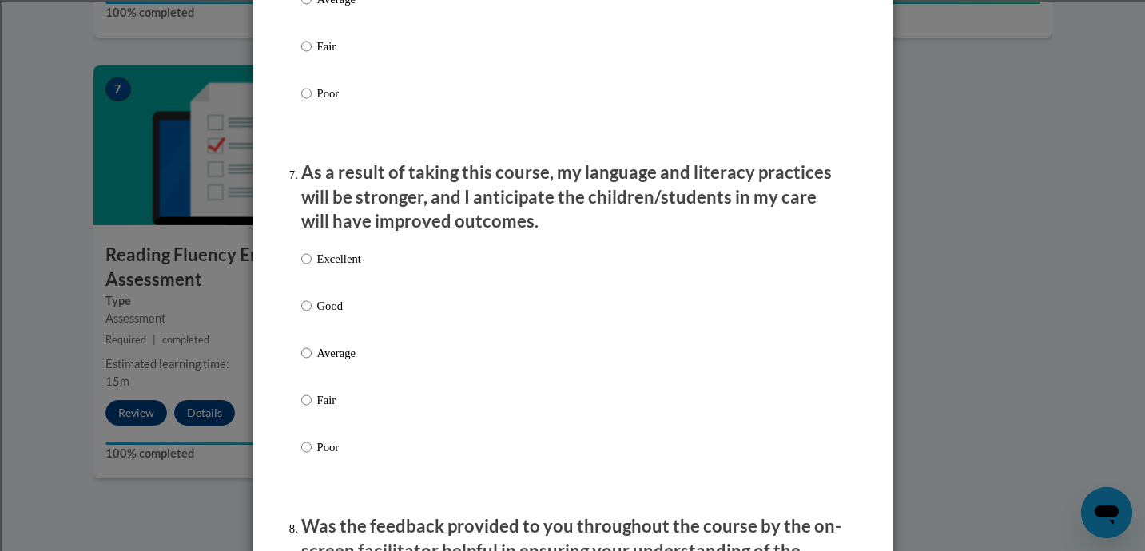
scroll to position [2003, 0]
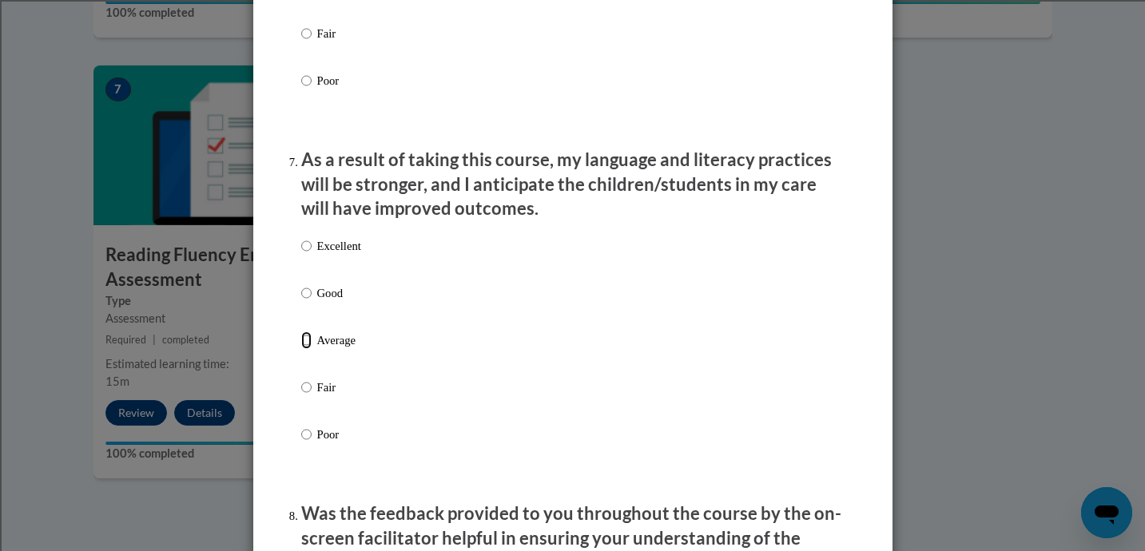
click at [307, 349] on input "Average" at bounding box center [306, 340] width 10 height 18
radio input "true"
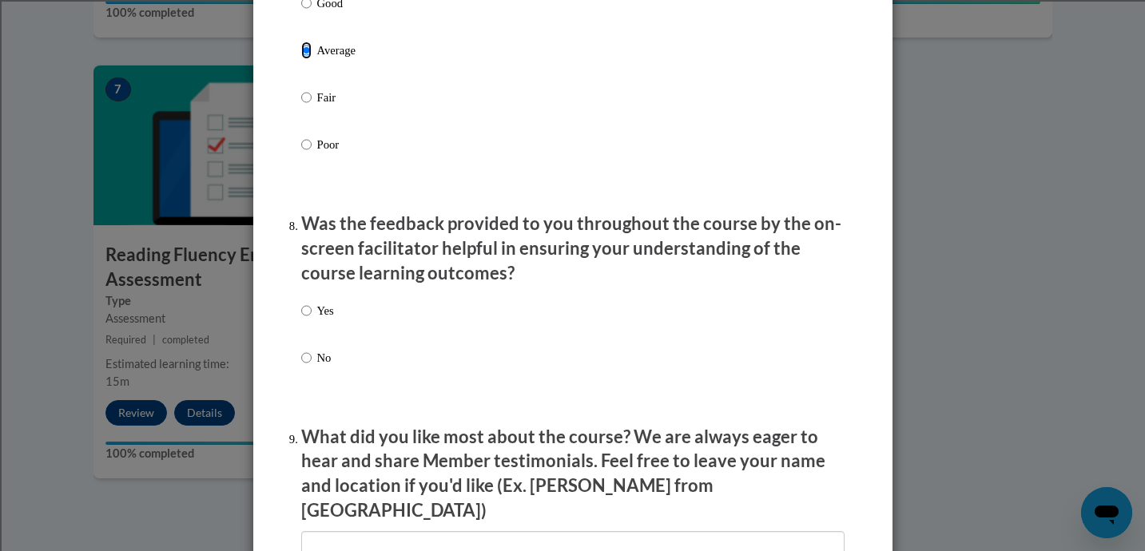
scroll to position [2294, 0]
click at [311, 321] on label "Yes" at bounding box center [317, 322] width 33 height 43
click at [311, 319] on input "Yes" at bounding box center [306, 310] width 10 height 18
radio input "true"
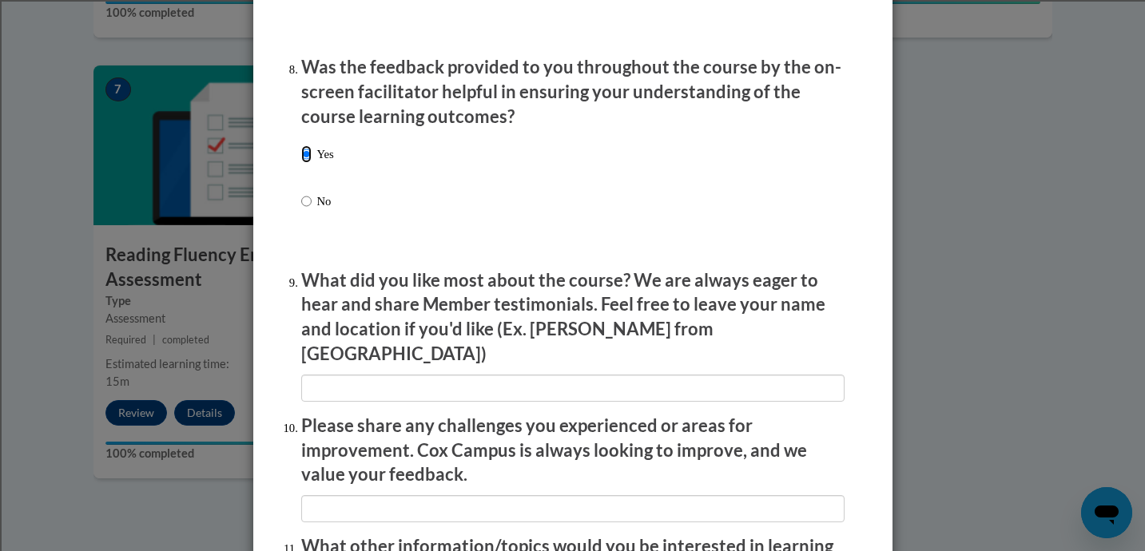
scroll to position [2456, 0]
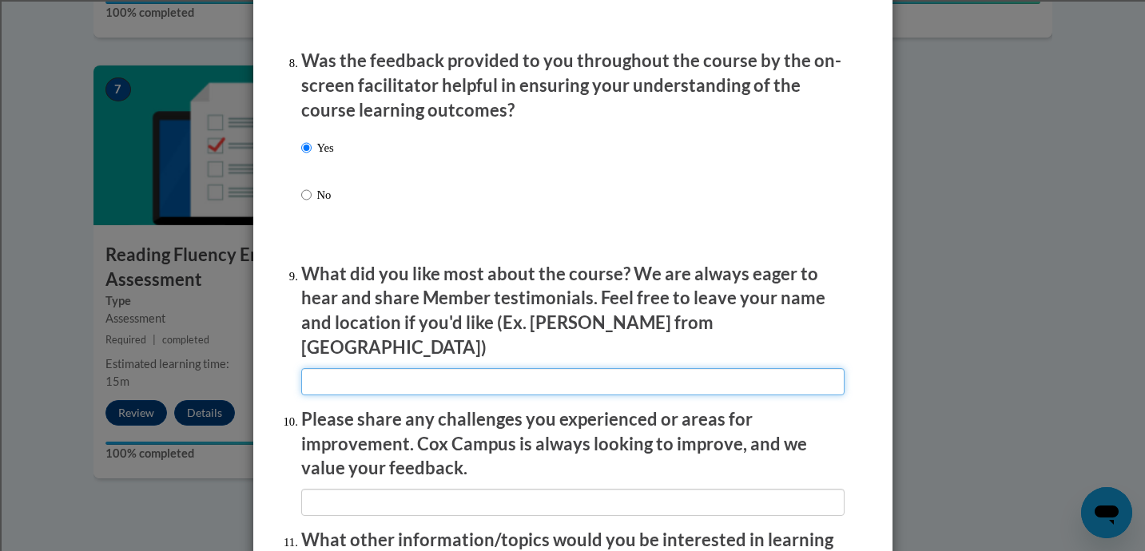
click at [504, 375] on input "textbox" at bounding box center [572, 381] width 543 height 27
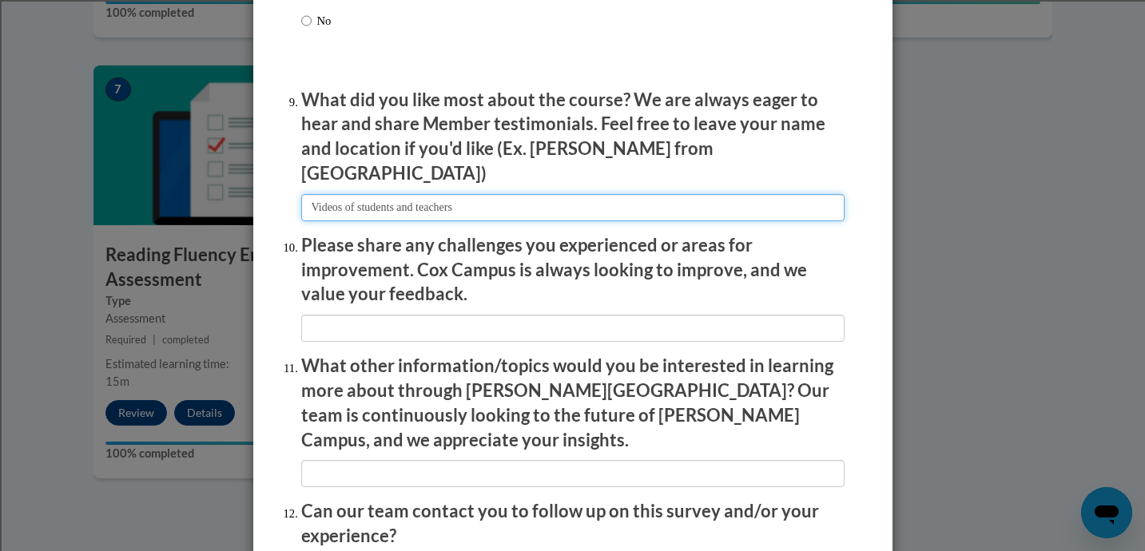
scroll to position [2771, 0]
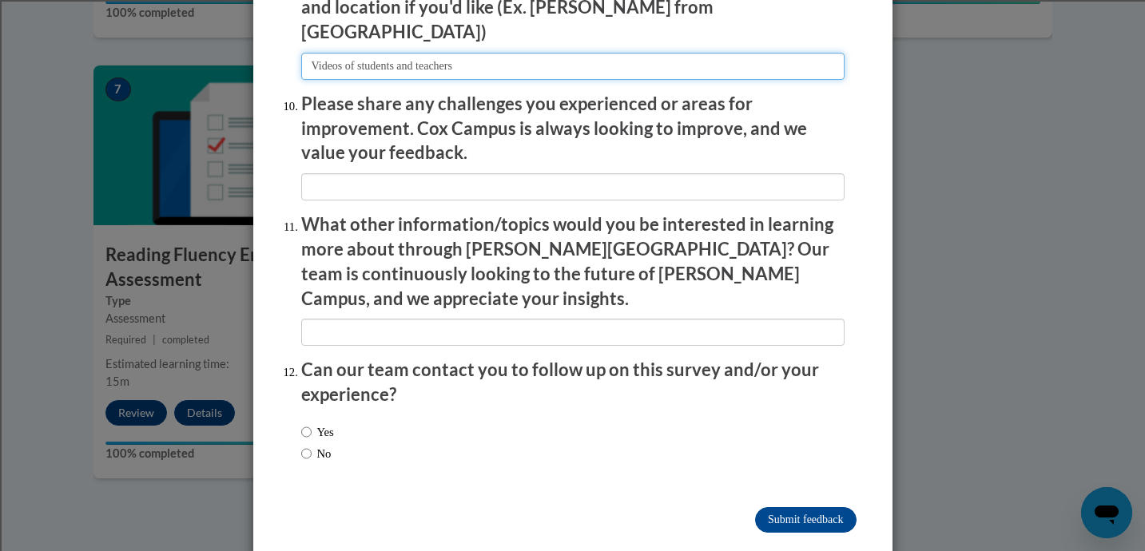
type input "Videos of students and teachers"
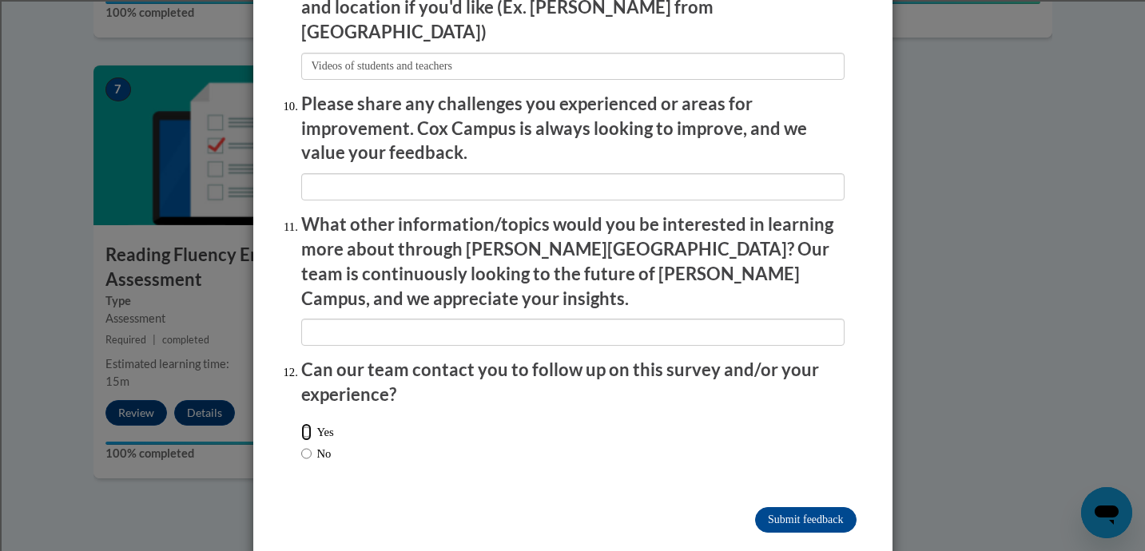
click at [306, 423] on input "Yes" at bounding box center [306, 432] width 10 height 18
radio input "true"
click at [800, 507] on input "Submit feedback" at bounding box center [805, 520] width 101 height 26
